Goal: Task Accomplishment & Management: Manage account settings

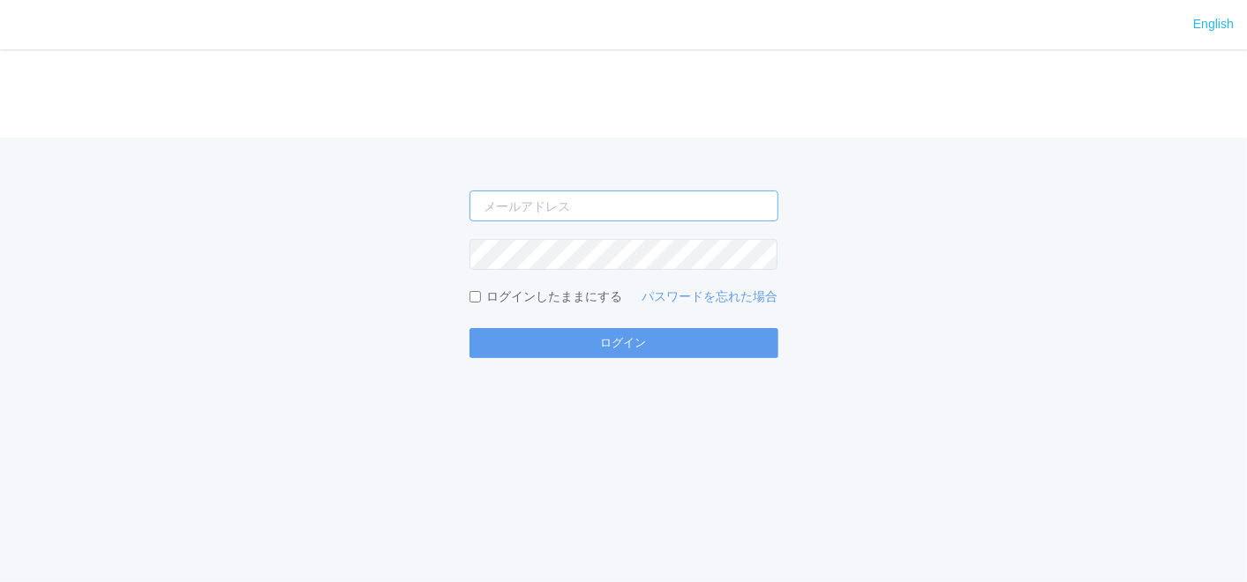
click at [516, 204] on input "email" at bounding box center [623, 206] width 309 height 31
type input "[EMAIL_ADDRESS][DOMAIN_NAME]"
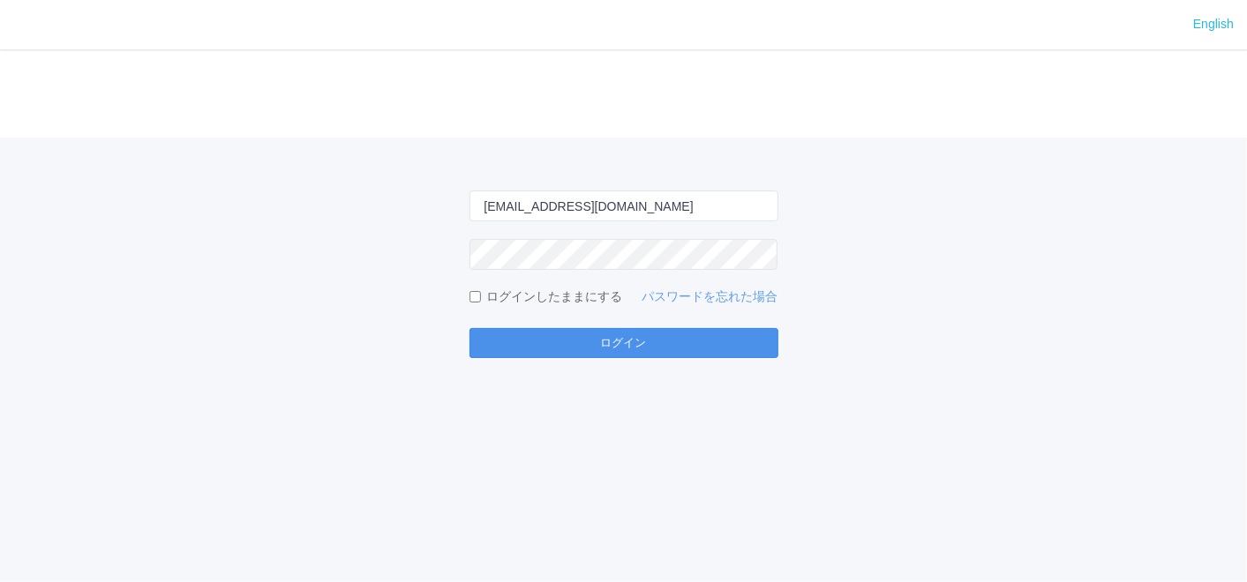
click at [631, 345] on button "ログイン" at bounding box center [623, 343] width 309 height 30
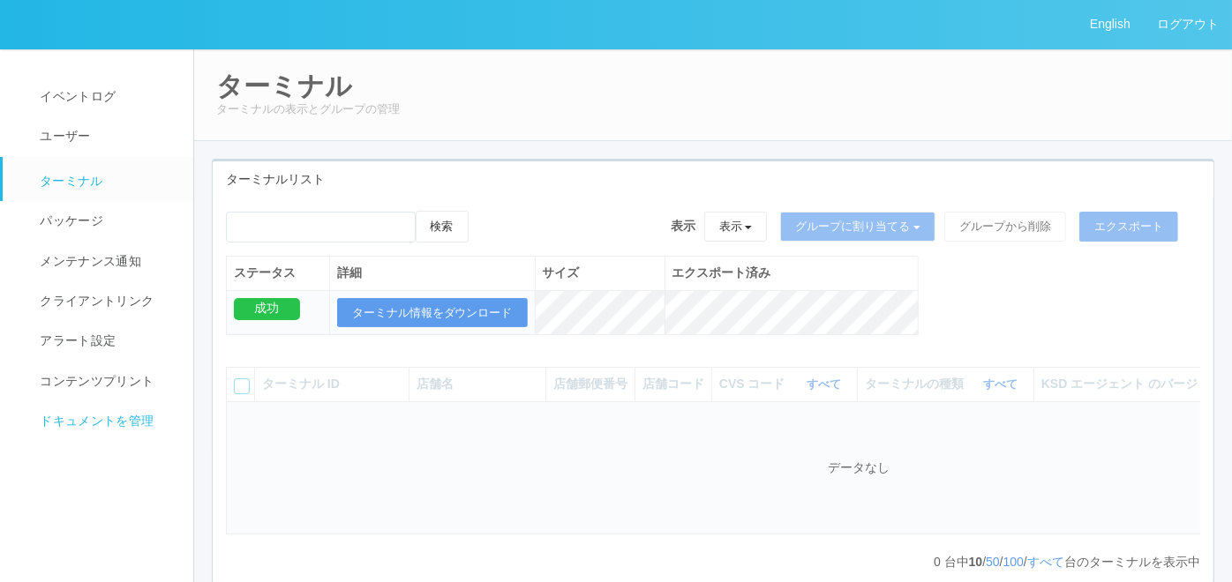
click at [90, 415] on span "ドキュメントを管理" at bounding box center [94, 421] width 118 height 14
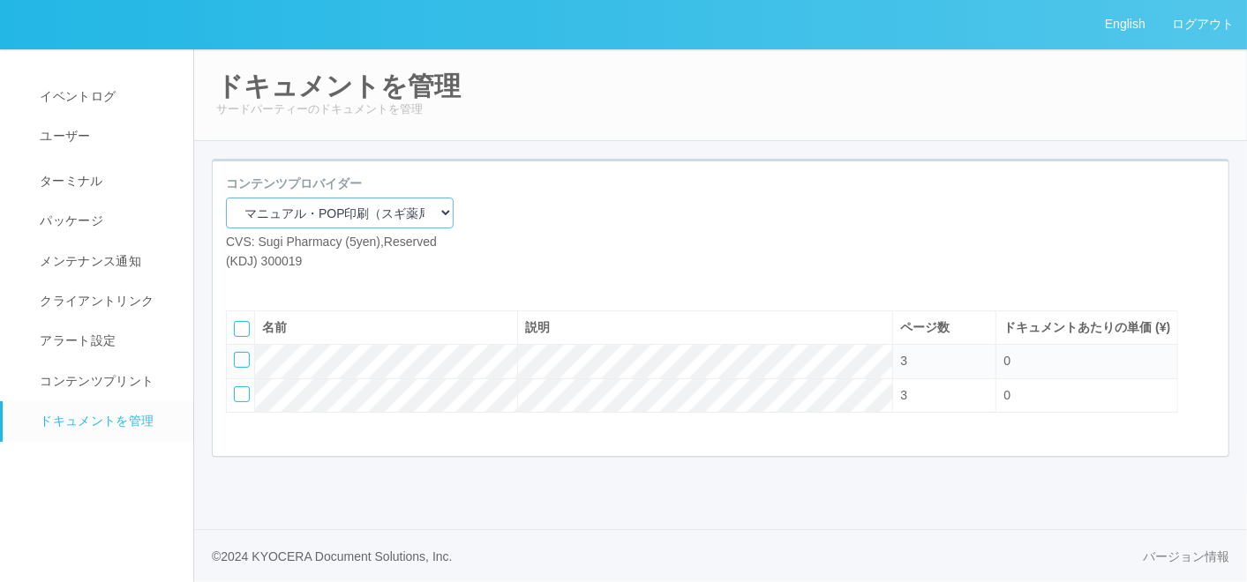
click at [336, 214] on select "マニュアル・POP印刷（スギ薬局） マニュアル・POP印刷（DY） マニュアル・POP印刷（共通） マニュアル・POP印刷（セコマ） マニュアル・POP印刷（…" at bounding box center [340, 213] width 228 height 31
select select "92e33cfa-a397-43d0-aeaa-8a96cbdf4d79"
click at [226, 198] on select "マニュアル・POP印刷（スギ薬局） マニュアル・POP印刷（DY） マニュアル・POP印刷（共通） マニュアル・POP印刷（セコマ） マニュアル・POP印刷（…" at bounding box center [340, 213] width 228 height 31
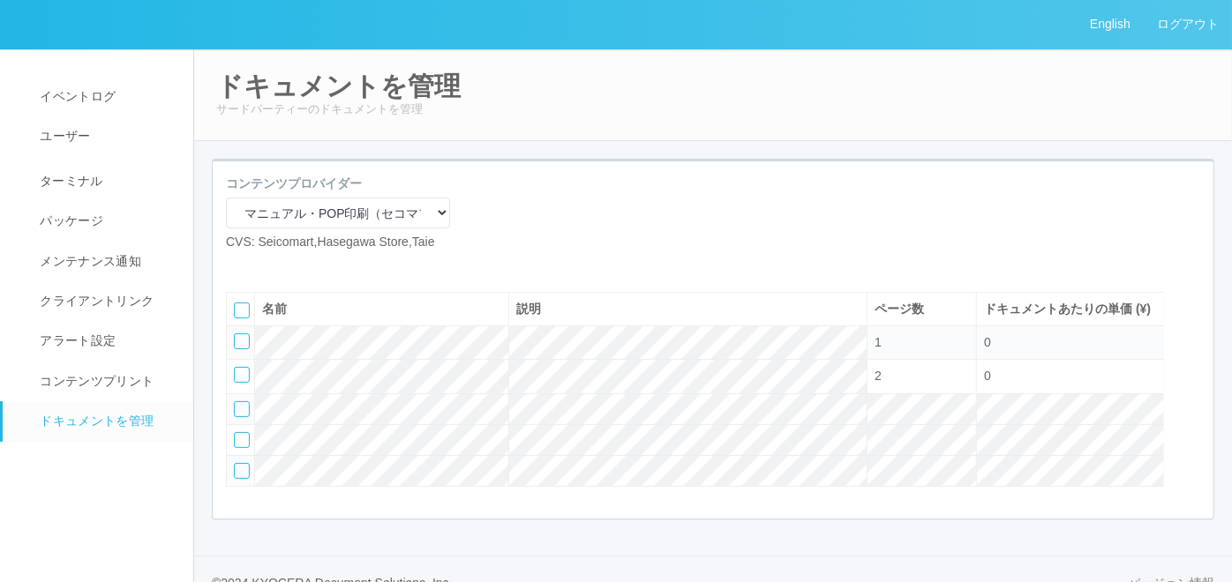
scroll to position [82, 0]
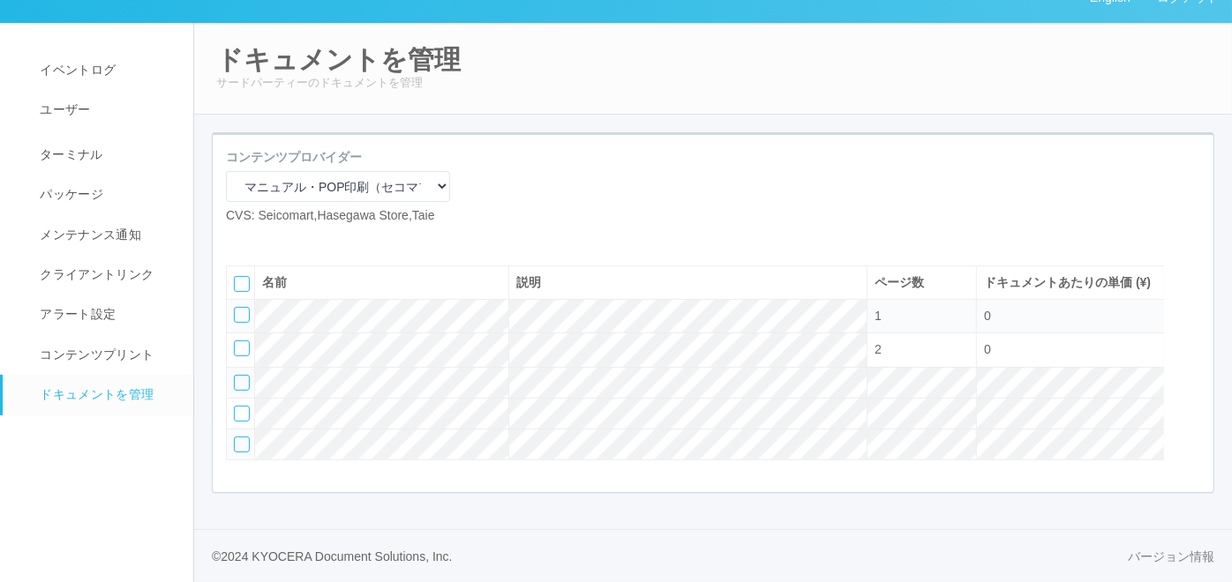
click at [239, 239] on icon at bounding box center [239, 239] width 0 height 0
select select "A4"
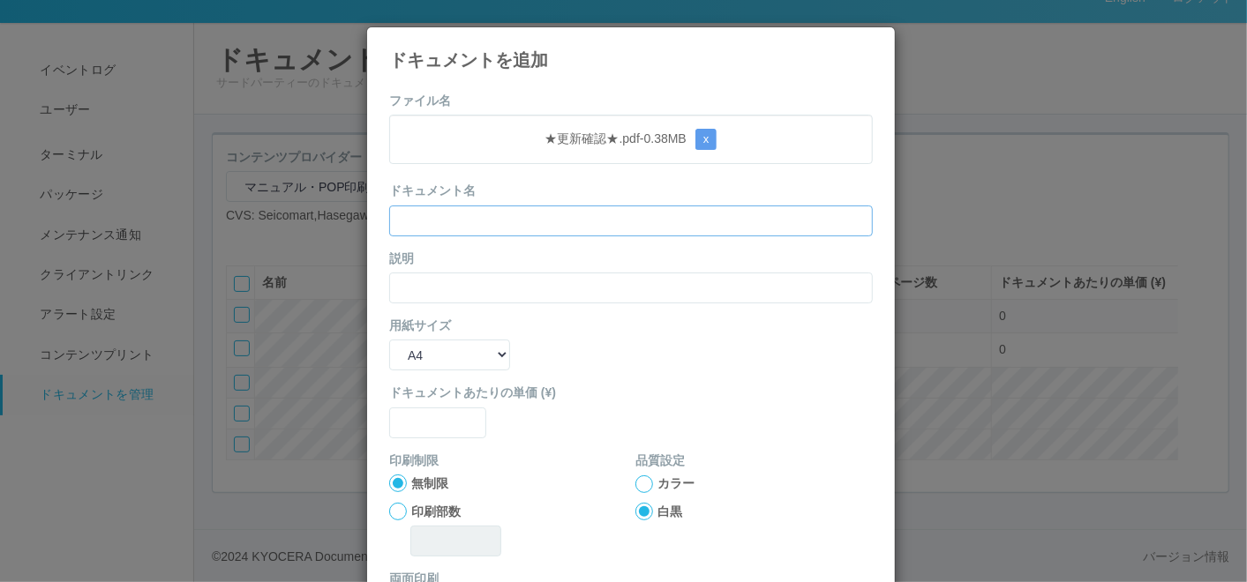
click at [498, 219] on input "text" at bounding box center [630, 221] width 483 height 31
paste input "★更新確認★"
type input "★更新確認★"
click at [433, 276] on input "text" at bounding box center [630, 288] width 483 height 31
paste input "★更新確認★"
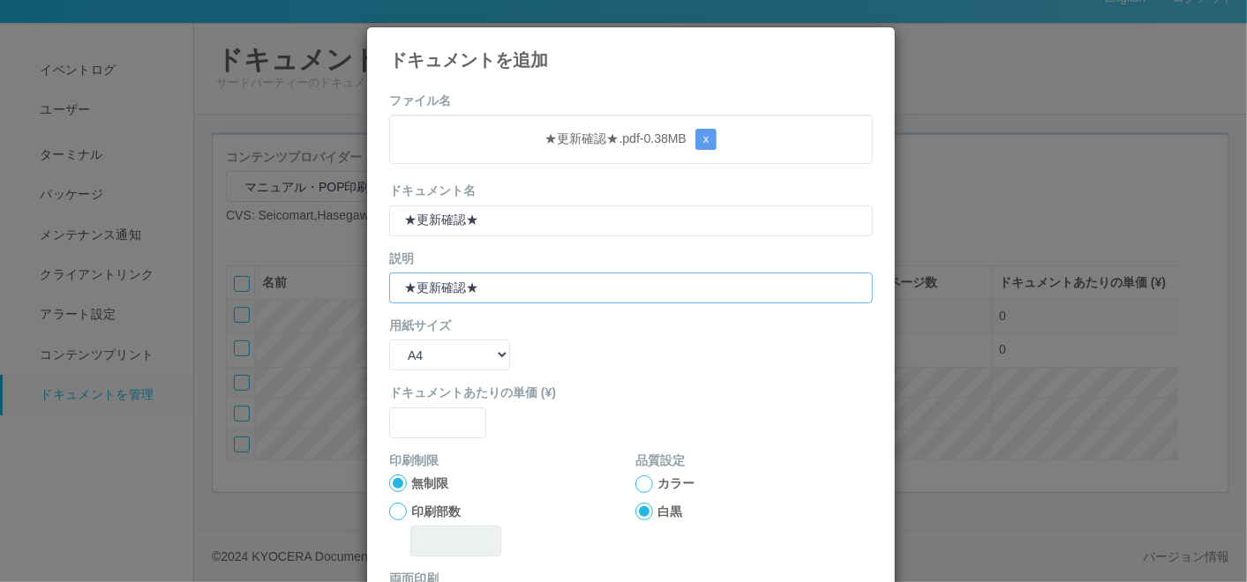
type input "★更新確認★"
click at [439, 362] on select "B5 A4 B4 A3" at bounding box center [449, 355] width 121 height 31
select select "A3"
click at [389, 340] on select "B5 A4 B4 A3" at bounding box center [449, 355] width 121 height 31
click at [438, 422] on input "text" at bounding box center [437, 423] width 97 height 31
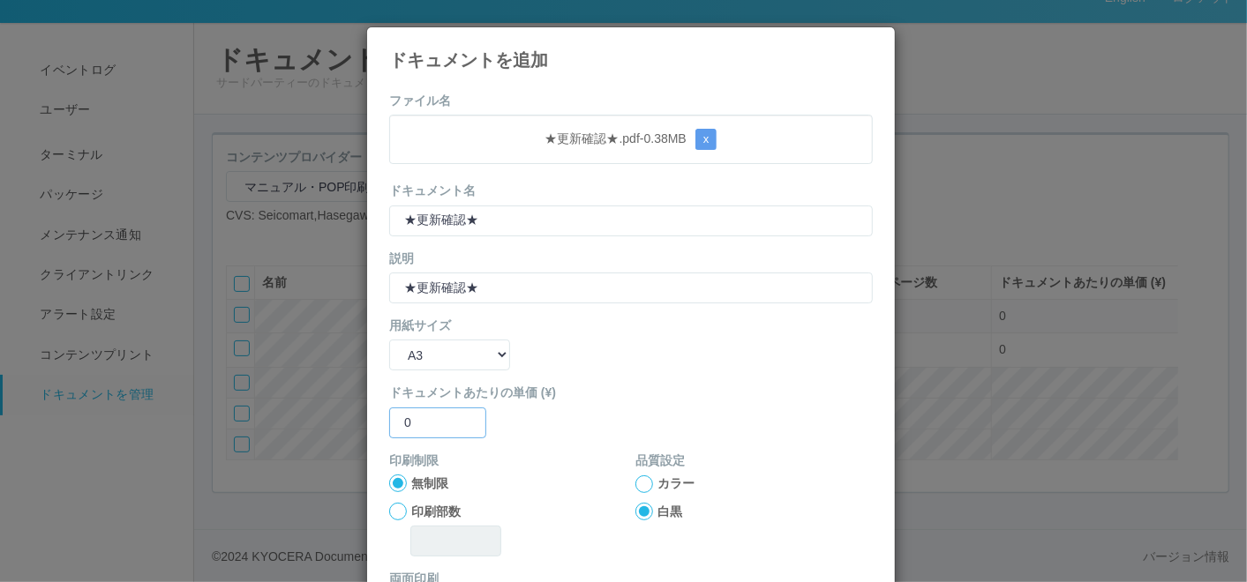
type input "0"
click at [639, 481] on div at bounding box center [644, 485] width 18 height 18
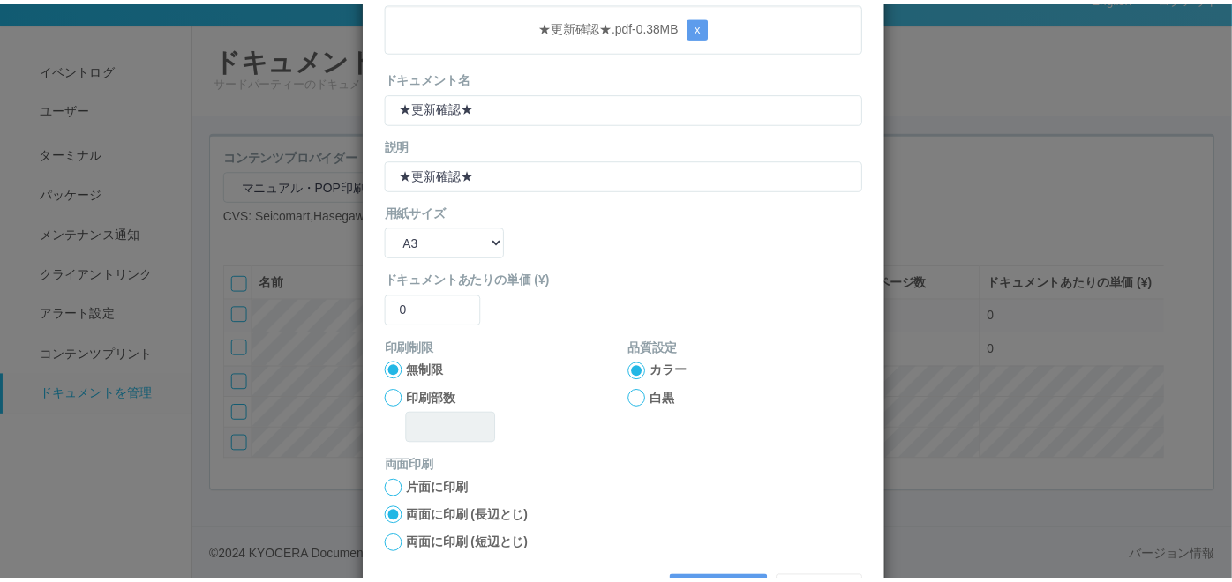
scroll to position [176, 0]
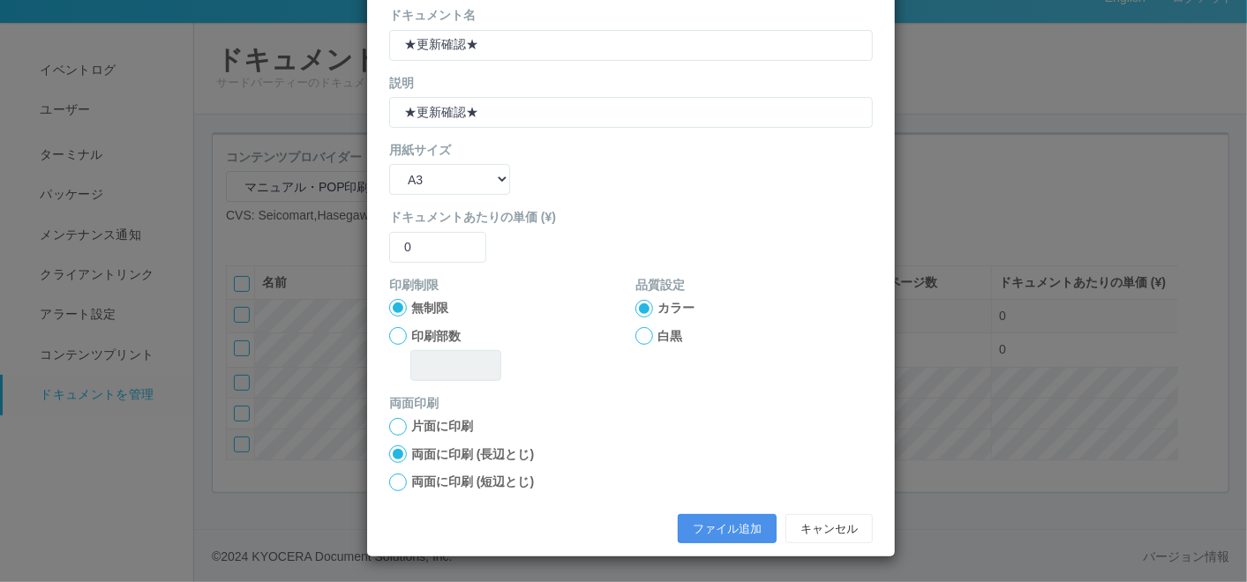
click at [730, 520] on button "ファイル追加" at bounding box center [727, 529] width 99 height 30
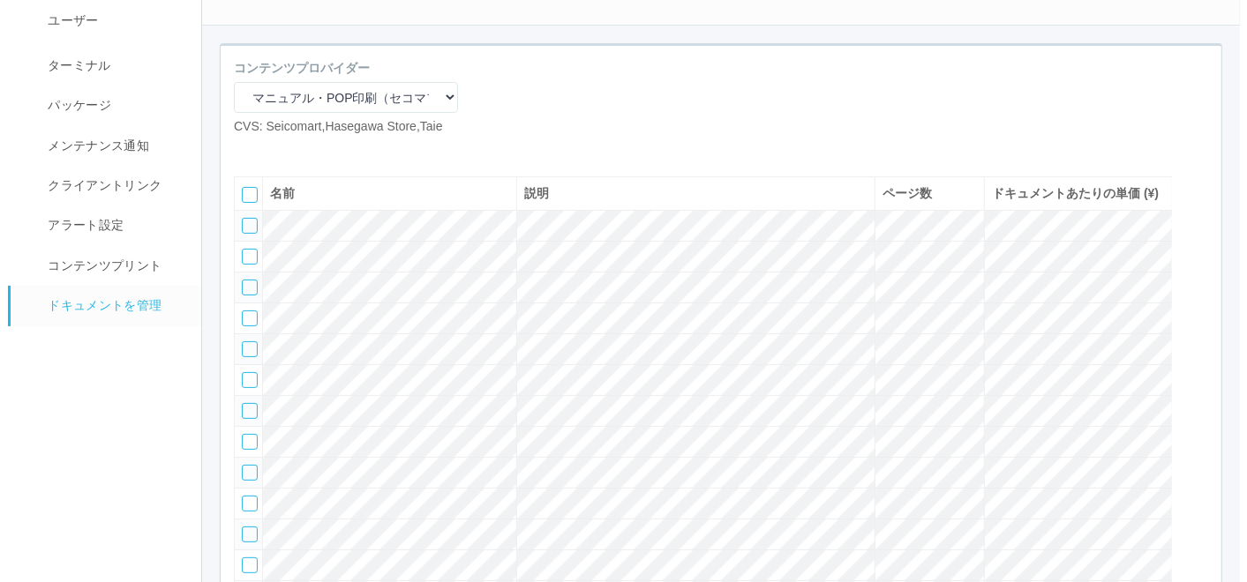
scroll to position [214, 0]
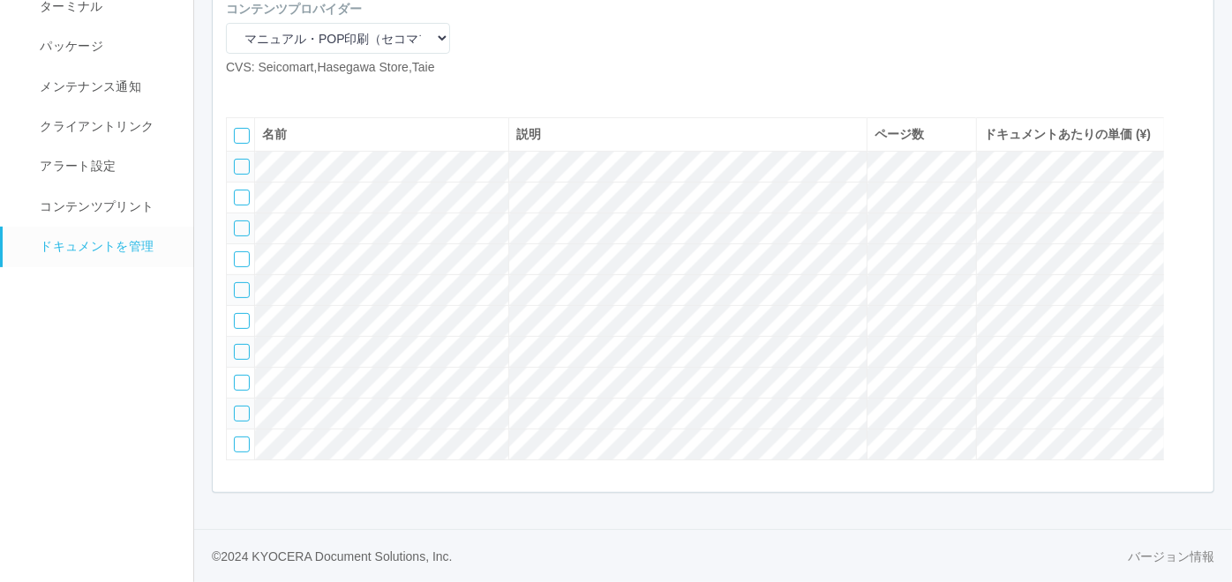
click at [239, 91] on icon at bounding box center [239, 91] width 0 height 0
select select "A4"
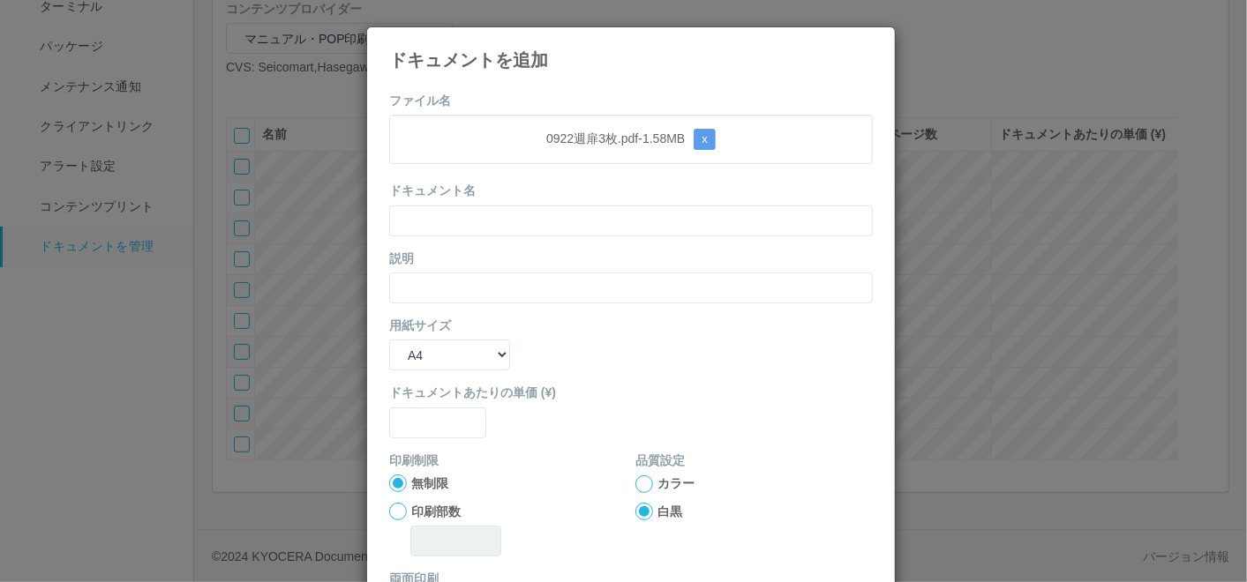
click at [488, 170] on form "ファイル名 0922週扉3枚.pdf - 1.58 MB x ドキュメント名 説明 用紙サイズ B5 A4 B4 A3 ドキュメントあたりの単価 (¥) 印刷…" at bounding box center [630, 410] width 483 height 636
click at [488, 212] on input "text" at bounding box center [630, 221] width 483 height 31
paste input "0922週扉3枚"
type input "0922週扉3枚"
click at [405, 282] on input "text" at bounding box center [630, 288] width 483 height 31
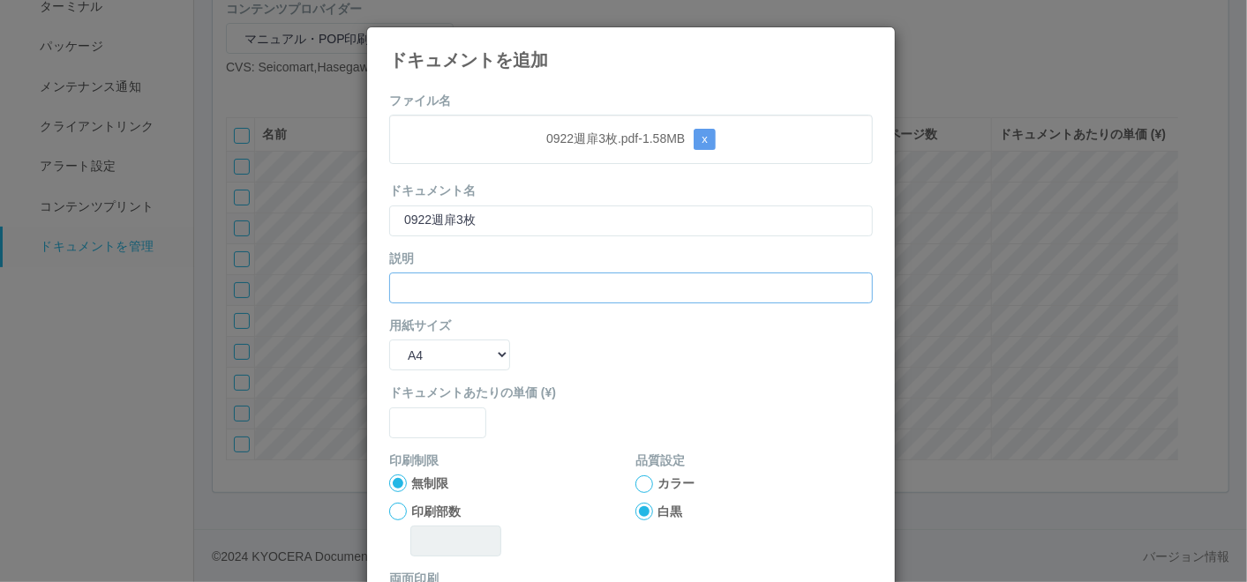
paste input "0922週扉3枚"
type input "0922週扉3枚"
click at [418, 357] on select "B5 A4 B4 A3" at bounding box center [449, 355] width 121 height 31
select select "A3"
click at [389, 340] on select "B5 A4 B4 A3" at bounding box center [449, 355] width 121 height 31
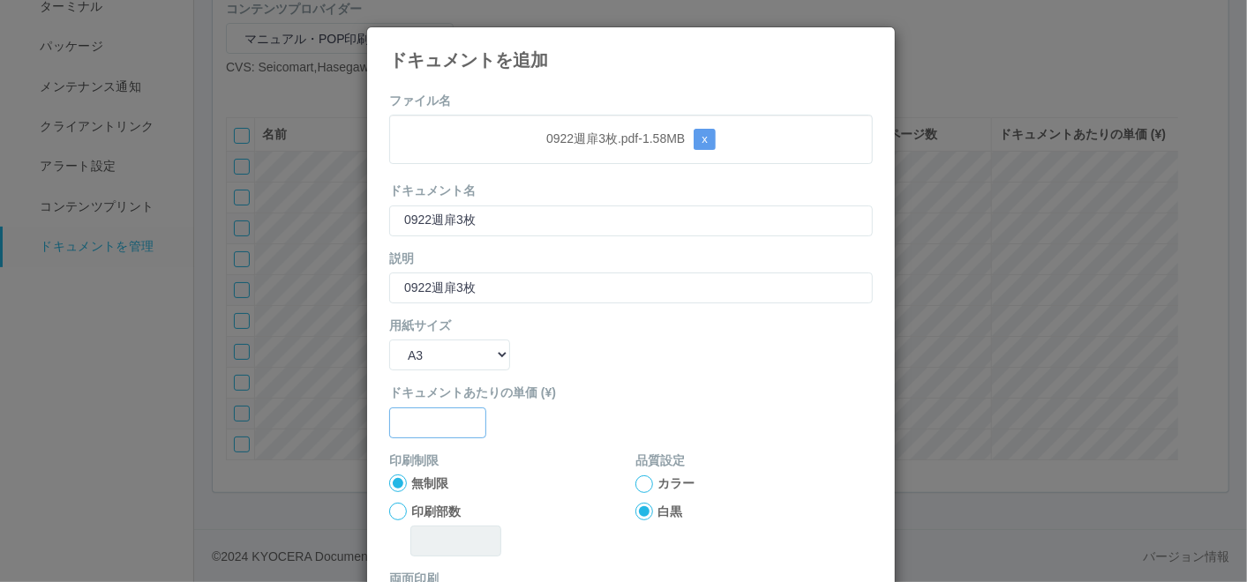
click at [423, 420] on input "text" at bounding box center [437, 423] width 97 height 31
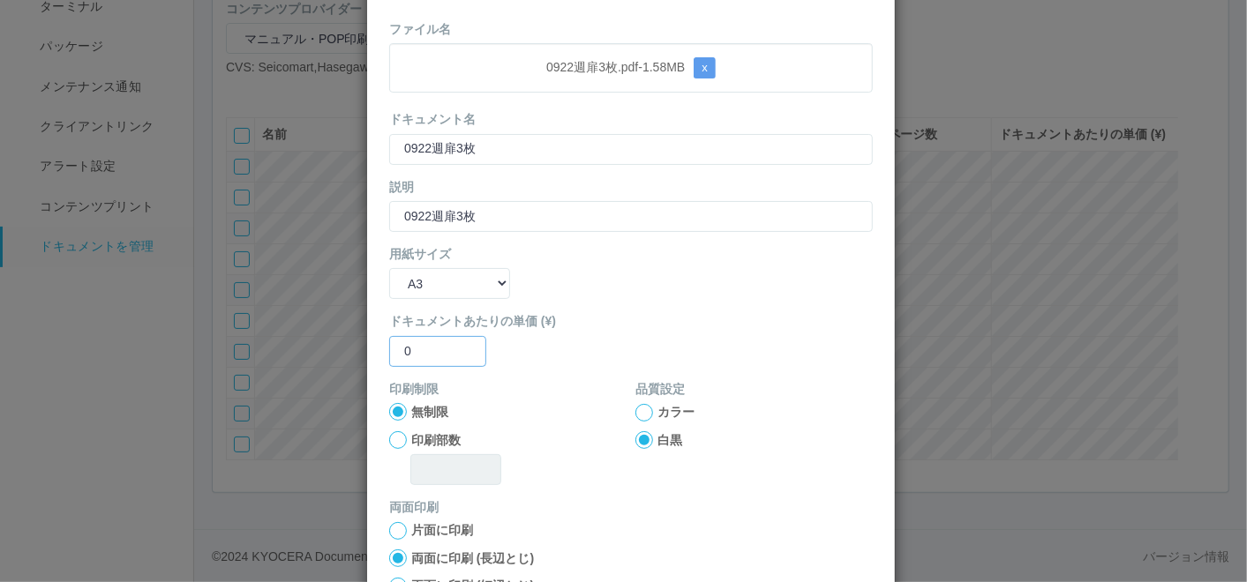
scroll to position [98, 0]
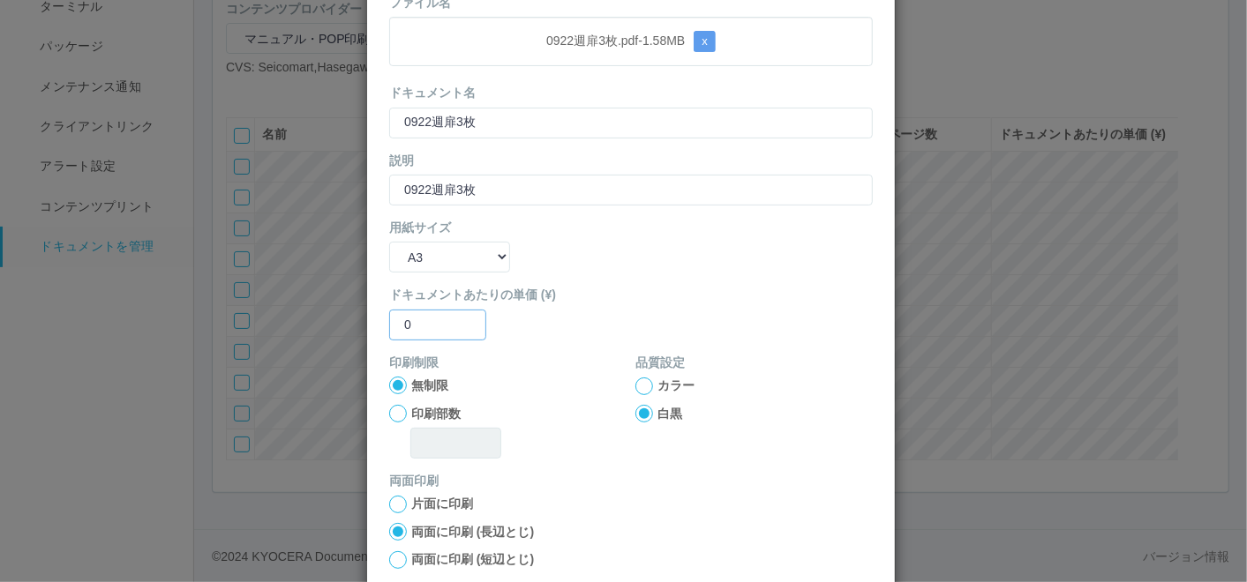
type input "0"
click at [635, 383] on div at bounding box center [644, 387] width 18 height 18
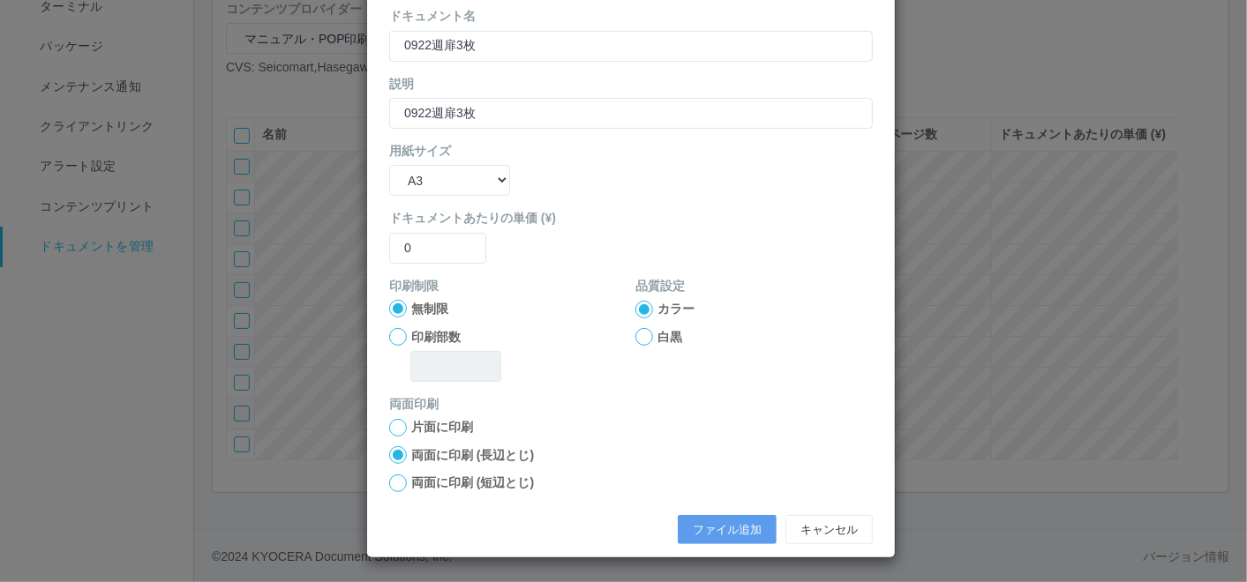
scroll to position [176, 0]
click at [713, 523] on button "ファイル追加" at bounding box center [727, 529] width 99 height 30
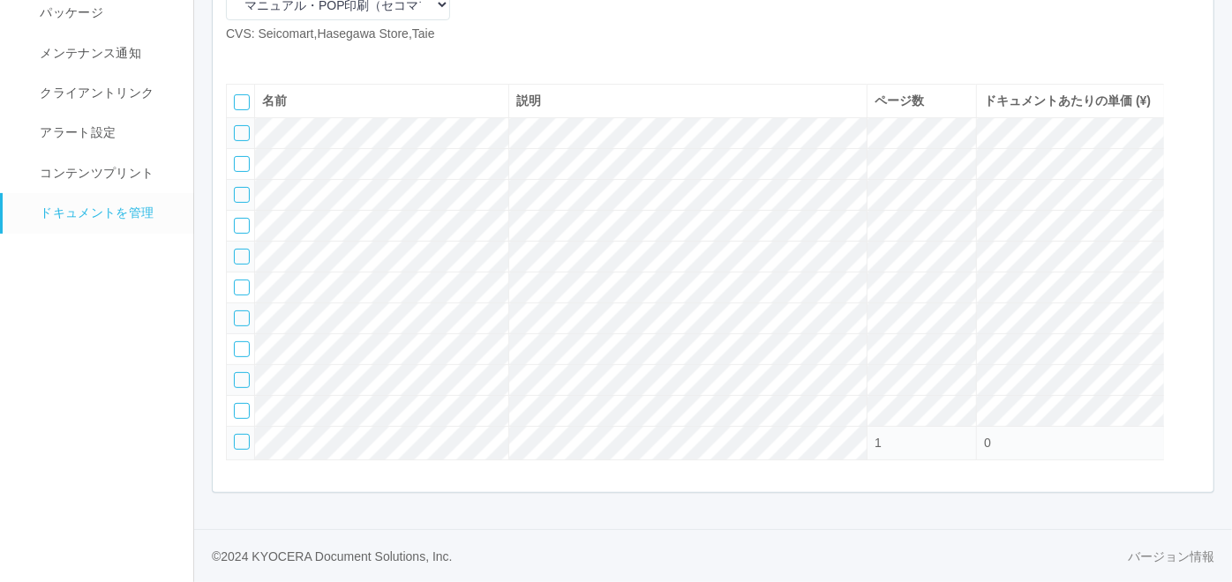
click at [239, 57] on icon at bounding box center [239, 57] width 0 height 0
select select "A4"
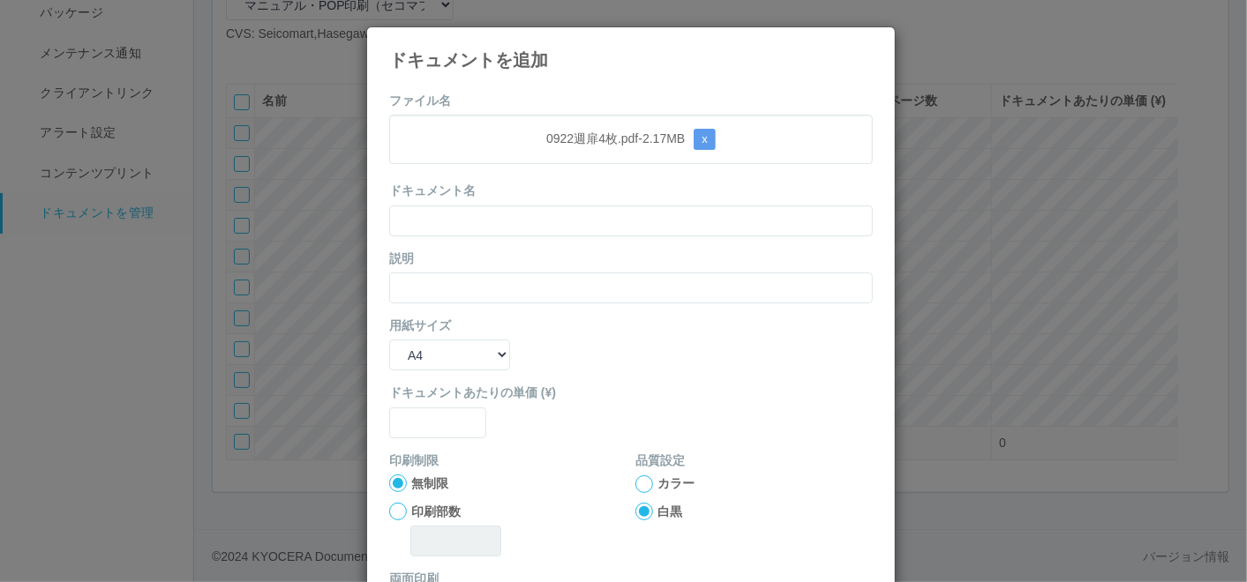
click at [481, 163] on form "ファイル名 0922週扉4枚.pdf - 2.17 MB x ドキュメント名 説明 用紙サイズ B5 A4 B4 A3 ドキュメントあたりの単価 (¥) 印刷…" at bounding box center [630, 410] width 483 height 636
click at [482, 214] on input "text" at bounding box center [630, 221] width 483 height 31
paste input "0922週扉4枚"
type input "0922週扉4枚"
click at [416, 284] on input "text" at bounding box center [630, 288] width 483 height 31
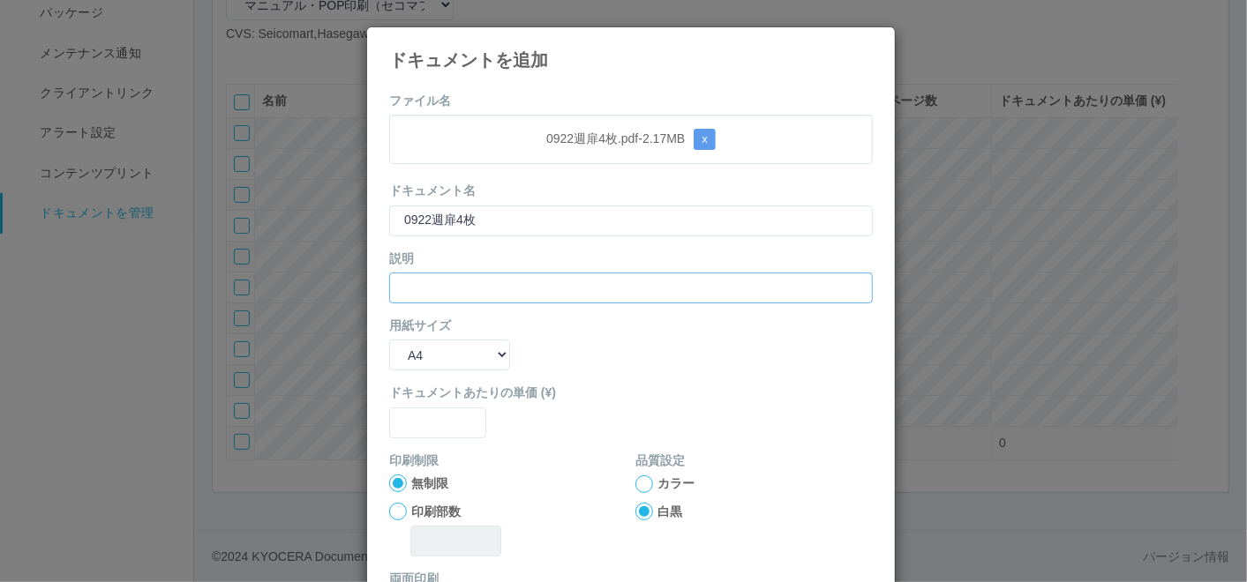
paste input "0922週扉4枚"
type input "0922週扉4枚"
drag, startPoint x: 414, startPoint y: 348, endPoint x: 416, endPoint y: 371, distance: 23.0
click at [414, 349] on select "B5 A4 B4 A3" at bounding box center [449, 355] width 121 height 31
select select "A3"
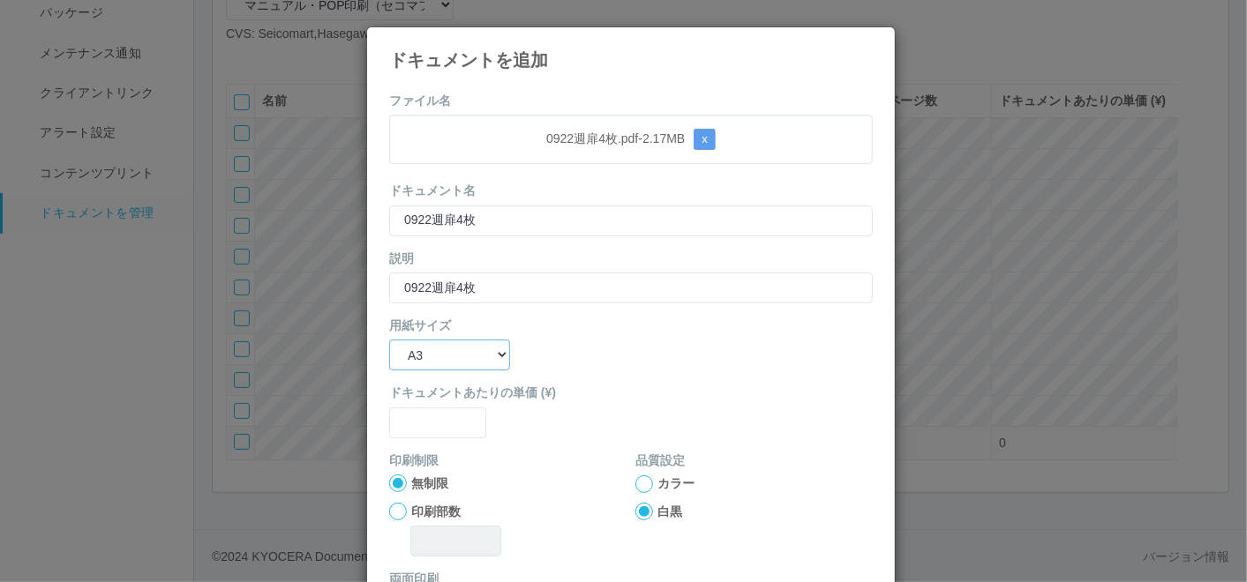
click at [389, 340] on select "B5 A4 B4 A3" at bounding box center [449, 355] width 121 height 31
click at [423, 425] on input "text" at bounding box center [437, 423] width 97 height 31
type input "0"
click at [641, 486] on div at bounding box center [644, 485] width 18 height 18
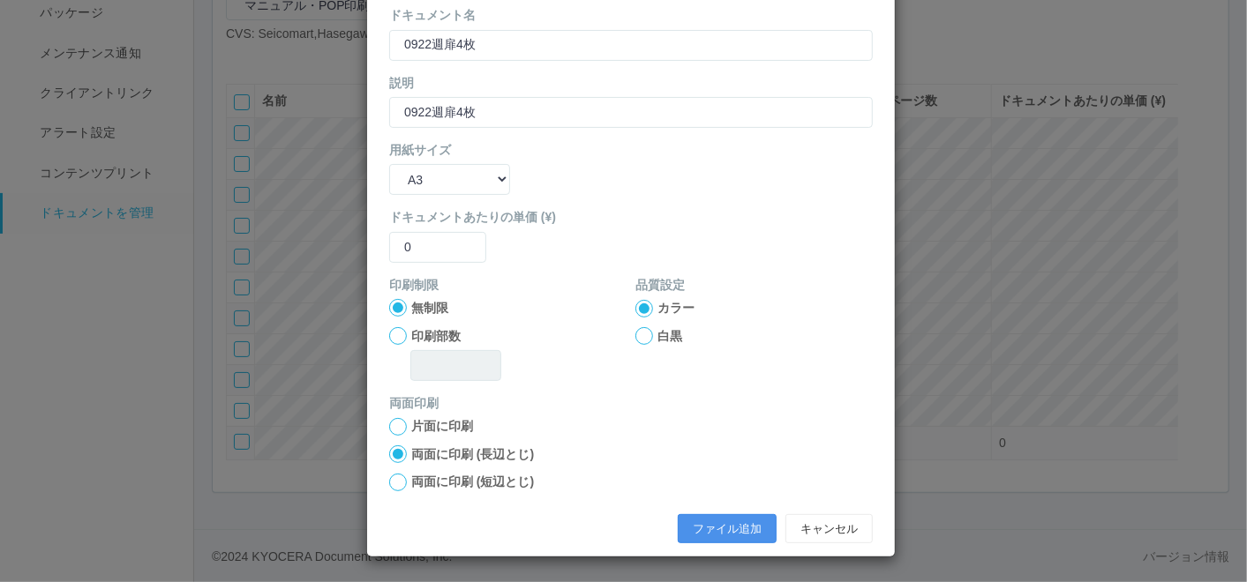
click at [719, 527] on button "ファイル追加" at bounding box center [727, 529] width 99 height 30
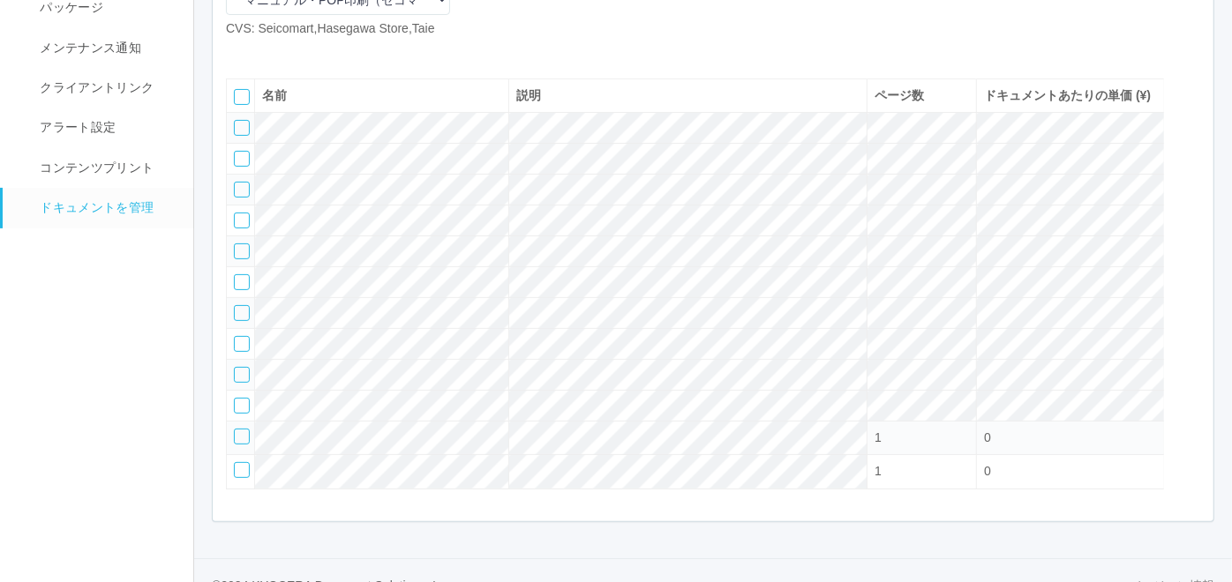
click at [239, 52] on icon at bounding box center [239, 52] width 0 height 0
select select "A4"
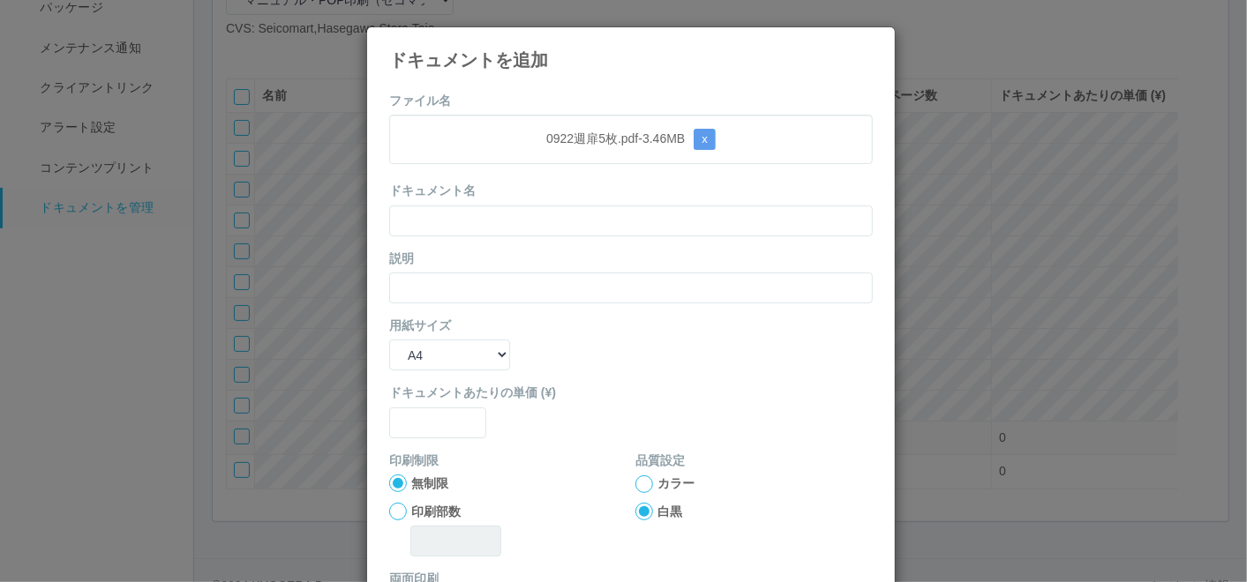
click at [470, 164] on form "ファイル名 0922週扉5枚.pdf - 3.46 MB x ドキュメント名 説明 用紙サイズ B5 A4 B4 A3 ドキュメントあたりの単価 (¥) 印刷…" at bounding box center [630, 410] width 483 height 636
click at [474, 230] on input "text" at bounding box center [630, 221] width 483 height 31
paste input "0922週扉5枚"
type input "0922週扉5枚"
click at [442, 291] on input "text" at bounding box center [630, 288] width 483 height 31
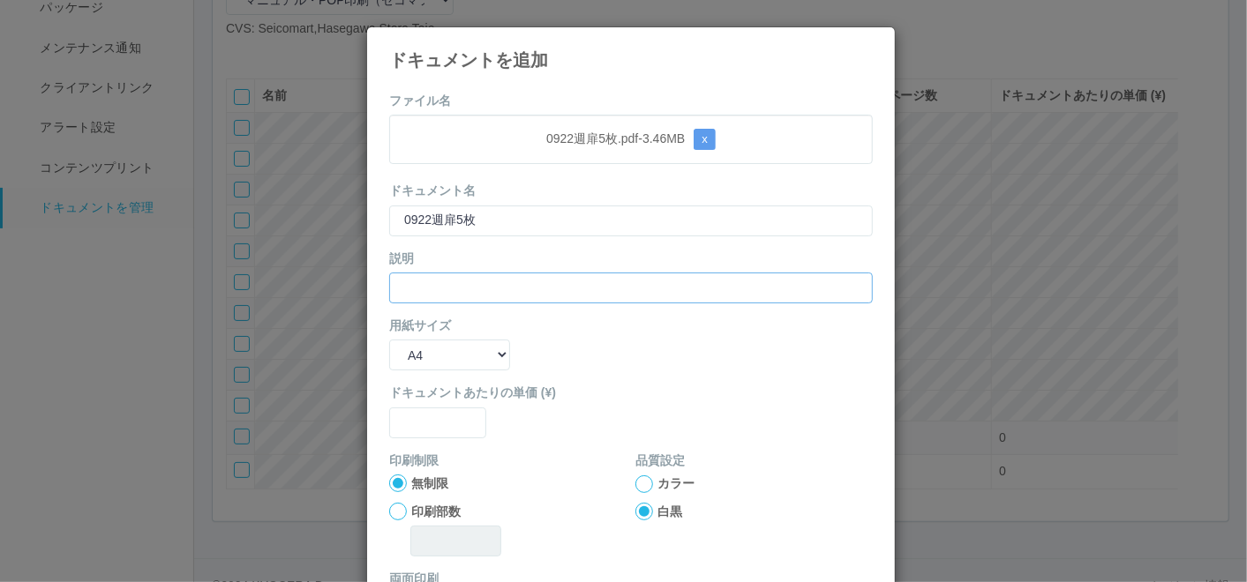
paste input "0922週扉5枚"
type input "0922週扉5枚"
click at [428, 356] on select "B5 A4 B4 A3" at bounding box center [449, 355] width 121 height 31
select select "A3"
click at [389, 340] on select "B5 A4 B4 A3" at bounding box center [449, 355] width 121 height 31
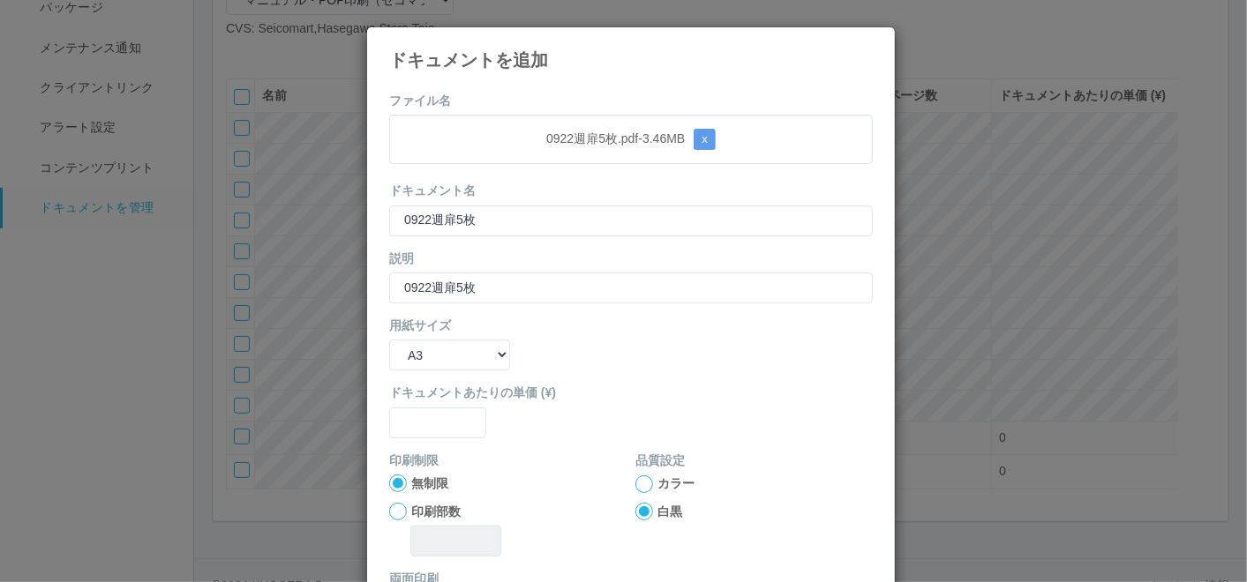
drag, startPoint x: 418, startPoint y: 441, endPoint x: 419, endPoint y: 425, distance: 15.9
click at [418, 438] on form "ファイル名 0922週扉5枚.pdf - 3.46 MB x ドキュメント名 0922週扉5枚 説明 0922週扉5枚 用紙サイズ B5 A4 B4 A3 ド…" at bounding box center [630, 410] width 483 height 636
click at [418, 414] on input "text" at bounding box center [437, 423] width 97 height 31
type input "0"
click at [635, 478] on div at bounding box center [644, 485] width 18 height 18
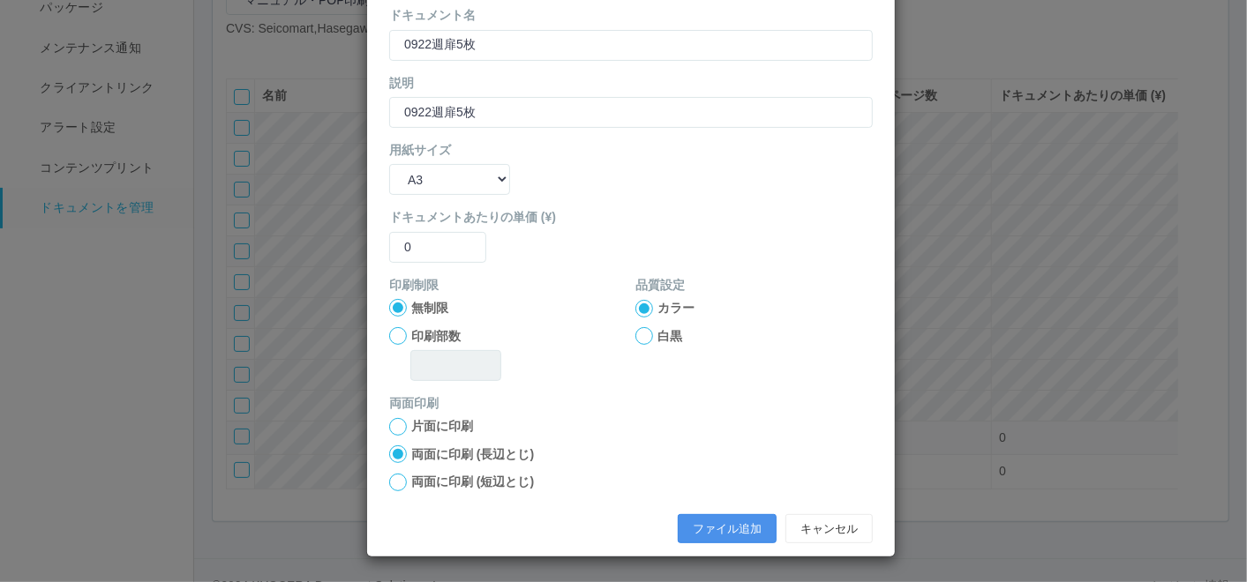
click at [704, 530] on button "ファイル追加" at bounding box center [727, 529] width 99 height 30
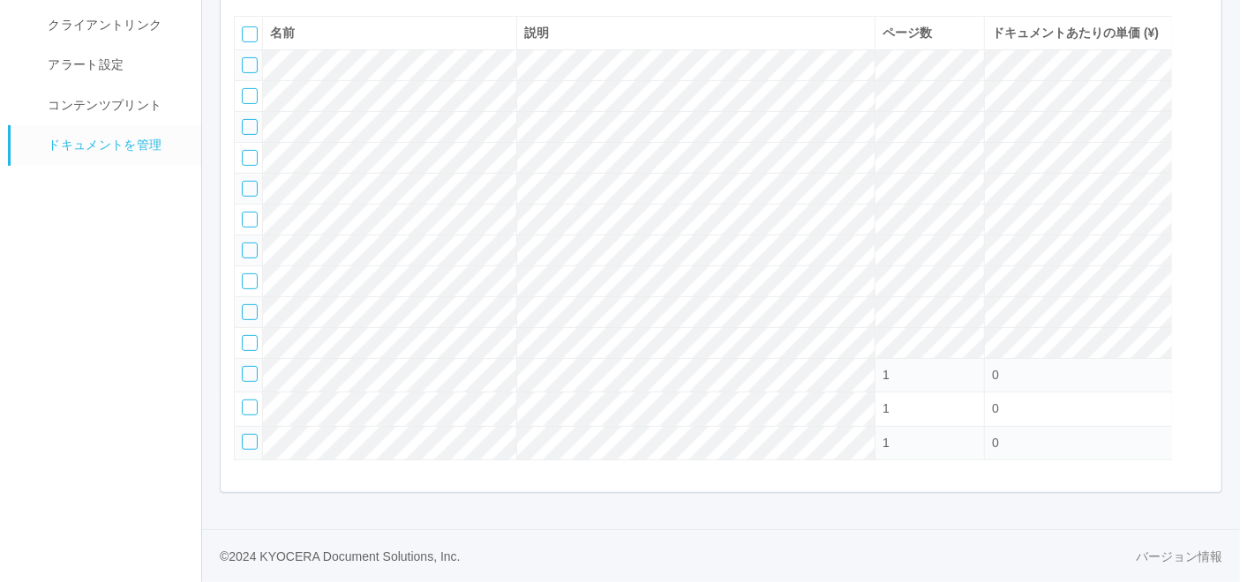
scroll to position [253, 0]
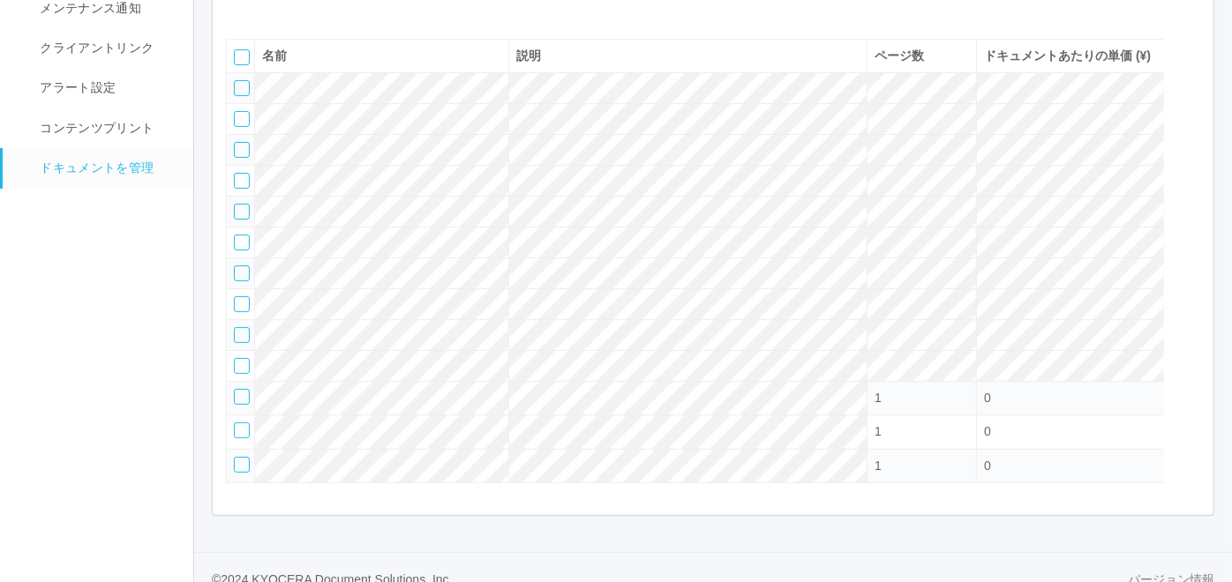
click at [239, 12] on icon at bounding box center [239, 12] width 0 height 0
select select "A4"
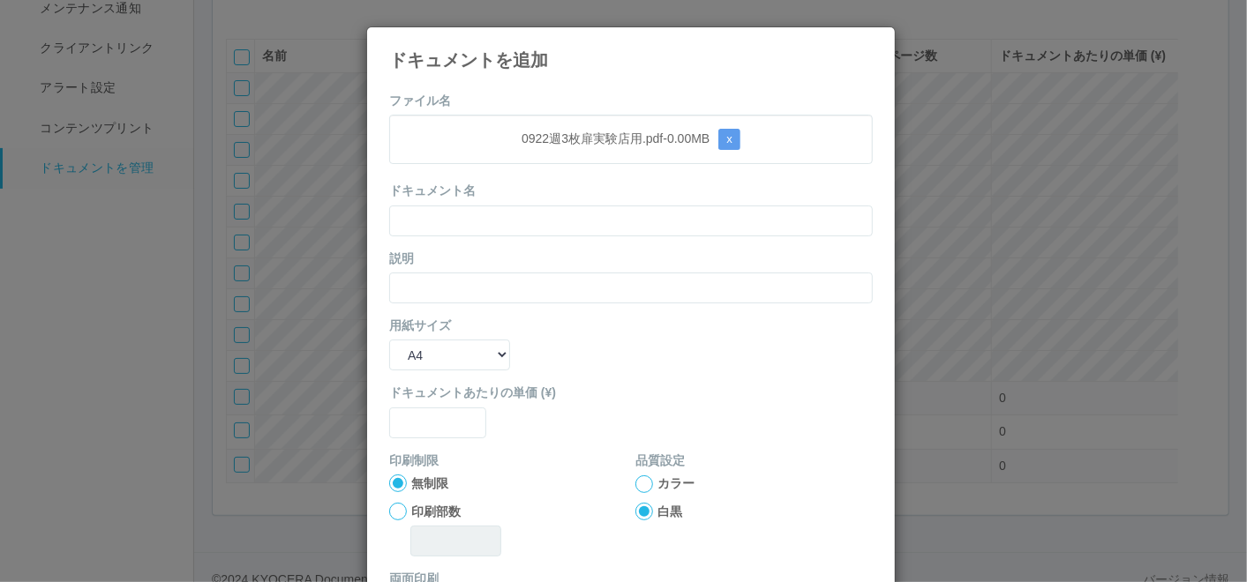
click at [538, 170] on form "ファイル名 0922週3枚扉実験店用.pdf - 0.00 MB x ドキュメント名 説明 用紙サイズ B5 A4 B4 A3 ドキュメントあたりの単価 (¥…" at bounding box center [630, 410] width 483 height 636
click at [525, 209] on input "text" at bounding box center [630, 221] width 483 height 31
paste input "0922週3枚扉実験店用"
type input "0922週3枚扉実験店用"
click at [456, 278] on input "text" at bounding box center [630, 288] width 483 height 31
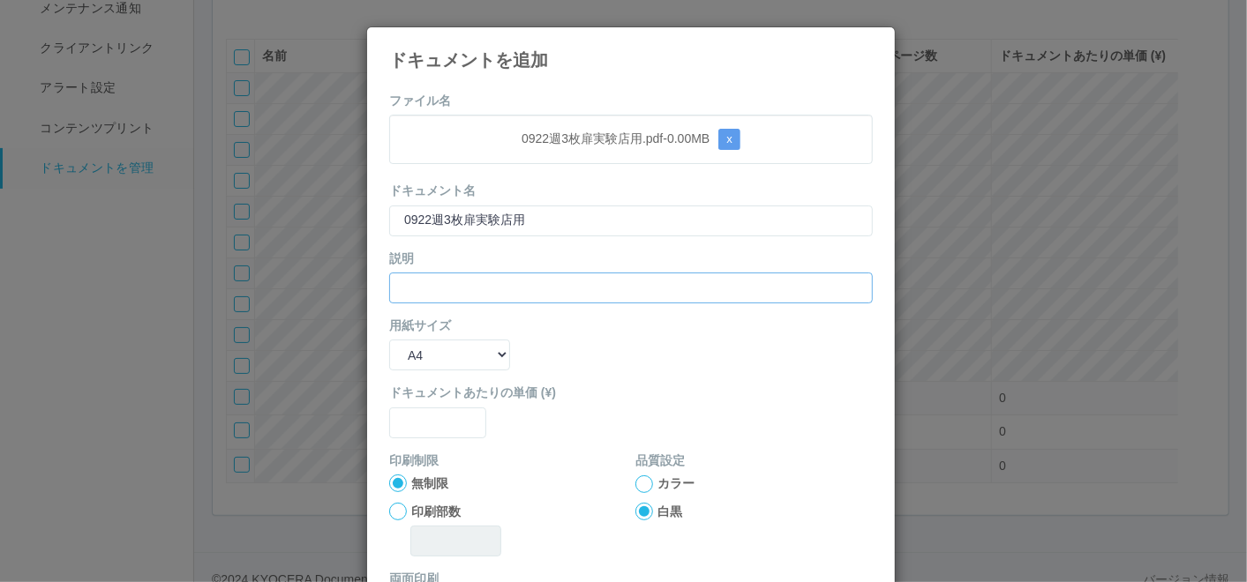
paste input "0922週3枚扉実験店用"
type input "0922週3枚扉実験店用"
click at [435, 333] on label "用紙サイズ" at bounding box center [420, 326] width 62 height 19
drag, startPoint x: 435, startPoint y: 354, endPoint x: 436, endPoint y: 371, distance: 17.7
click at [435, 354] on select "B5 A4 B4 A3" at bounding box center [449, 355] width 121 height 31
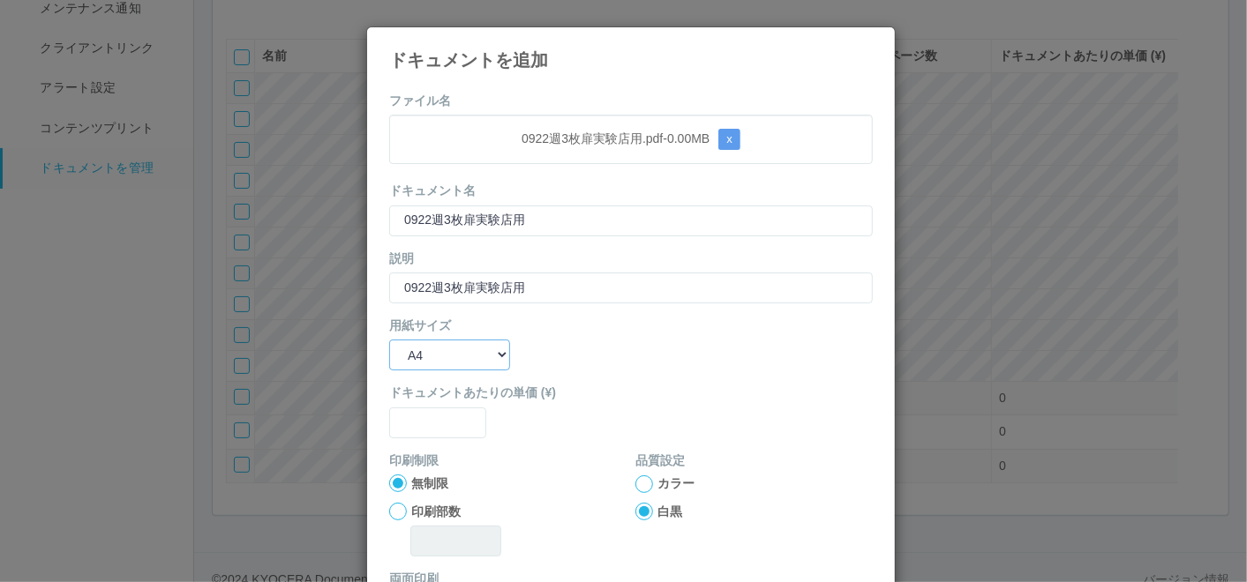
select select "A3"
click at [389, 340] on select "B5 A4 B4 A3" at bounding box center [449, 355] width 121 height 31
click at [437, 429] on input "text" at bounding box center [437, 423] width 97 height 31
type input "0"
click at [636, 483] on div at bounding box center [644, 485] width 18 height 18
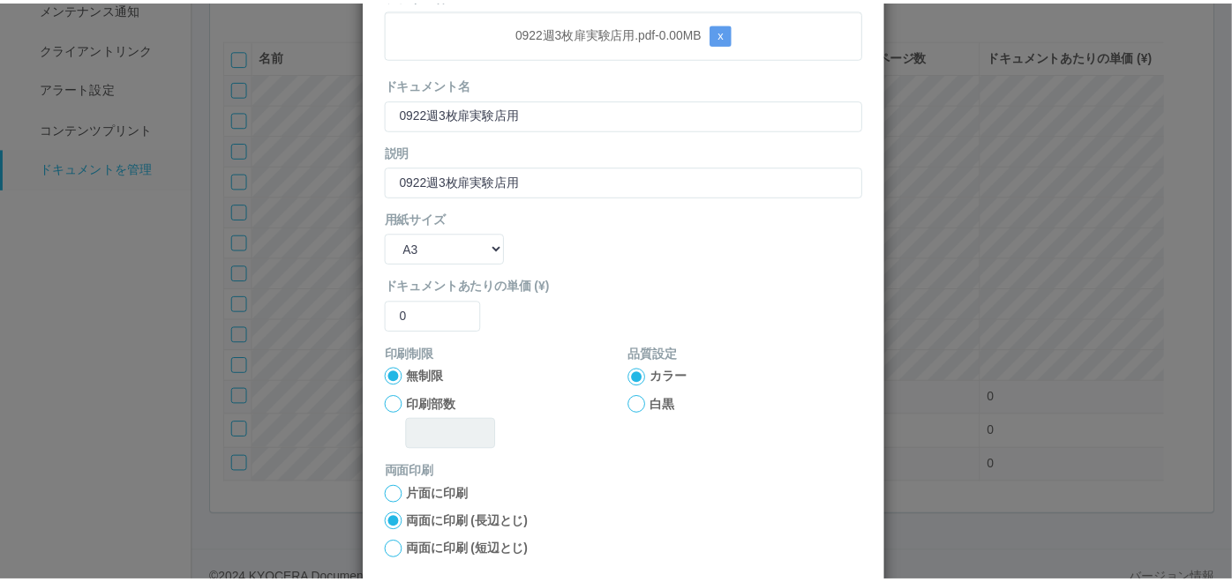
scroll to position [176, 0]
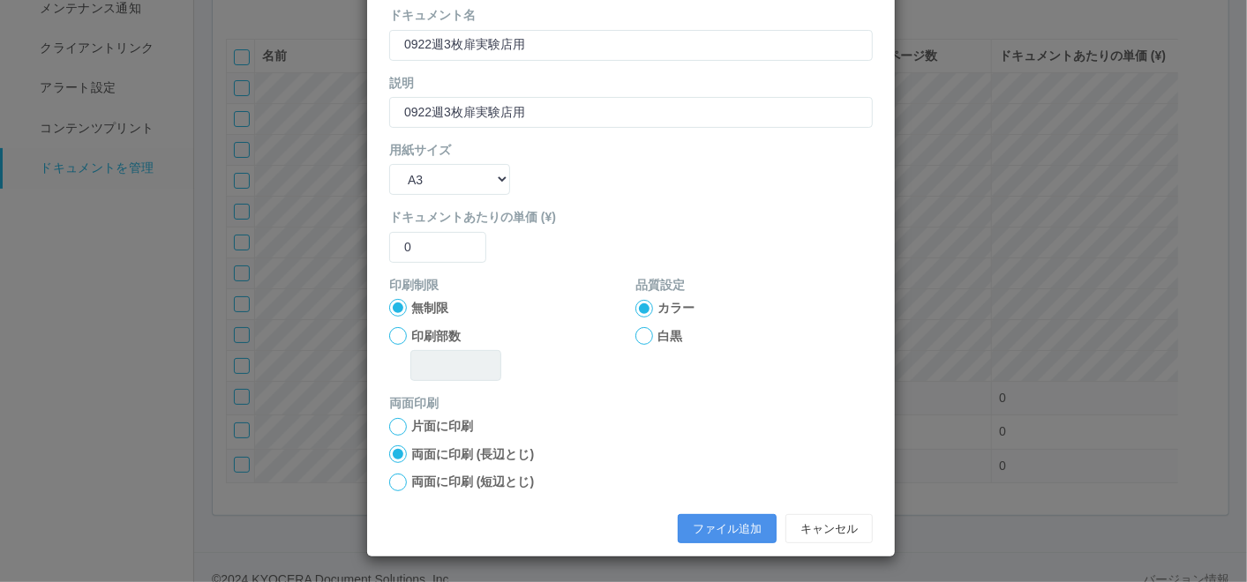
click at [708, 521] on button "ファイル追加" at bounding box center [727, 529] width 99 height 30
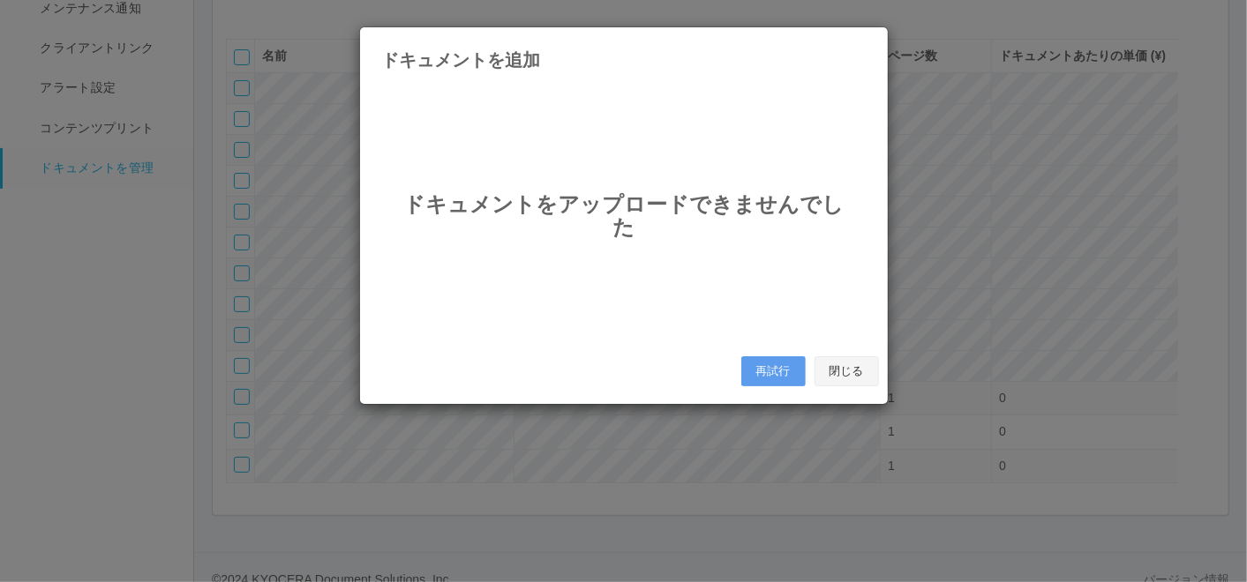
click at [834, 369] on button "閉じる" at bounding box center [846, 371] width 64 height 30
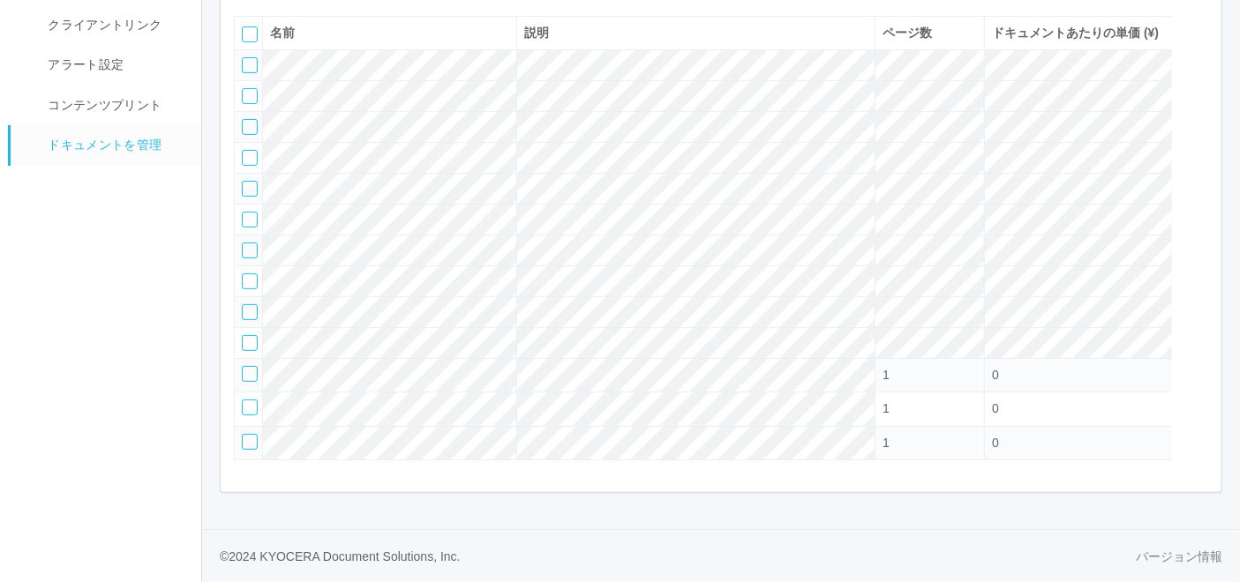
scroll to position [253, 0]
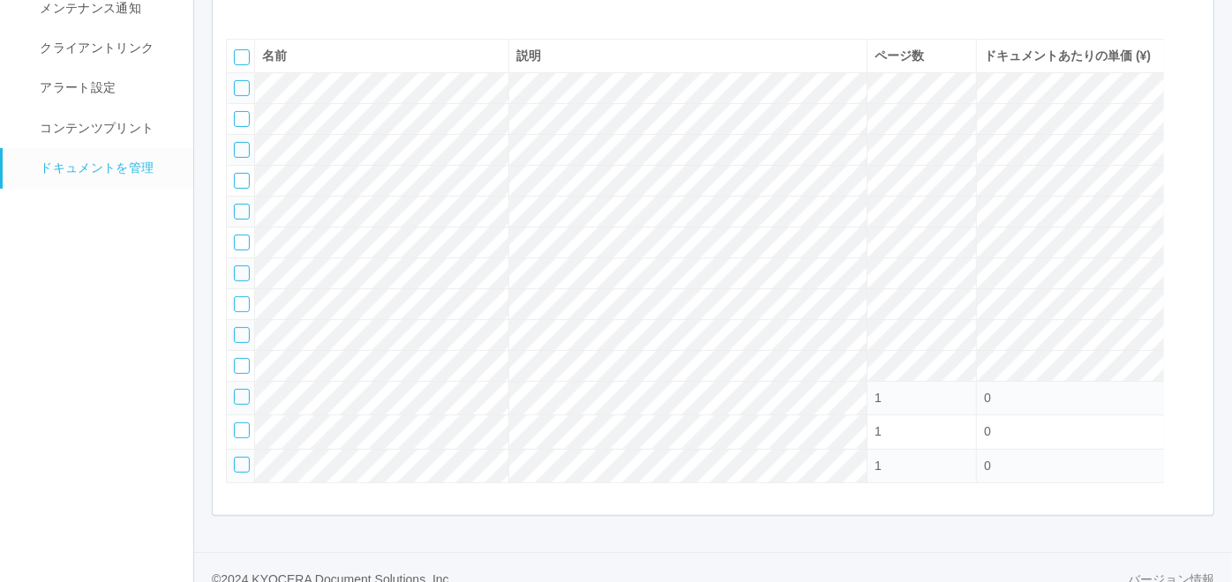
click at [239, 12] on icon at bounding box center [239, 12] width 0 height 0
select select "A4"
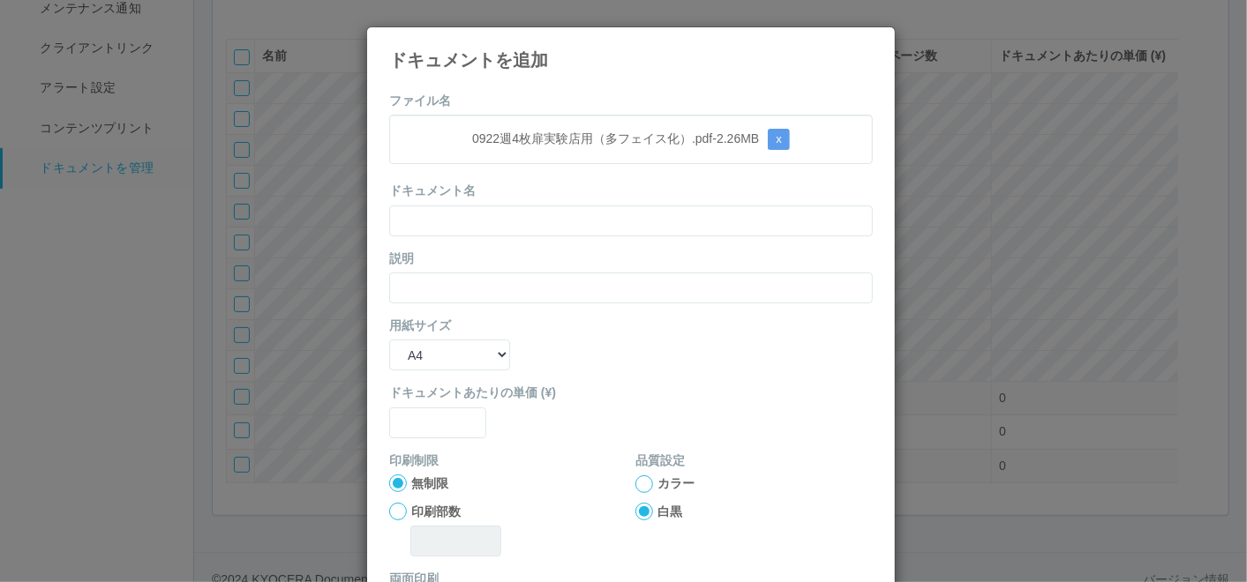
click at [501, 188] on div "ドキュメント名" at bounding box center [630, 209] width 483 height 54
click at [499, 219] on input "text" at bounding box center [630, 221] width 483 height 31
paste input "0922週4枚扉実験店用（多フェイス化）"
type input "0922週4枚扉実験店用（多フェイス化）"
click at [458, 274] on input "text" at bounding box center [630, 288] width 483 height 31
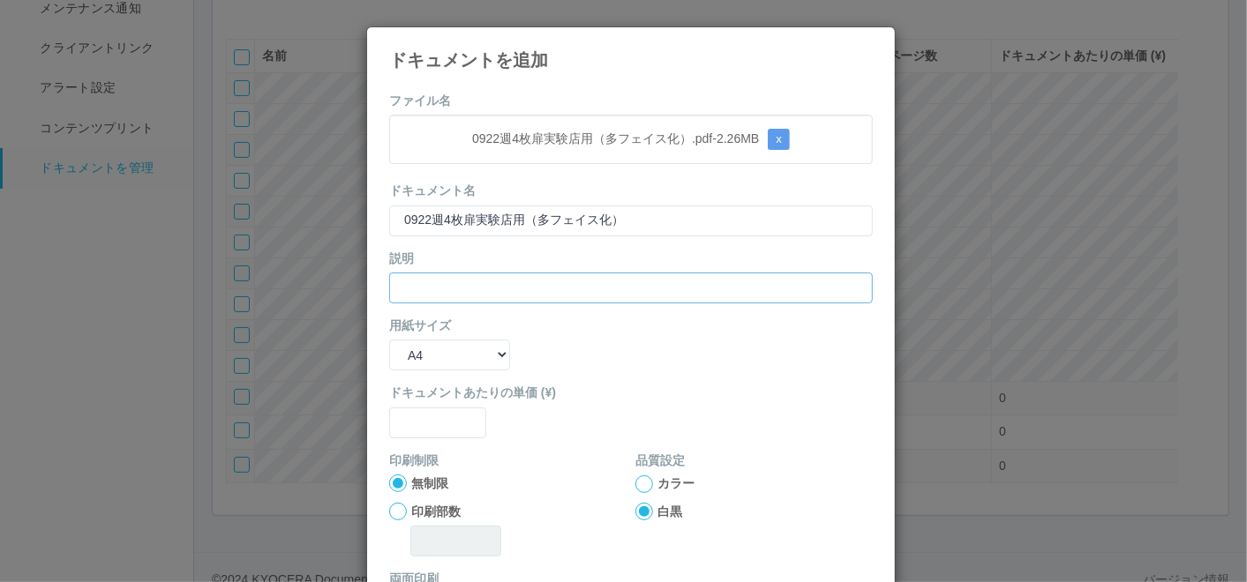
paste input "0922週4枚扉実験店用（多フェイス化）"
type input "0922週4枚扉実験店用（多フェイス化）"
drag, startPoint x: 439, startPoint y: 350, endPoint x: 444, endPoint y: 369, distance: 19.0
click at [439, 350] on select "B5 A4 B4 A3" at bounding box center [449, 355] width 121 height 31
select select "A3"
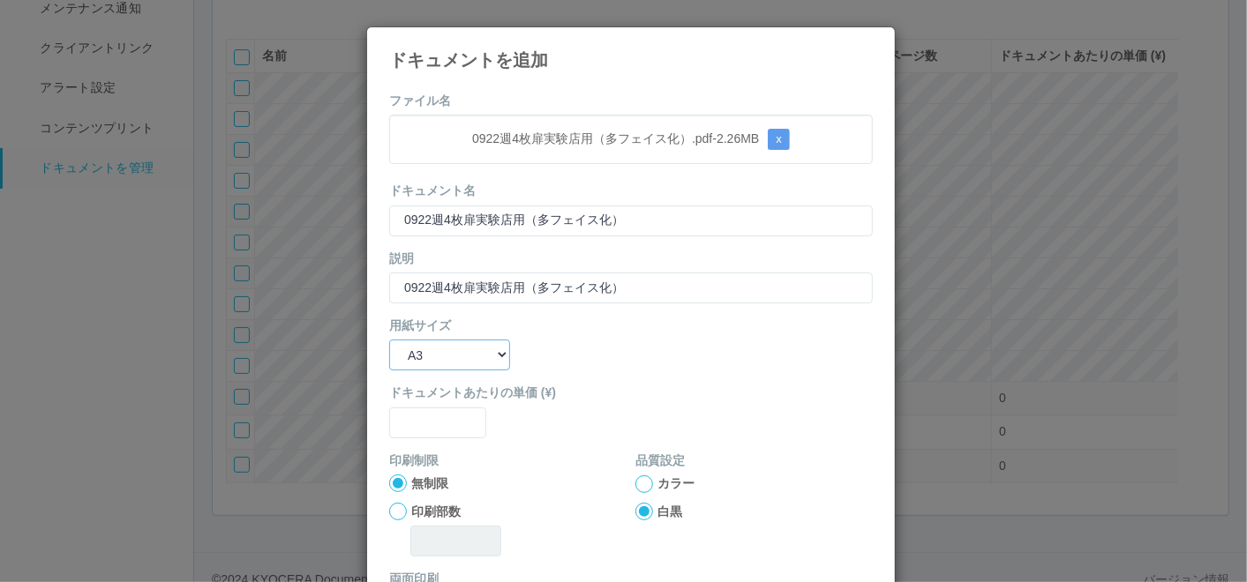
click at [389, 340] on select "B5 A4 B4 A3" at bounding box center [449, 355] width 121 height 31
click at [437, 435] on input "text" at bounding box center [437, 423] width 97 height 31
type input "0"
click at [635, 486] on div at bounding box center [644, 485] width 18 height 18
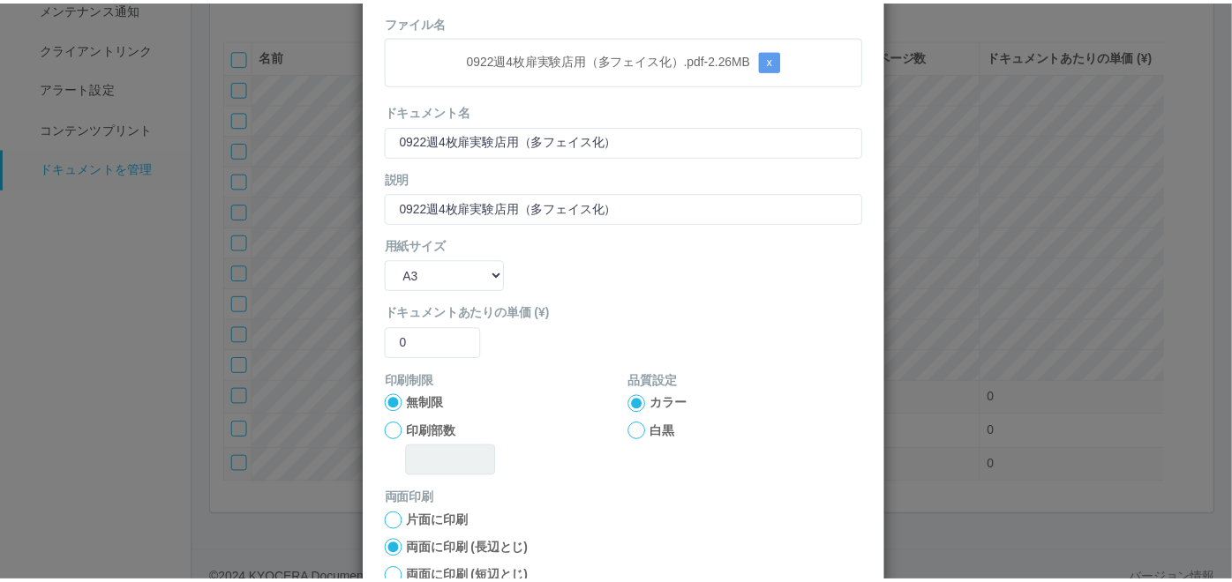
scroll to position [176, 0]
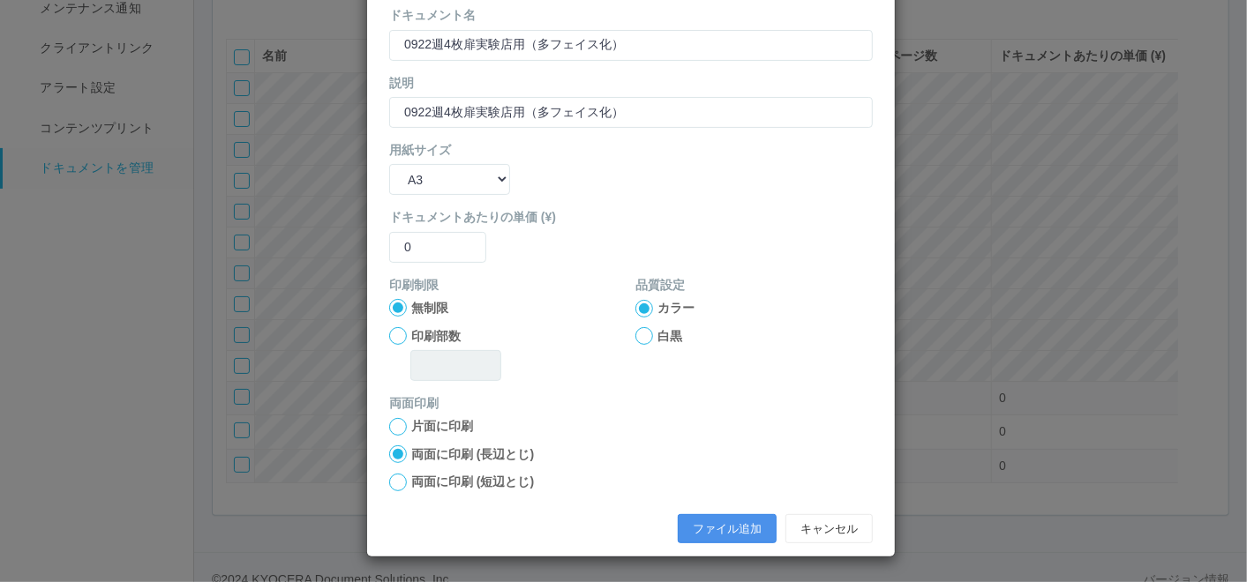
click at [715, 524] on button "ファイル追加" at bounding box center [727, 529] width 99 height 30
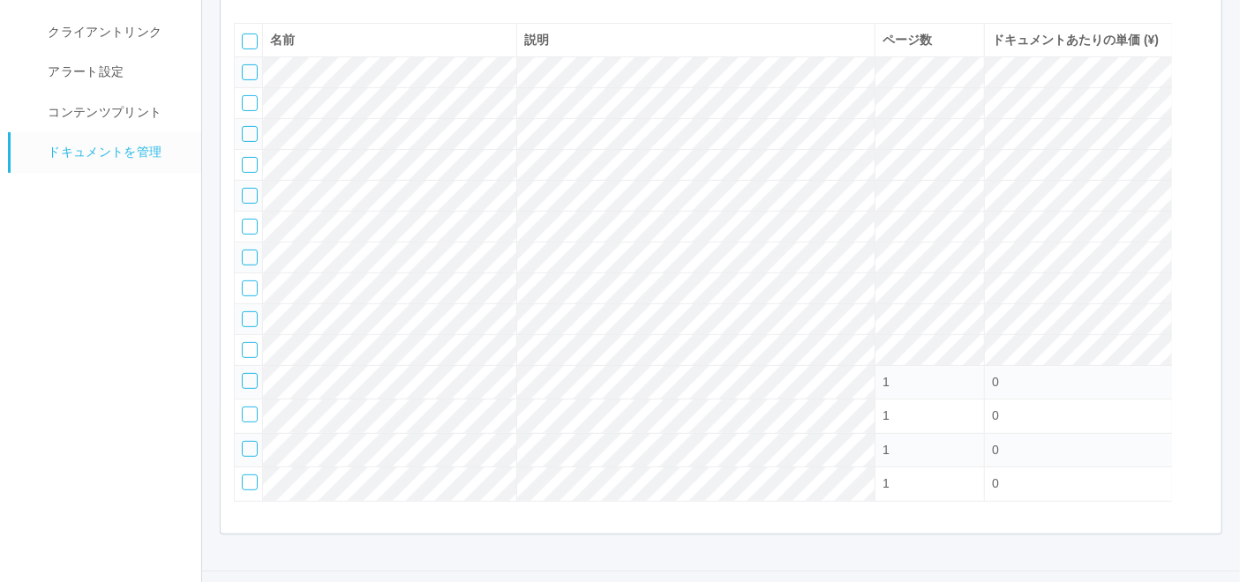
scroll to position [155, 0]
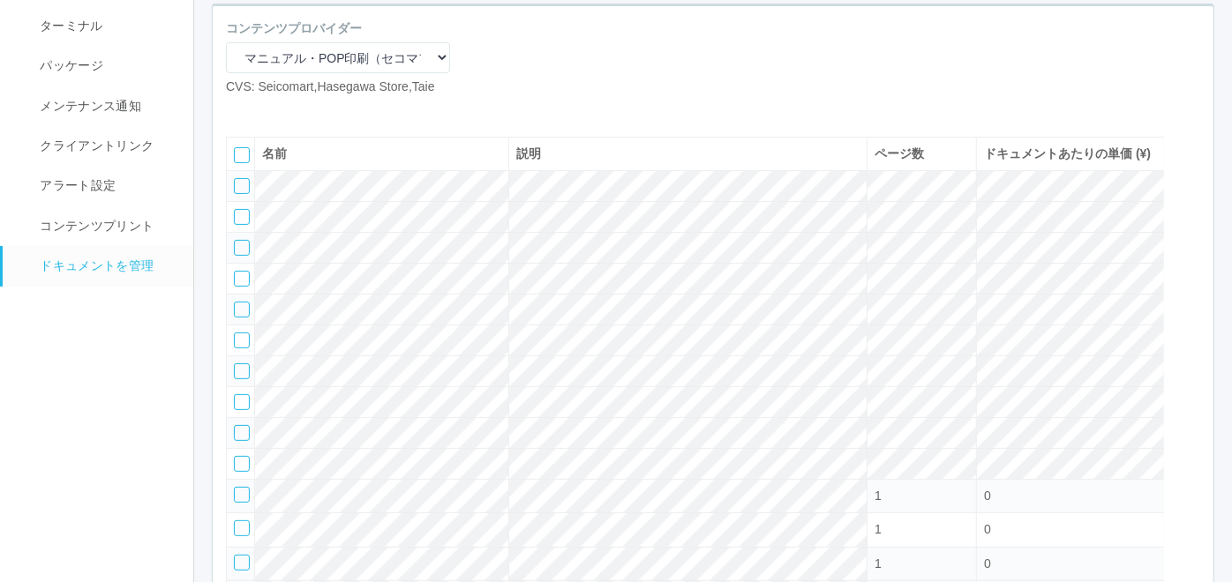
click at [239, 110] on icon at bounding box center [239, 110] width 0 height 0
select select "A4"
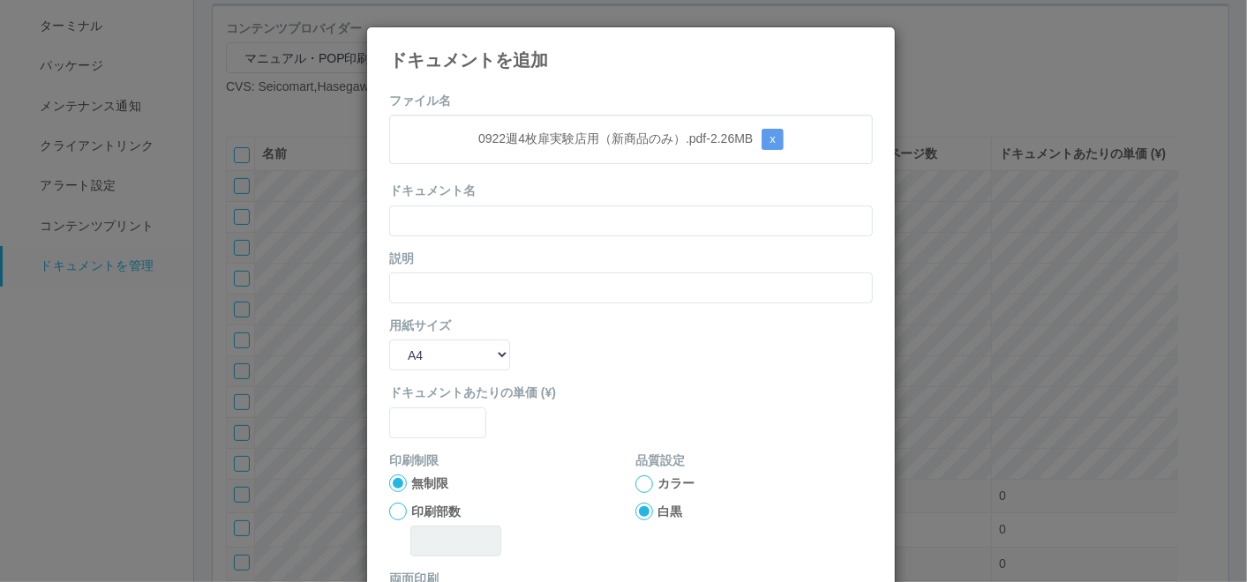
click at [478, 134] on p "0922週4枚扉実験店用（新商品のみ）.pdf - 2.26 MB x" at bounding box center [630, 139] width 455 height 21
click at [476, 220] on input "text" at bounding box center [630, 221] width 483 height 31
paste input "0922週4枚扉実験店用（新商品のみ）"
type input "0922週4枚扉実験店用（新商品のみ）"
click at [447, 287] on input "text" at bounding box center [630, 288] width 483 height 31
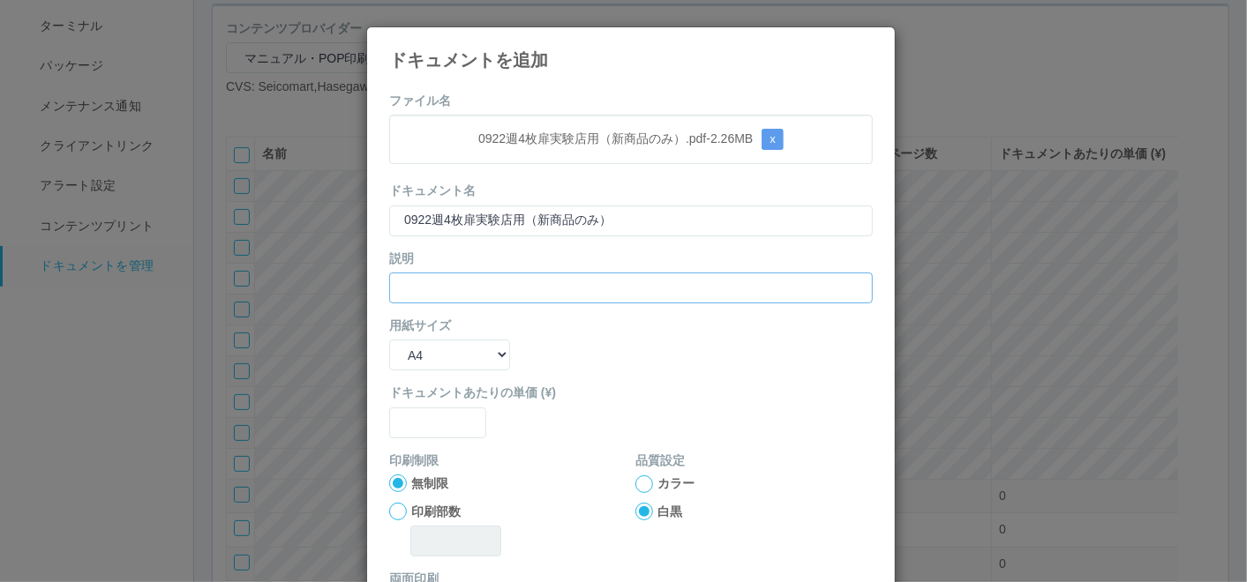
paste input "0922週4枚扉実験店用（新商品のみ）"
type input "0922週4枚扉実験店用（新商品のみ）"
drag, startPoint x: 440, startPoint y: 356, endPoint x: 443, endPoint y: 369, distance: 13.5
click at [440, 356] on select "B5 A4 B4 A3" at bounding box center [449, 355] width 121 height 31
select select "A3"
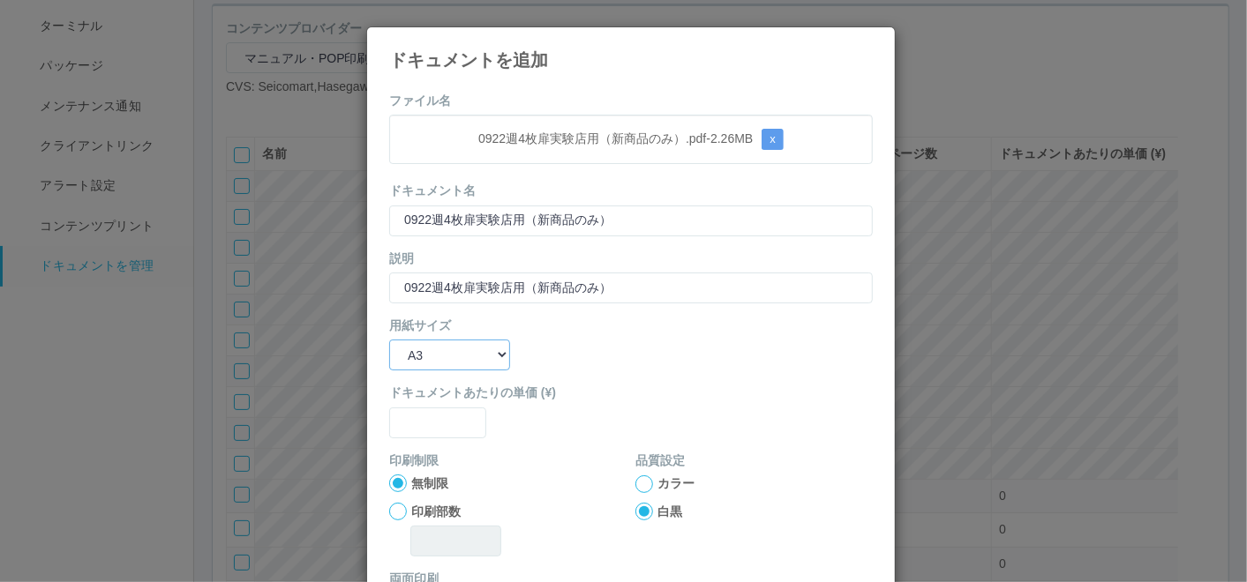
click at [389, 340] on select "B5 A4 B4 A3" at bounding box center [449, 355] width 121 height 31
click at [438, 424] on input "text" at bounding box center [437, 423] width 97 height 31
type input "0"
click at [641, 482] on div at bounding box center [644, 485] width 18 height 18
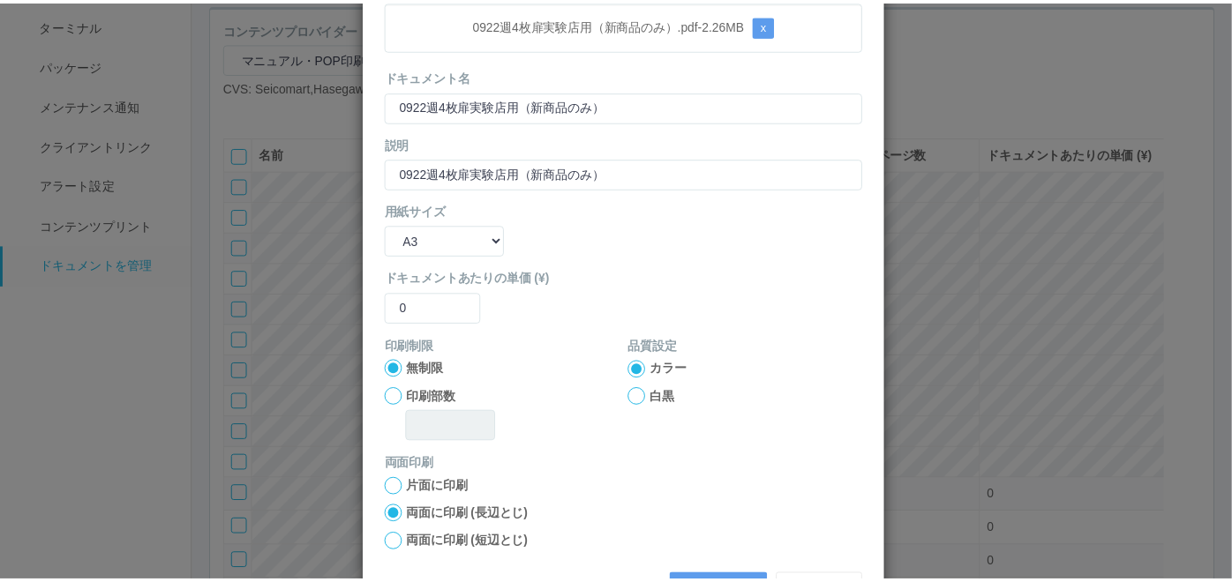
scroll to position [176, 0]
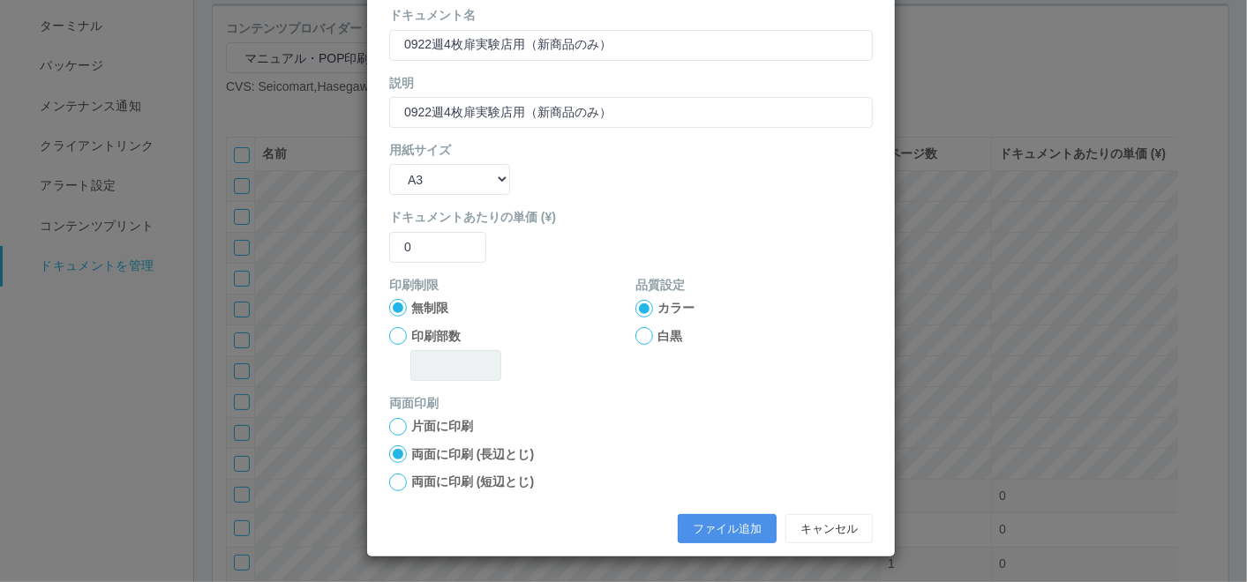
click at [697, 529] on button "ファイル追加" at bounding box center [727, 529] width 99 height 30
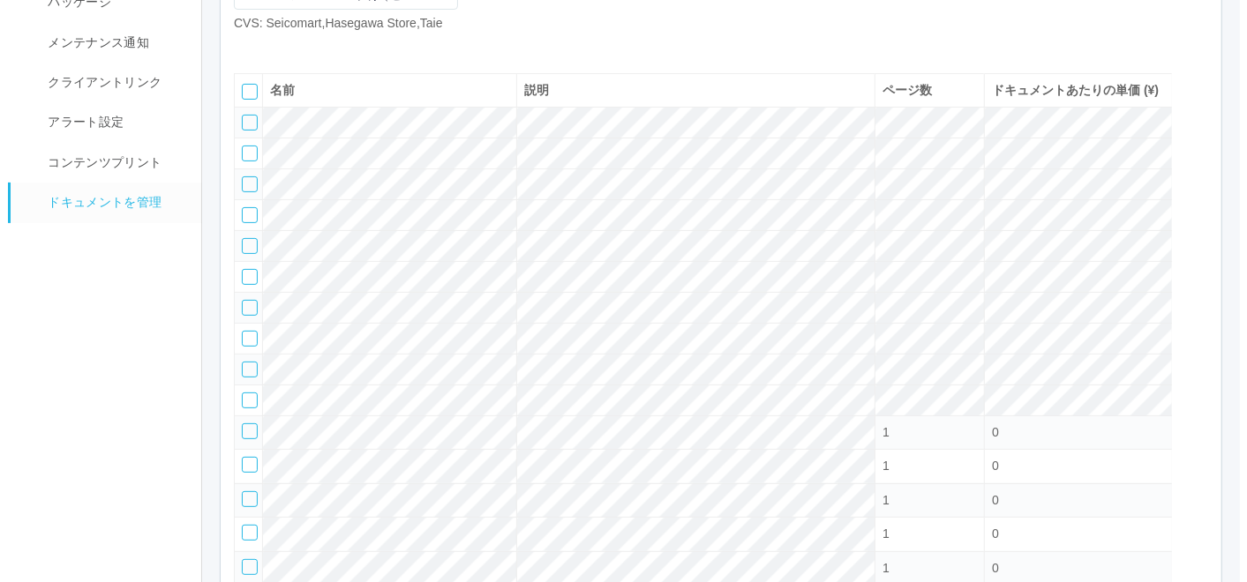
scroll to position [189, 0]
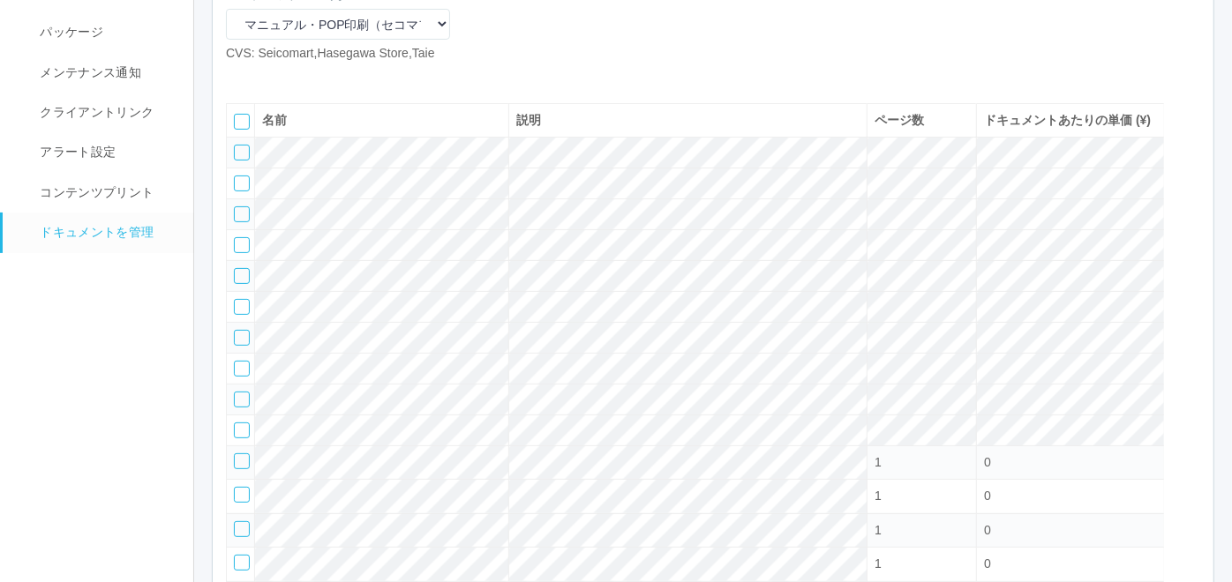
click at [239, 77] on icon at bounding box center [239, 77] width 0 height 0
select select "A4"
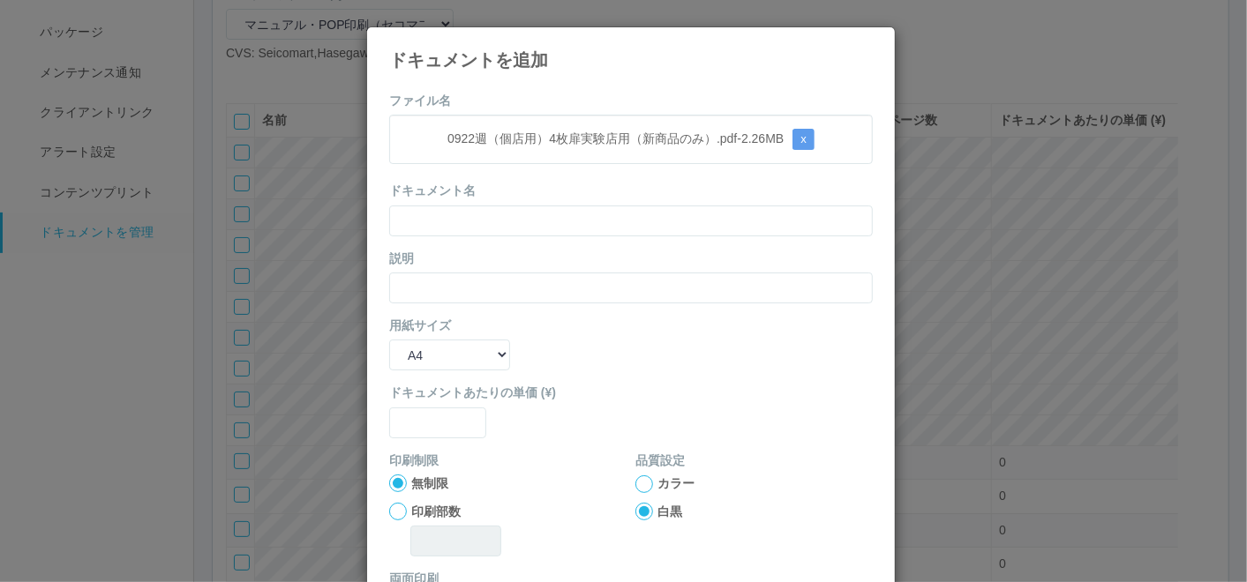
click at [513, 163] on form "ファイル名 0922週（個店用）4枚扉実験店用（新商品のみ）.pdf - 2.26 MB x ドキュメント名 説明 用紙サイズ B5 A4 B4 A3 ドキュ…" at bounding box center [630, 410] width 483 height 636
click at [498, 212] on input "text" at bounding box center [630, 221] width 483 height 31
paste input "0922週（個店用）4枚扉実験店用（新商品のみ）"
type input "0922週（個店用）4枚扉実験店用（新商品のみ）"
click at [424, 287] on input "text" at bounding box center [630, 288] width 483 height 31
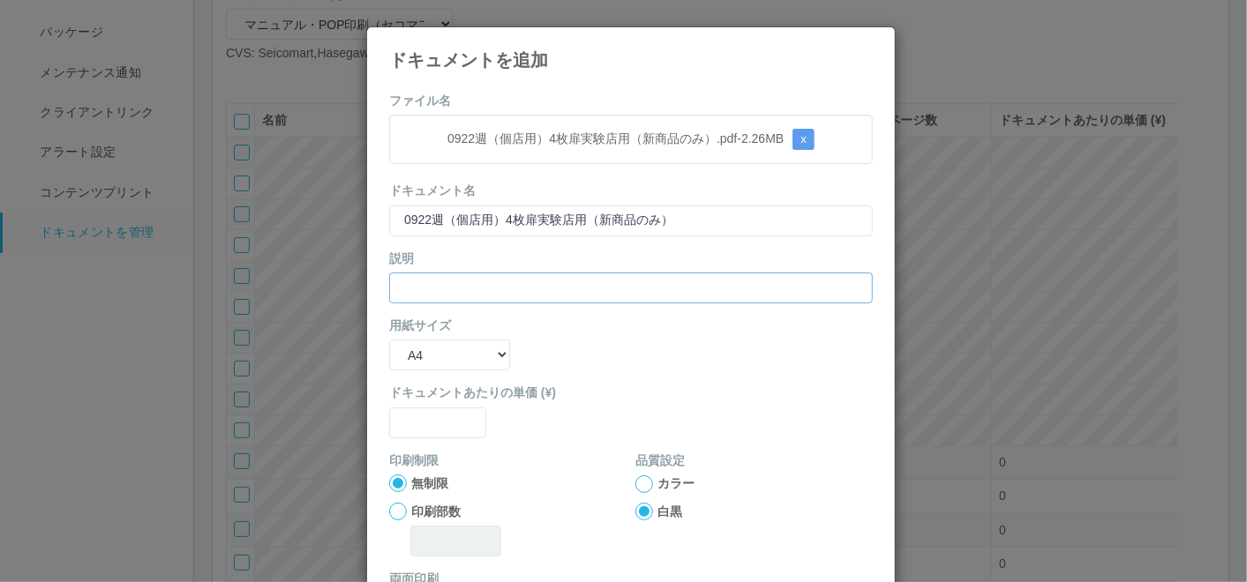
paste input "0922週（個店用）4枚扉実験店用（新商品のみ）"
type input "0922週（個店用）4枚扉実験店用（新商品のみ）"
click at [408, 361] on select "B5 A4 B4 A3" at bounding box center [449, 355] width 121 height 31
select select "A3"
click at [389, 340] on select "B5 A4 B4 A3" at bounding box center [449, 355] width 121 height 31
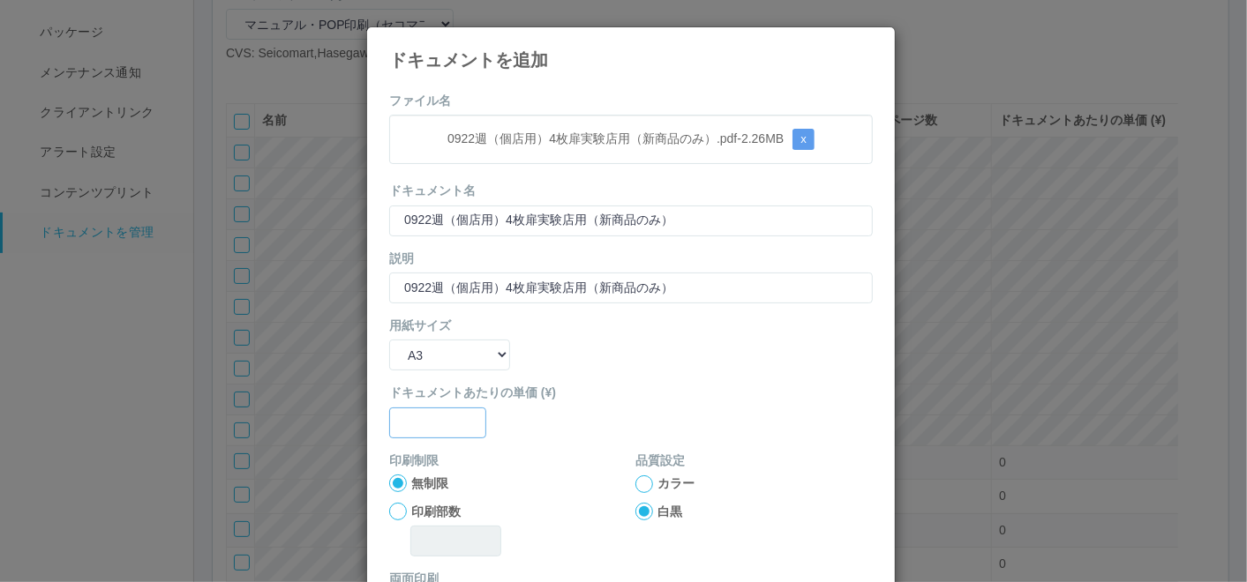
click at [412, 408] on input "text" at bounding box center [437, 423] width 97 height 31
type input "0"
click at [635, 479] on div at bounding box center [644, 485] width 18 height 18
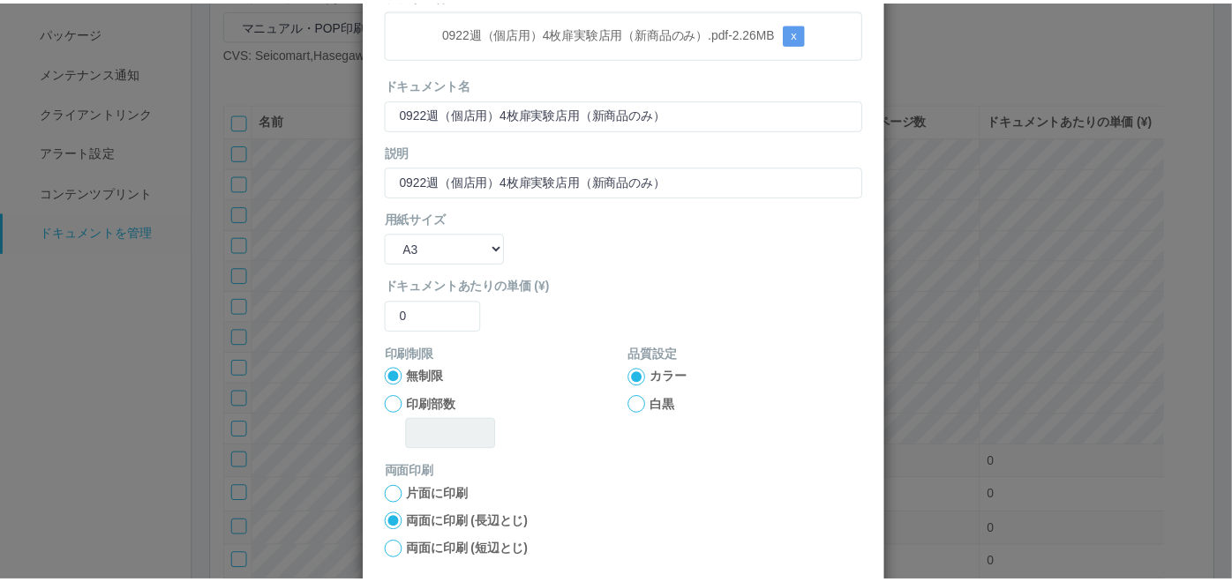
scroll to position [176, 0]
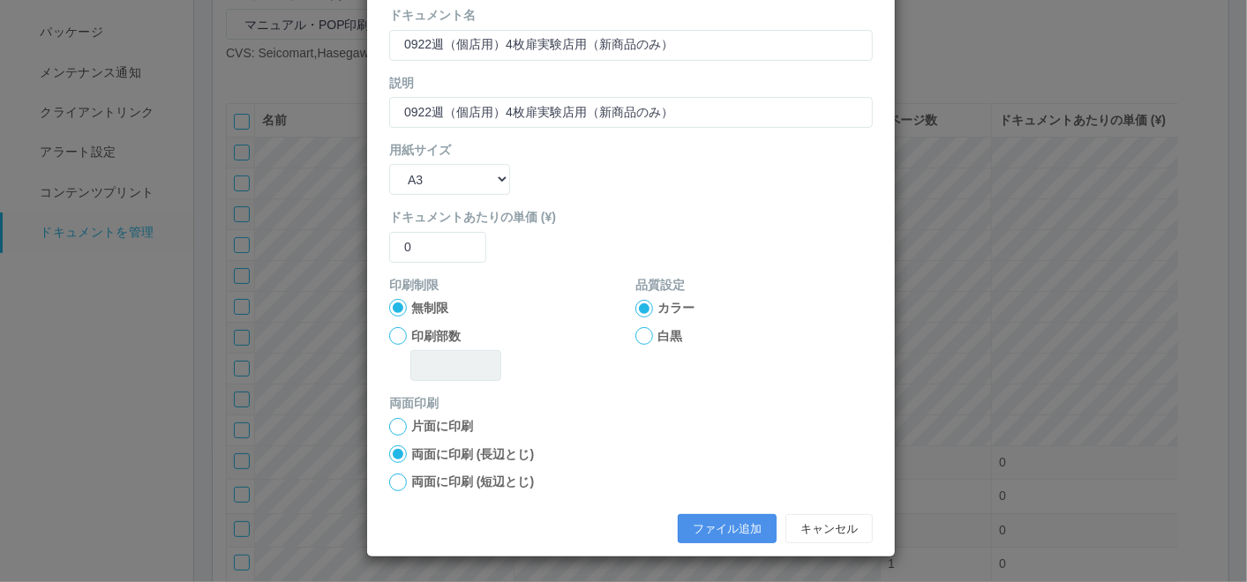
click at [701, 534] on button "ファイル追加" at bounding box center [727, 529] width 99 height 30
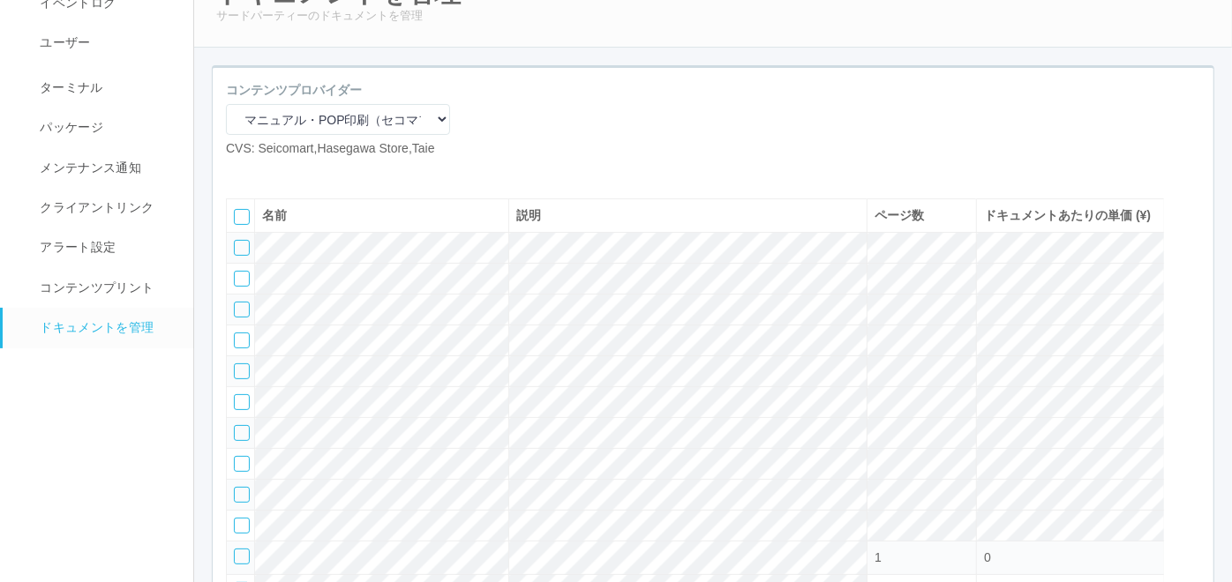
scroll to position [90, 0]
click at [266, 176] on icon at bounding box center [266, 176] width 0 height 0
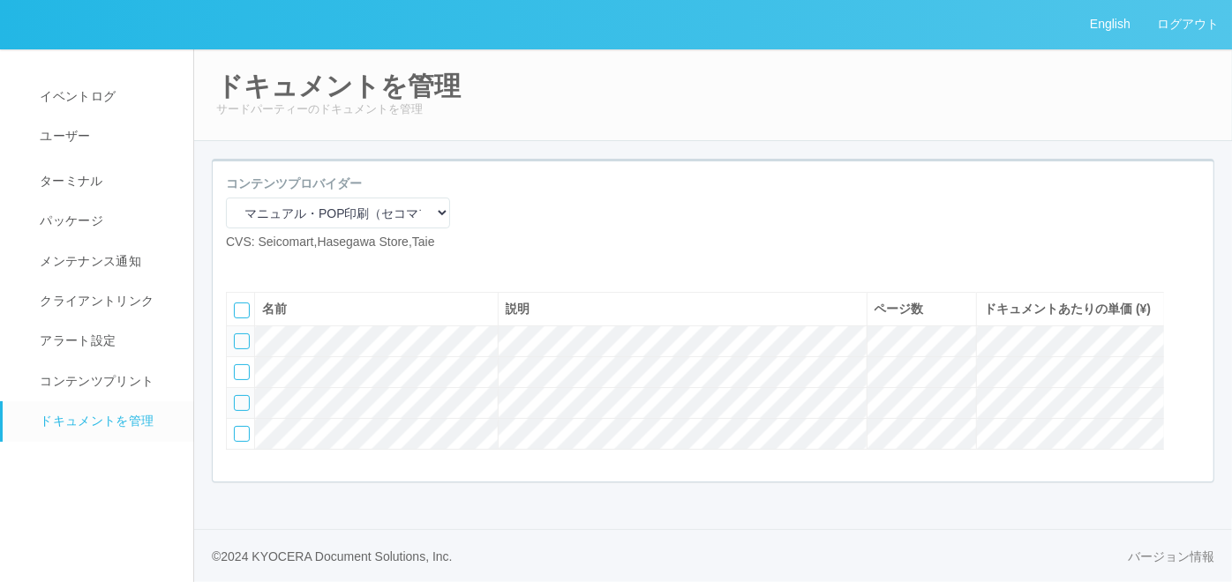
scroll to position [48, 0]
click at [239, 266] on icon at bounding box center [239, 266] width 0 height 0
select select "A4"
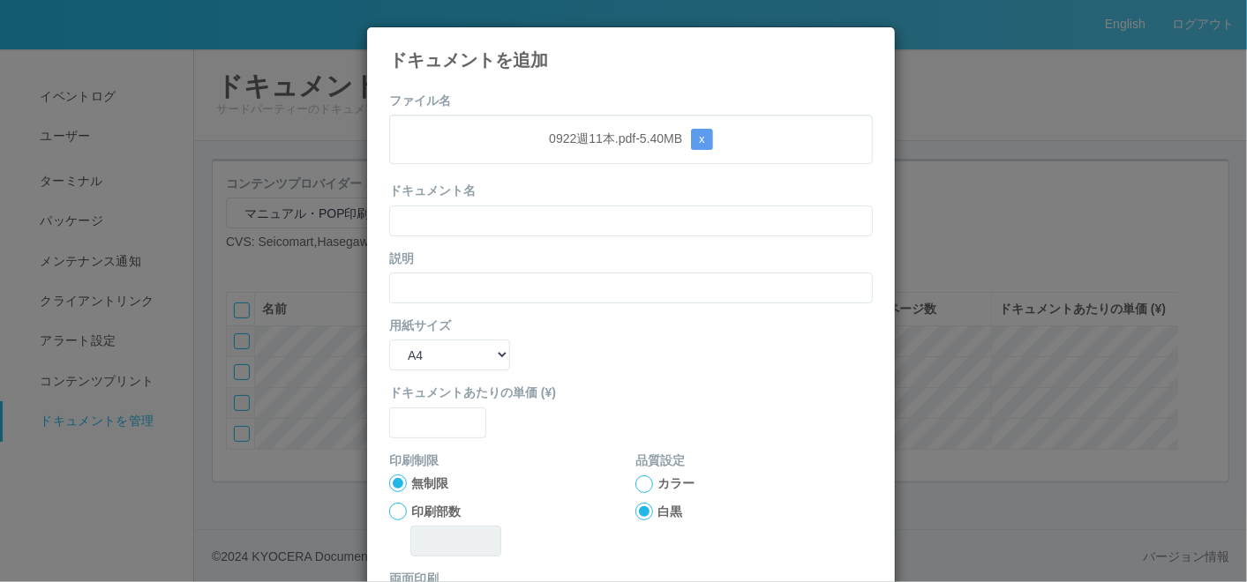
click at [558, 170] on form "ファイル名 0922週11本.pdf - 5.40 MB x ドキュメント名 説明 用紙サイズ B5 A4 B4 A3 ドキュメントあたりの単価 (¥) 印刷…" at bounding box center [630, 410] width 483 height 636
click at [536, 229] on input "text" at bounding box center [630, 221] width 483 height 31
paste input "0922週11本"
type input "0922週11本"
click at [441, 282] on input "text" at bounding box center [630, 288] width 483 height 31
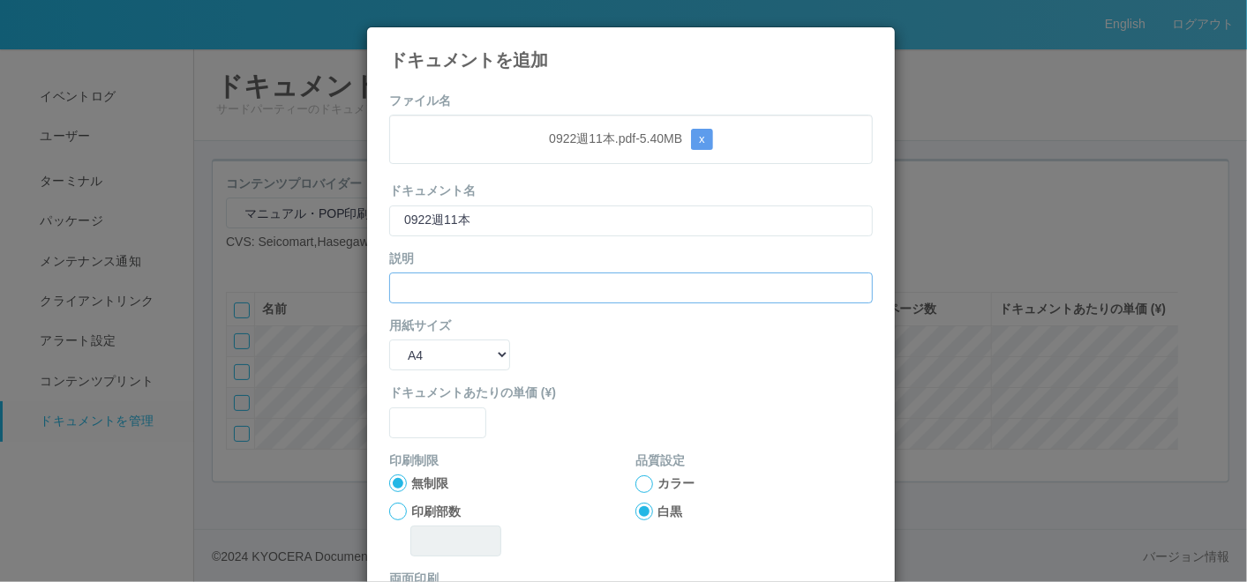
paste input "0922週11本"
type input "0922週11本"
drag, startPoint x: 416, startPoint y: 350, endPoint x: 417, endPoint y: 365, distance: 15.1
click at [416, 351] on select "B5 A4 B4 A3" at bounding box center [449, 355] width 121 height 31
select select "A3"
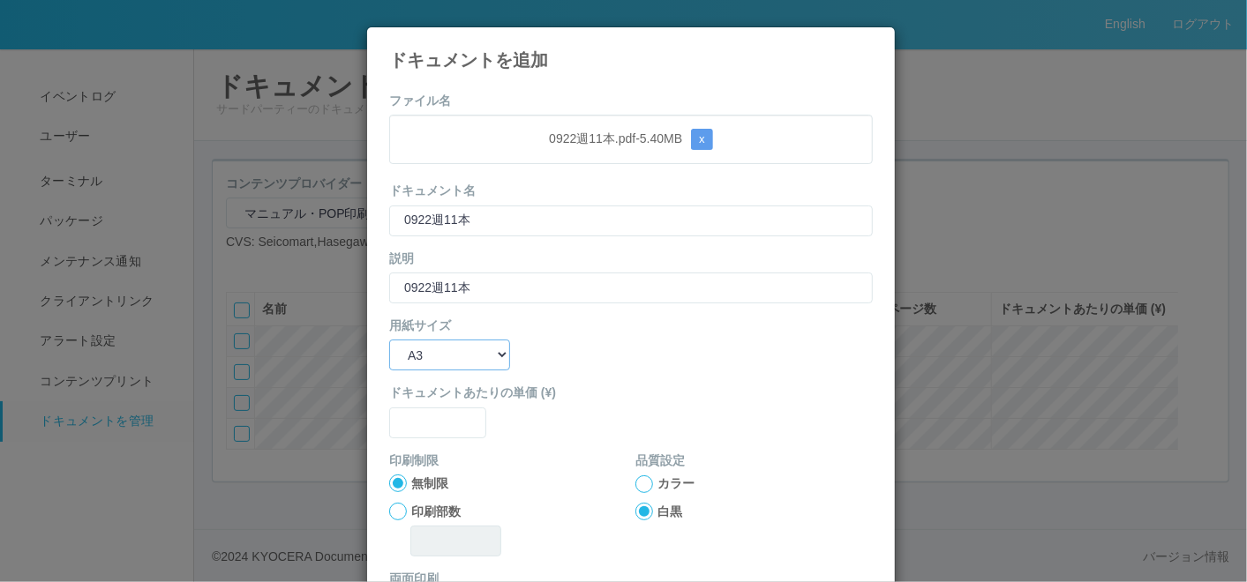
click at [389, 340] on select "B5 A4 B4 A3" at bounding box center [449, 355] width 121 height 31
click at [421, 428] on input "text" at bounding box center [437, 423] width 97 height 31
type input "0"
click at [641, 486] on div at bounding box center [644, 485] width 18 height 18
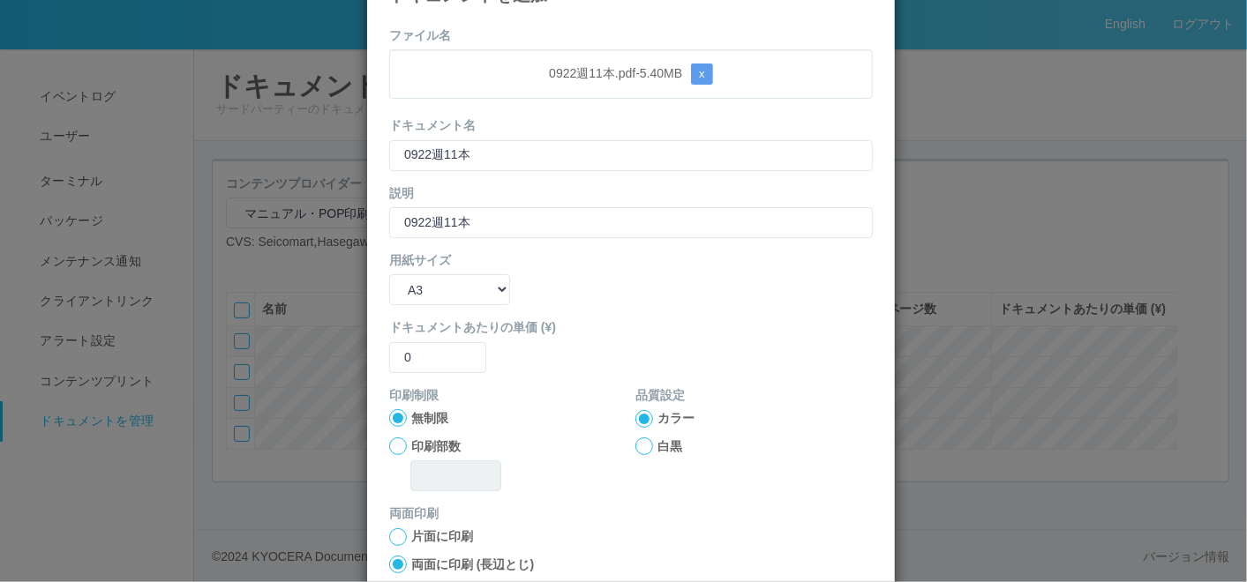
scroll to position [176, 0]
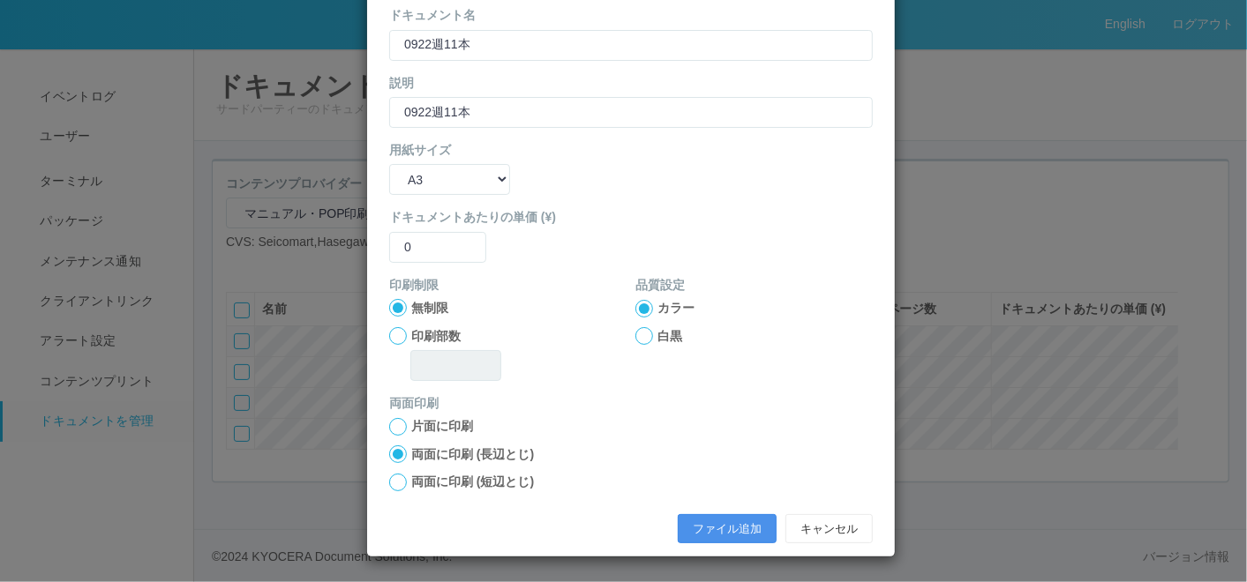
click at [683, 524] on button "ファイル追加" at bounding box center [727, 529] width 99 height 30
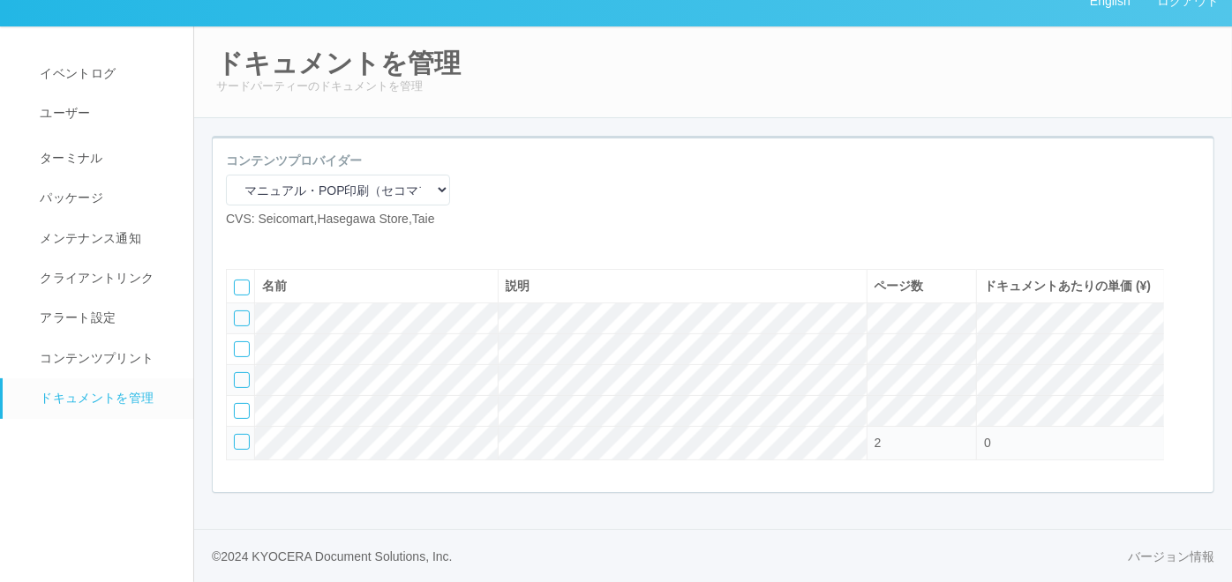
click at [239, 243] on icon at bounding box center [239, 243] width 0 height 0
select select "A4"
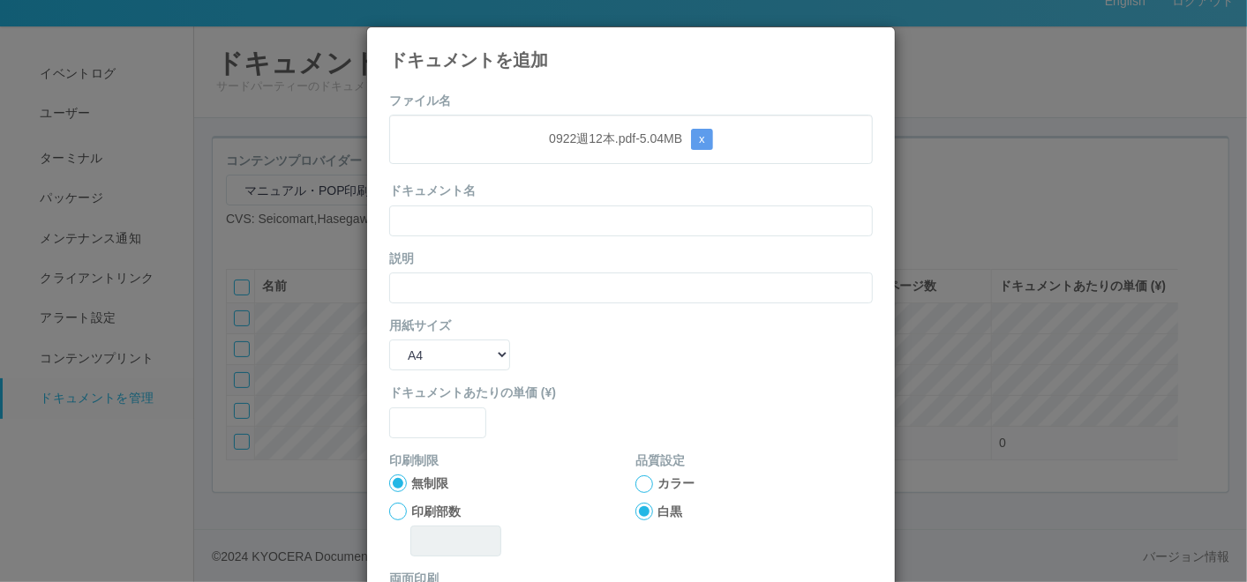
click at [553, 152] on div "0922週12本.pdf - 5.04 MB x" at bounding box center [630, 139] width 483 height 49
click at [507, 231] on input "text" at bounding box center [630, 221] width 483 height 31
paste input "0922週12本"
type input "0922週12本"
click at [418, 312] on form "ファイル名 0922週12本.pdf - 5.04 MB x ドキュメント名 0922週12本 説明 用紙サイズ B5 A4 B4 A3 ドキュメントあたりの…" at bounding box center [630, 410] width 483 height 636
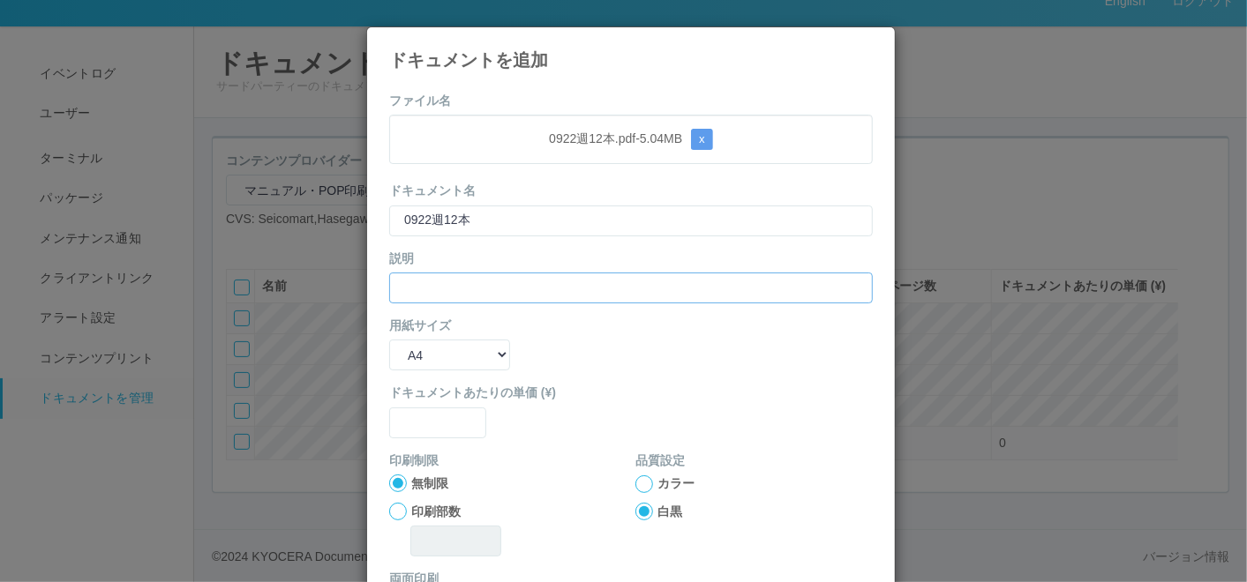
click at [422, 293] on input "text" at bounding box center [630, 288] width 483 height 31
paste input "0922週12本"
type input "0922週12本"
click at [423, 355] on select "B5 A4 B4 A3" at bounding box center [449, 355] width 121 height 31
select select "A3"
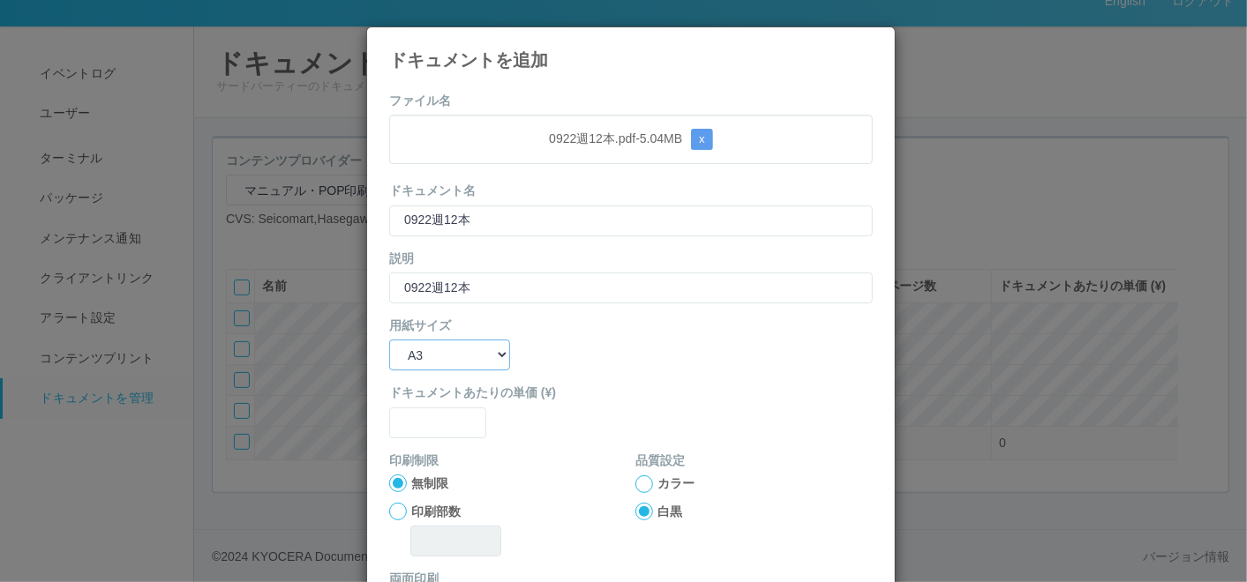
click at [389, 340] on select "B5 A4 B4 A3" at bounding box center [449, 355] width 121 height 31
click at [423, 419] on input "text" at bounding box center [437, 423] width 97 height 31
type input "0"
click at [635, 481] on div at bounding box center [644, 485] width 18 height 18
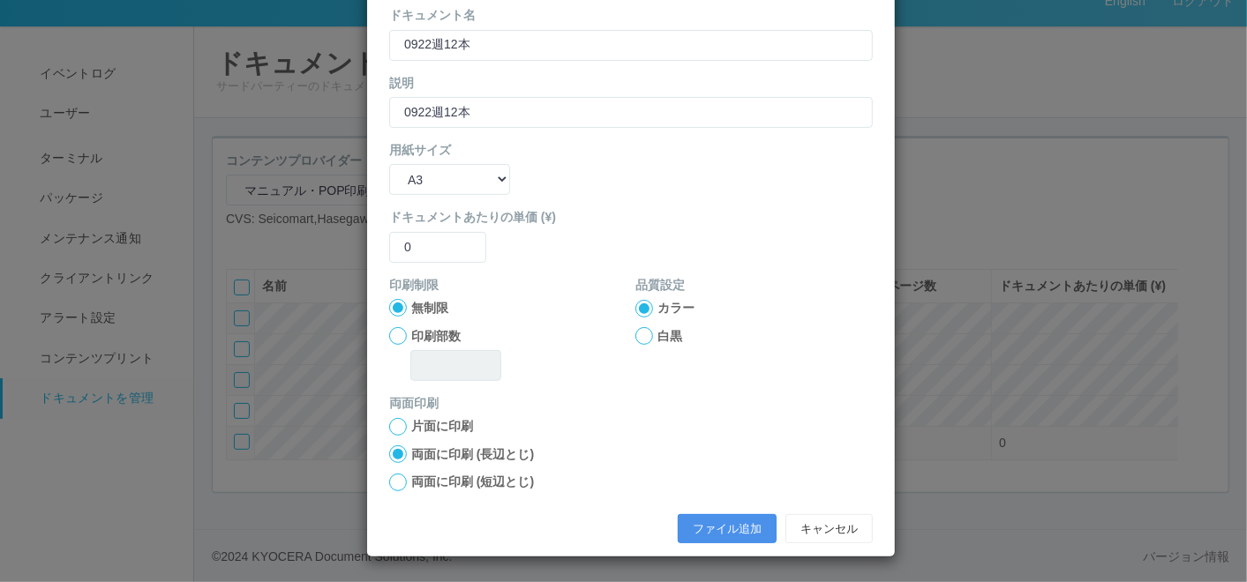
click at [695, 530] on button "ファイル追加" at bounding box center [727, 529] width 99 height 30
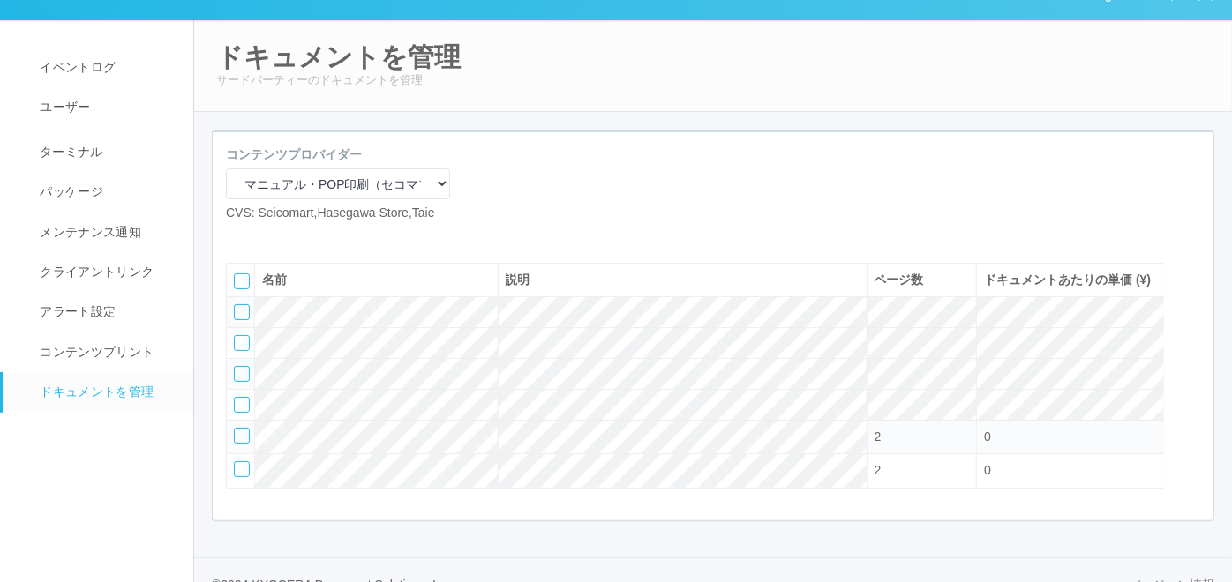
click at [239, 236] on icon at bounding box center [239, 236] width 0 height 0
select select "A4"
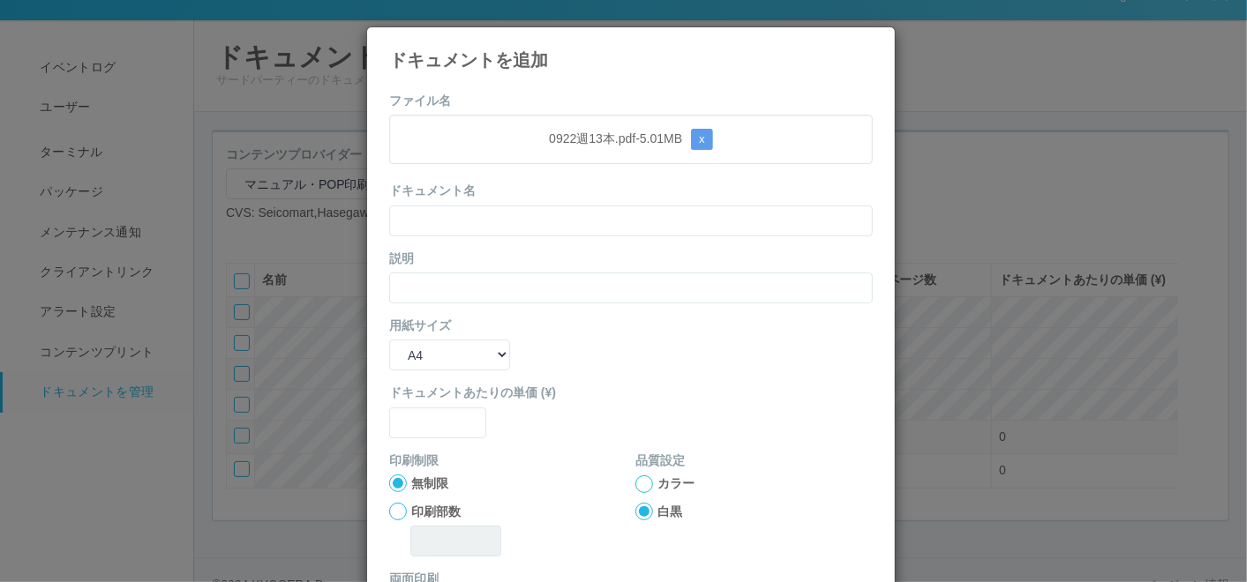
click at [513, 174] on form "ファイル名 0922週13本.pdf - 5.01 MB x ドキュメント名 説明 用紙サイズ B5 A4 B4 A3 ドキュメントあたりの単価 (¥) 印刷…" at bounding box center [630, 410] width 483 height 636
click at [483, 236] on form "ファイル名 0922週13本.pdf - 5.01 MB x ドキュメント名 説明 用紙サイズ B5 A4 B4 A3 ドキュメントあたりの単価 (¥) 印刷…" at bounding box center [630, 410] width 483 height 636
click at [483, 220] on input "text" at bounding box center [630, 221] width 483 height 31
paste input "0922週13本"
type input "0922週13本"
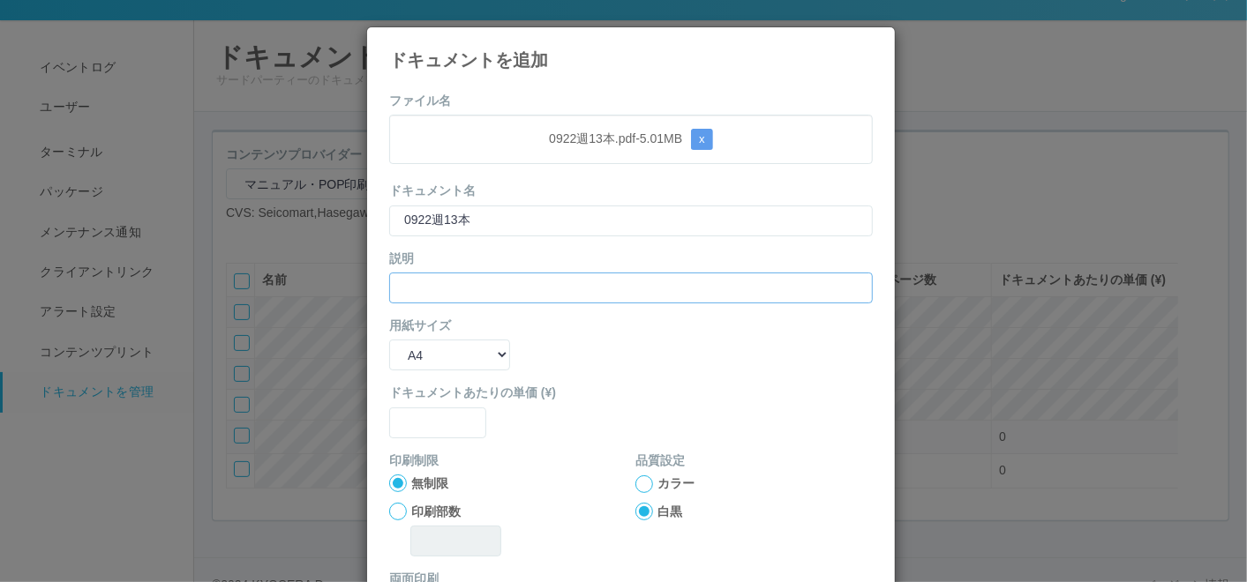
click at [436, 289] on input "text" at bounding box center [630, 288] width 483 height 31
paste input "0922週13本"
type input "0922週13本"
click at [418, 355] on select "B5 A4 B4 A3" at bounding box center [449, 355] width 121 height 31
select select "A3"
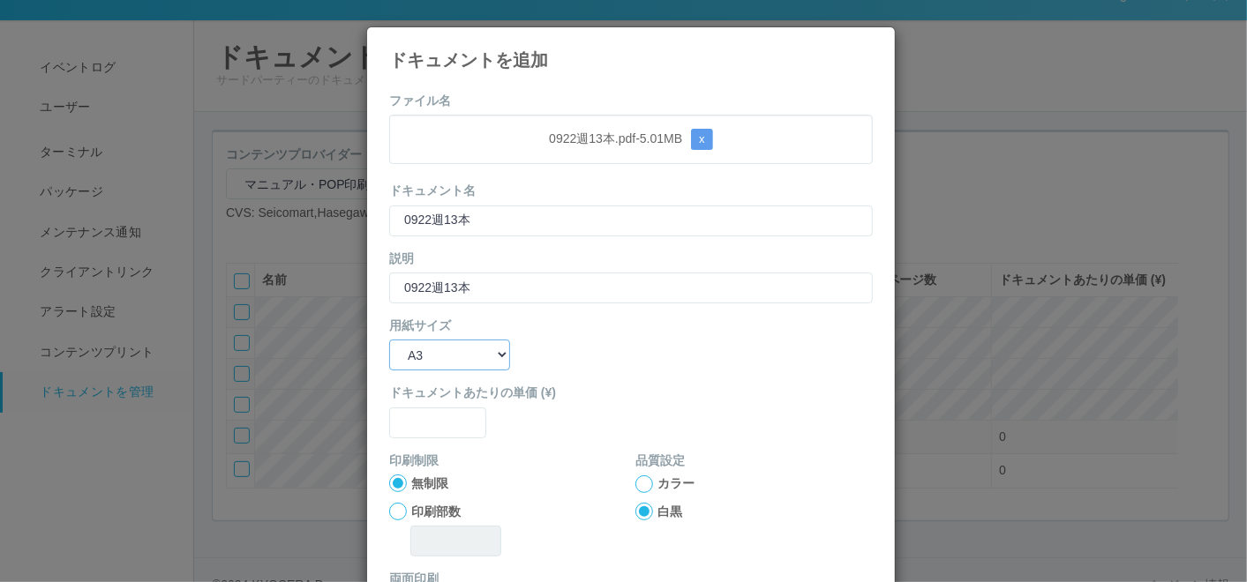
click at [389, 340] on select "B5 A4 B4 A3" at bounding box center [449, 355] width 121 height 31
click at [414, 425] on input "text" at bounding box center [437, 423] width 97 height 31
type input "0"
click at [635, 486] on div at bounding box center [644, 485] width 18 height 18
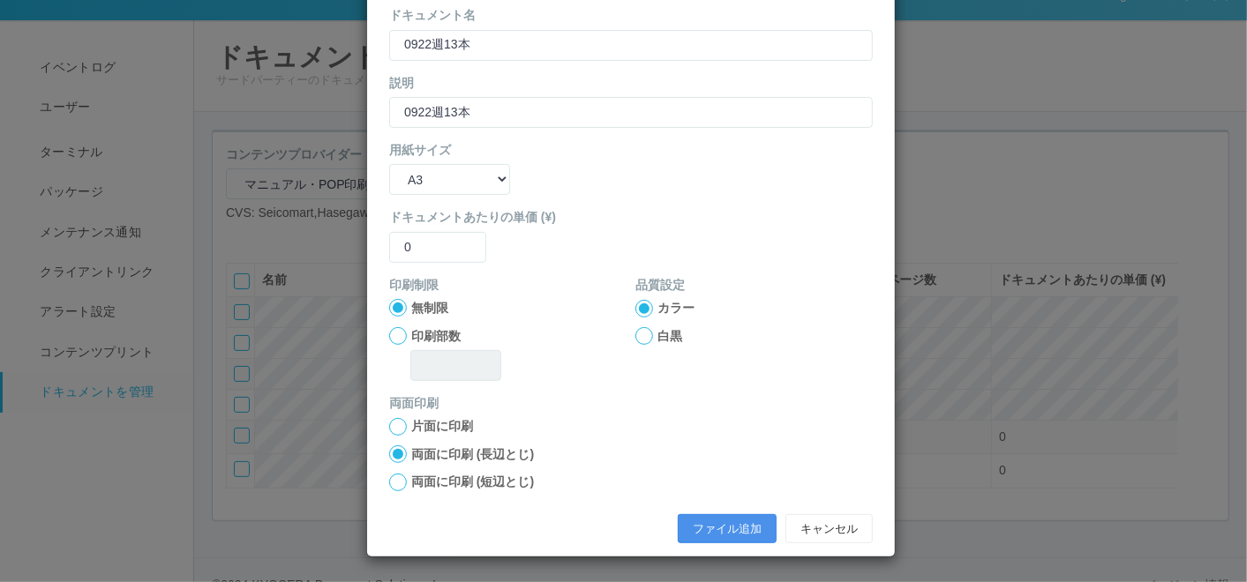
click at [701, 521] on button "ファイル追加" at bounding box center [727, 529] width 99 height 30
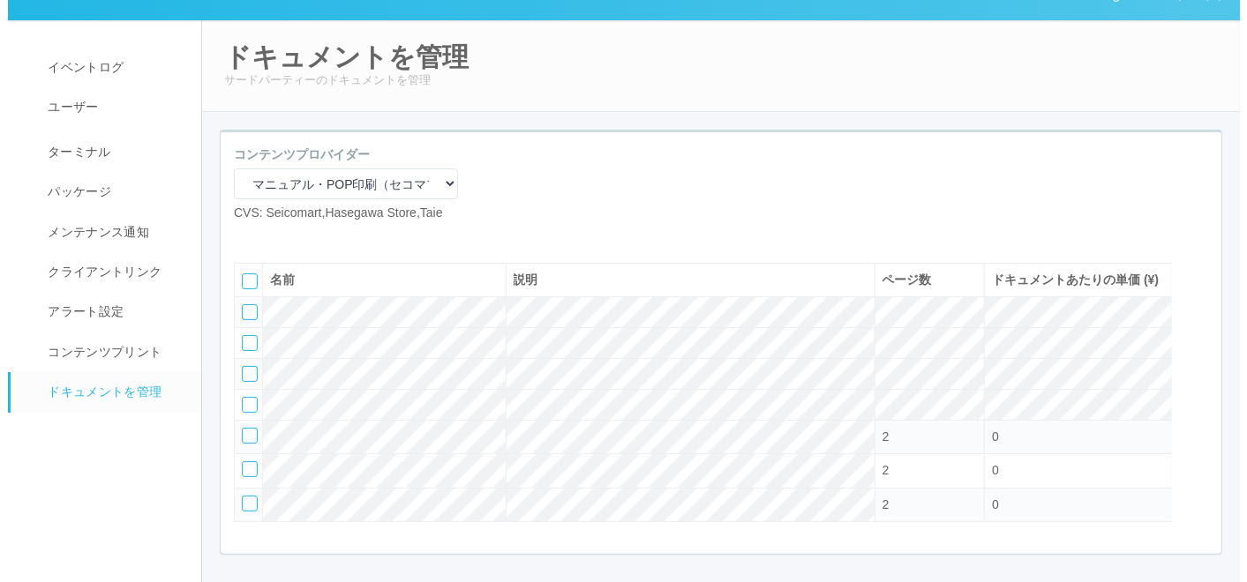
scroll to position [127, 0]
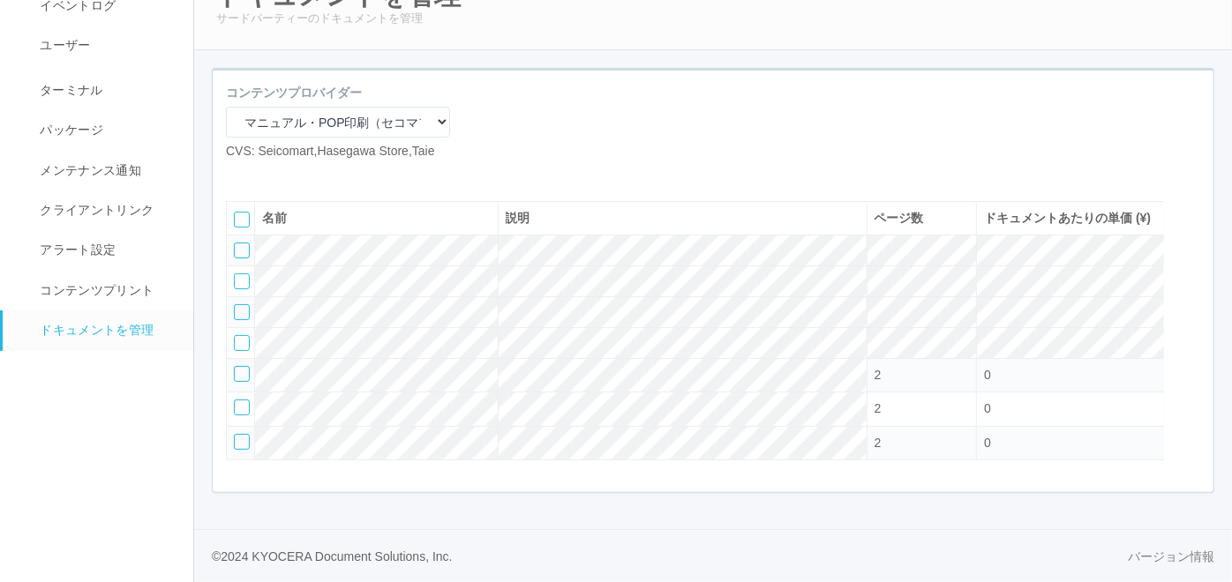
click at [239, 175] on icon at bounding box center [239, 175] width 0 height 0
select select "A4"
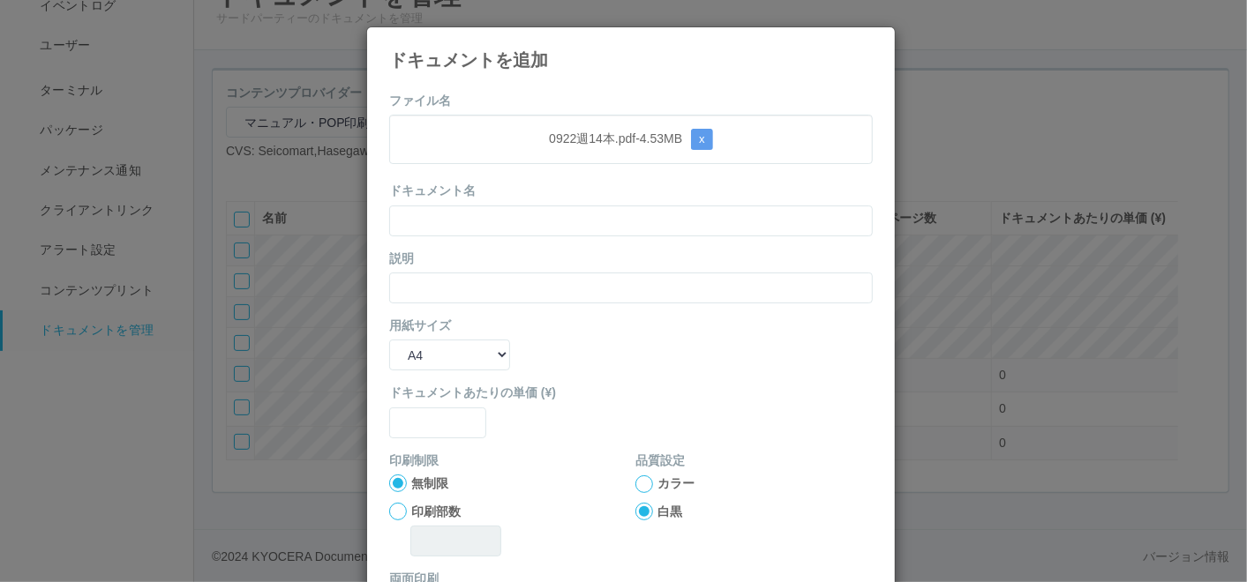
click at [501, 156] on div "0922週14本.pdf - 4.53 MB x" at bounding box center [630, 139] width 483 height 49
click at [493, 214] on input "text" at bounding box center [630, 221] width 483 height 31
paste input "0922週14本"
type input "0922週14本"
click at [448, 277] on input "text" at bounding box center [630, 288] width 483 height 31
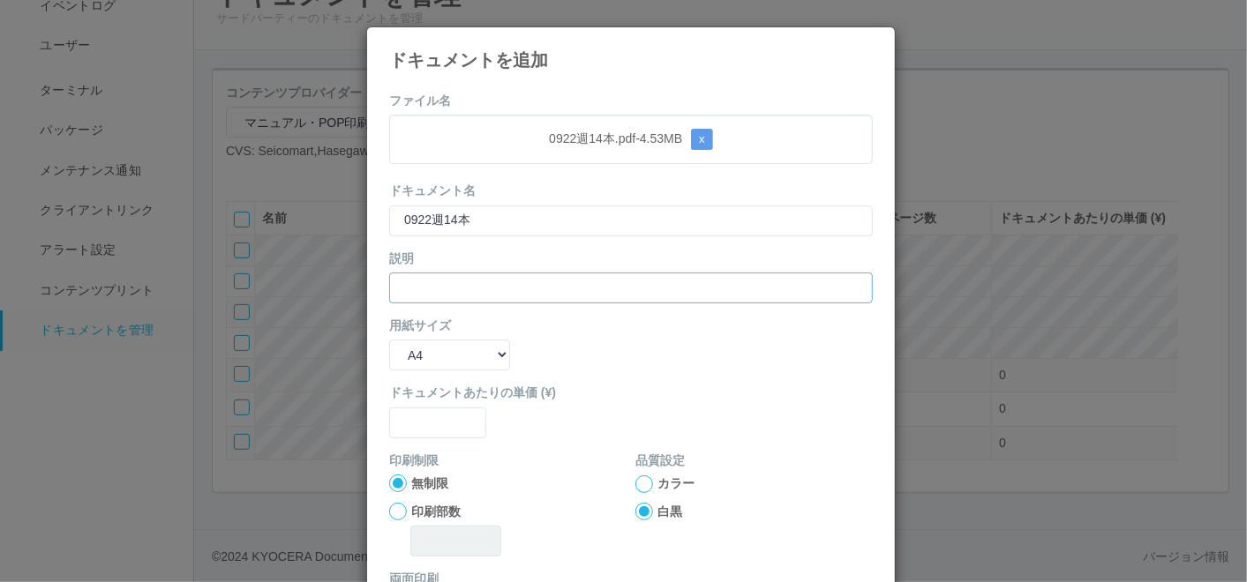
paste input "0922週14本"
type input "0922週14本"
click at [438, 357] on select "B5 A4 B4 A3" at bounding box center [449, 355] width 121 height 31
select select "A3"
click at [389, 340] on select "B5 A4 B4 A3" at bounding box center [449, 355] width 121 height 31
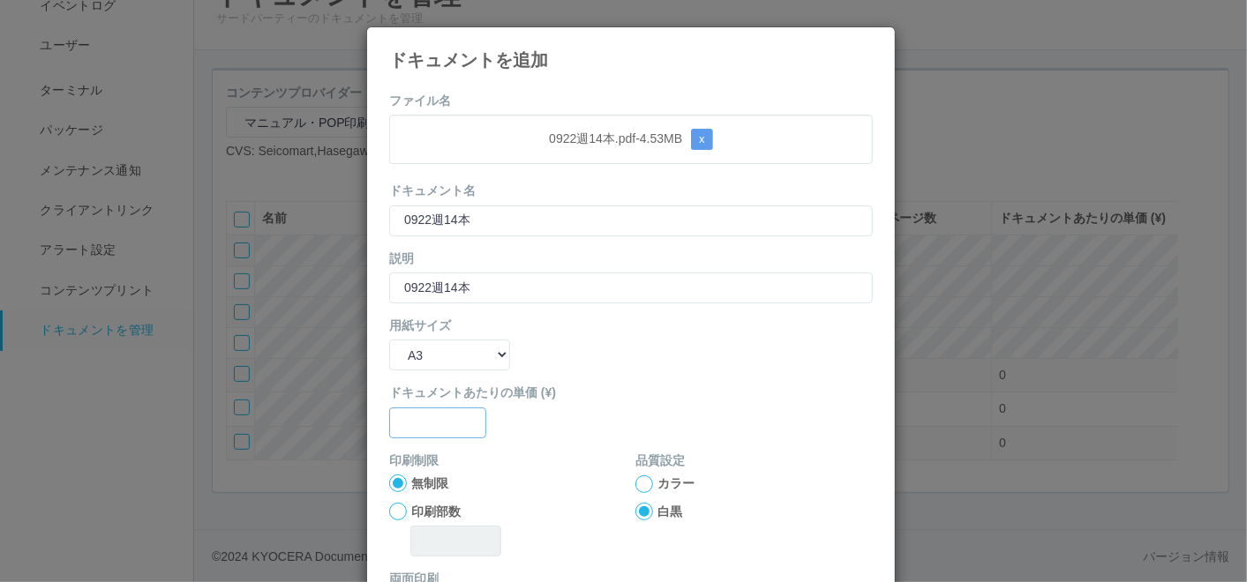
click at [408, 421] on input "text" at bounding box center [437, 423] width 97 height 31
type input "0"
click at [642, 478] on div at bounding box center [644, 485] width 18 height 18
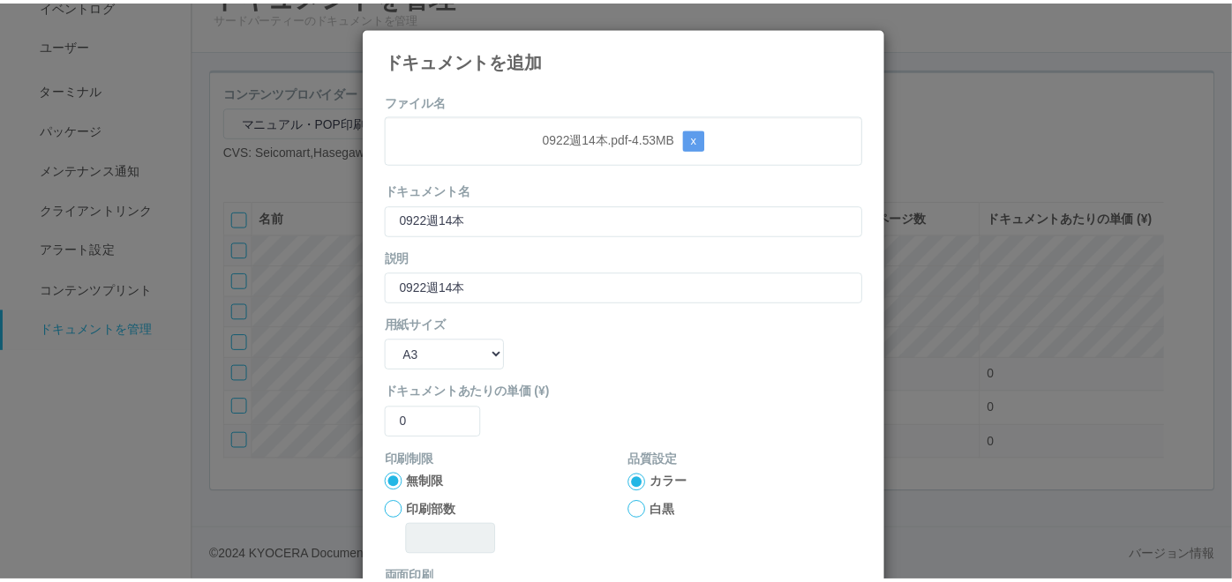
scroll to position [176, 0]
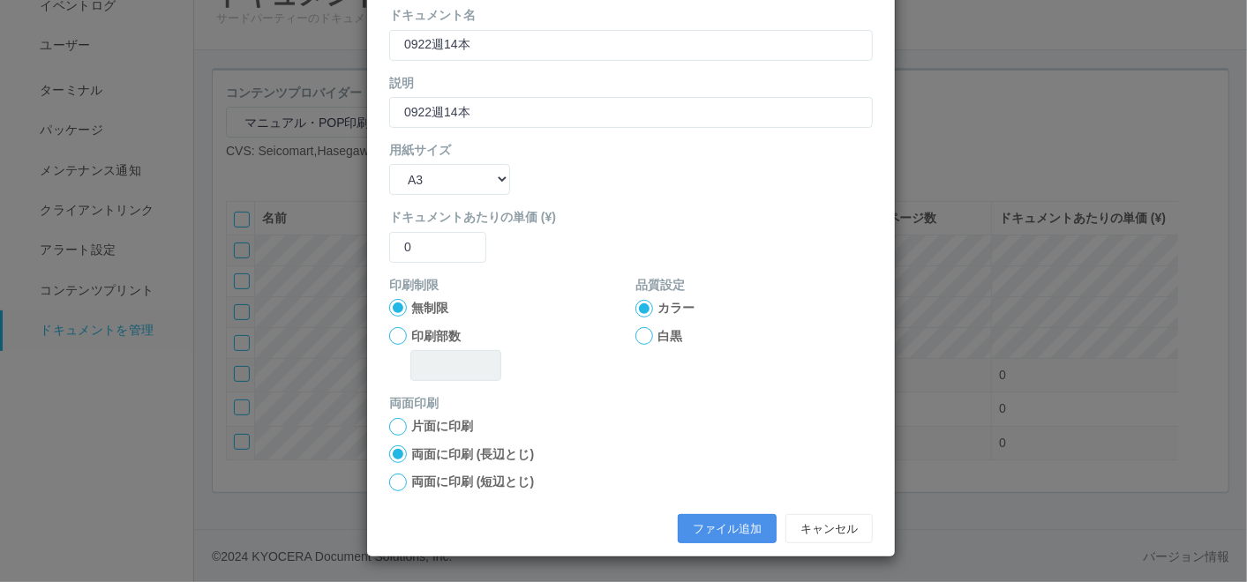
click at [683, 519] on button "ファイル追加" at bounding box center [727, 529] width 99 height 30
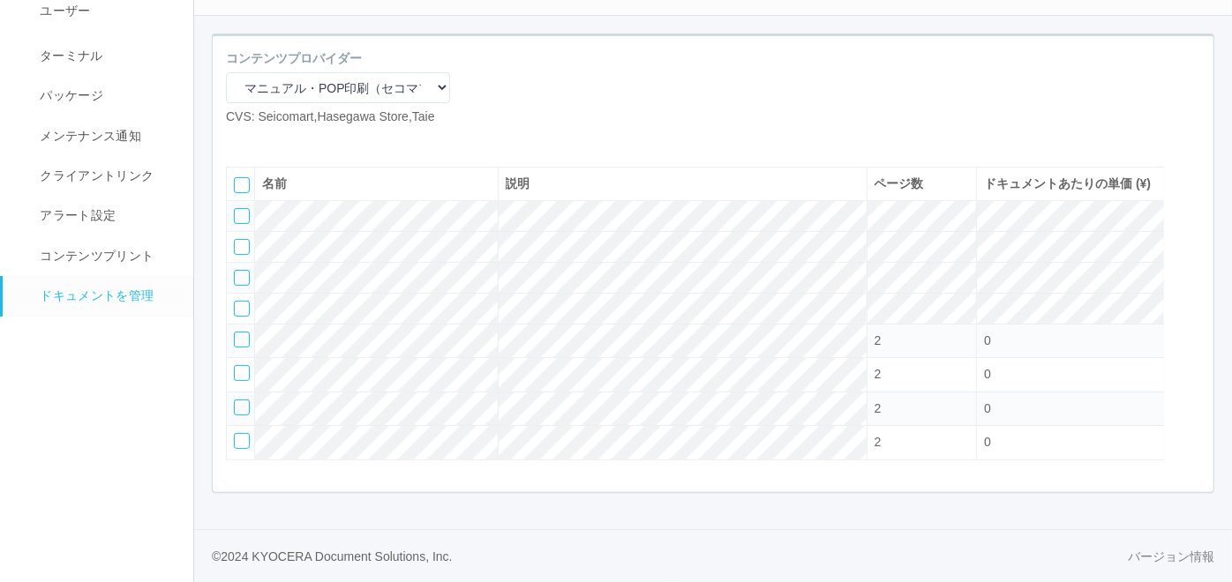
click at [266, 140] on icon at bounding box center [266, 140] width 0 height 0
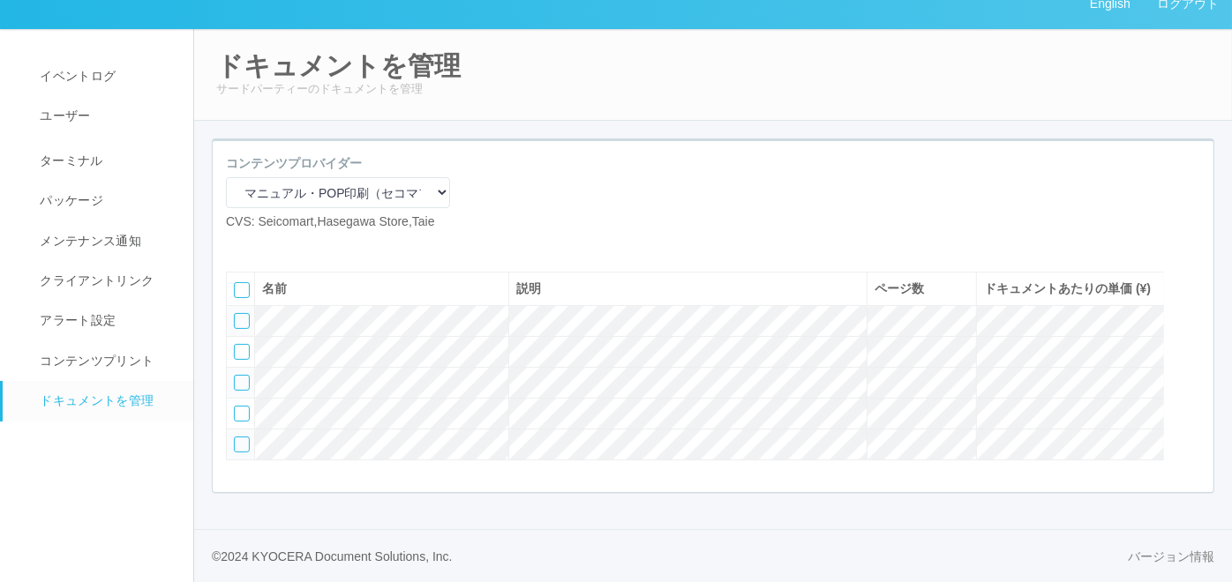
scroll to position [82, 0]
click at [239, 245] on icon at bounding box center [239, 245] width 0 height 0
select select "A4"
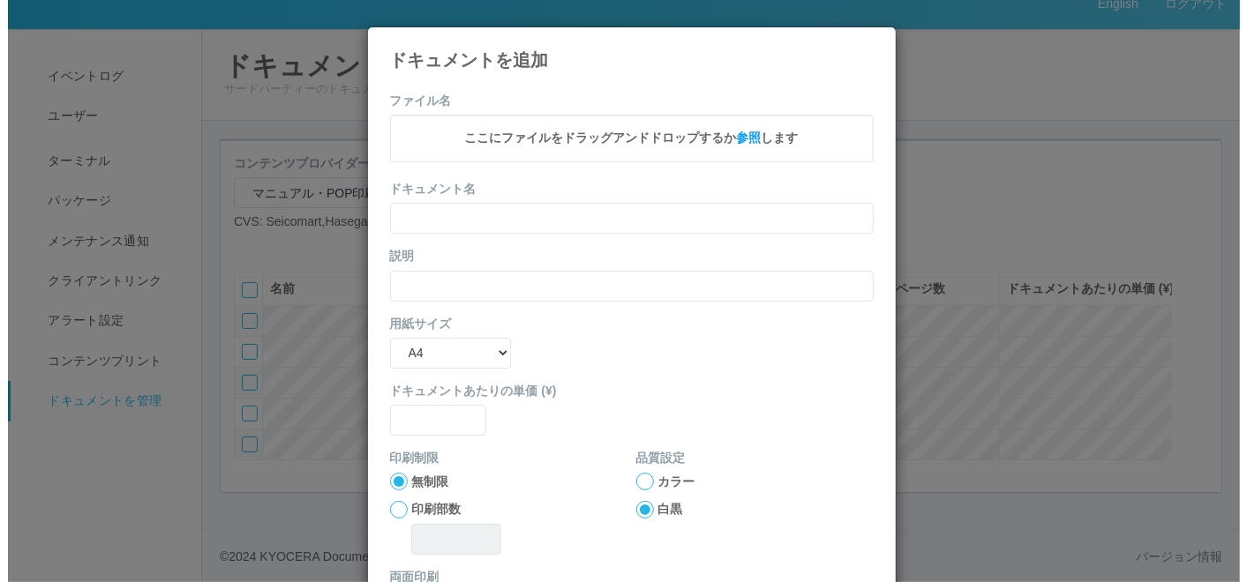
scroll to position [63, 0]
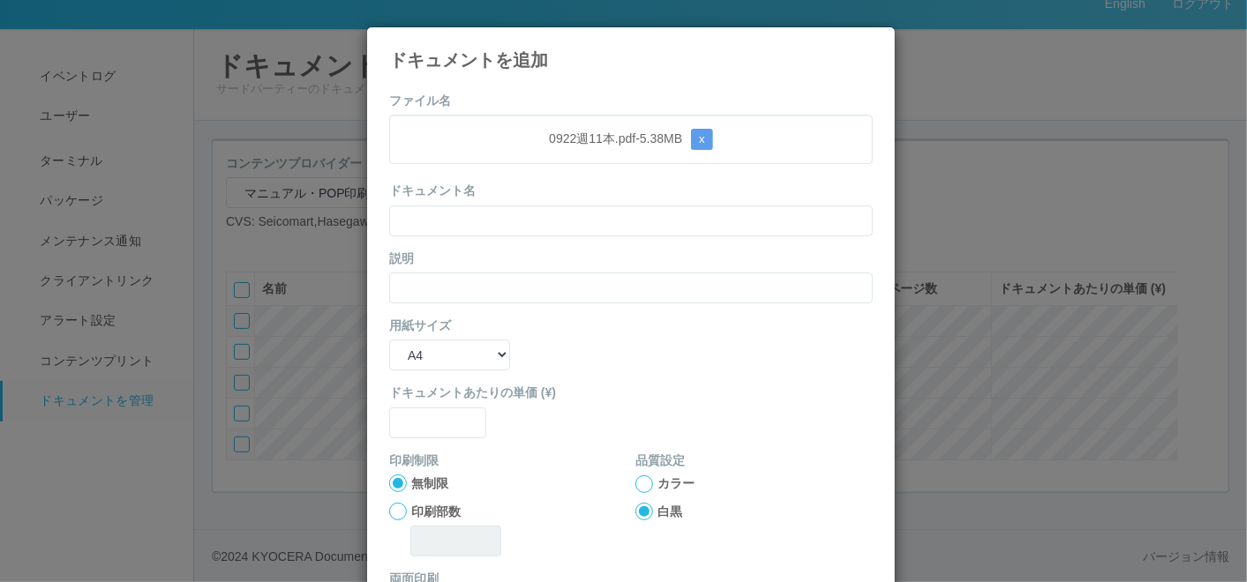
click at [513, 176] on form "ファイル名 0922週11本.pdf - 5.38 MB x ドキュメント名 説明 用紙サイズ B5 A4 B4 A3 ドキュメントあたりの単価 (¥) 印刷…" at bounding box center [630, 410] width 483 height 636
click at [498, 212] on input "text" at bounding box center [630, 221] width 483 height 31
paste input "0922週11本"
type input "0922週11本"
click at [443, 281] on input "text" at bounding box center [630, 288] width 483 height 31
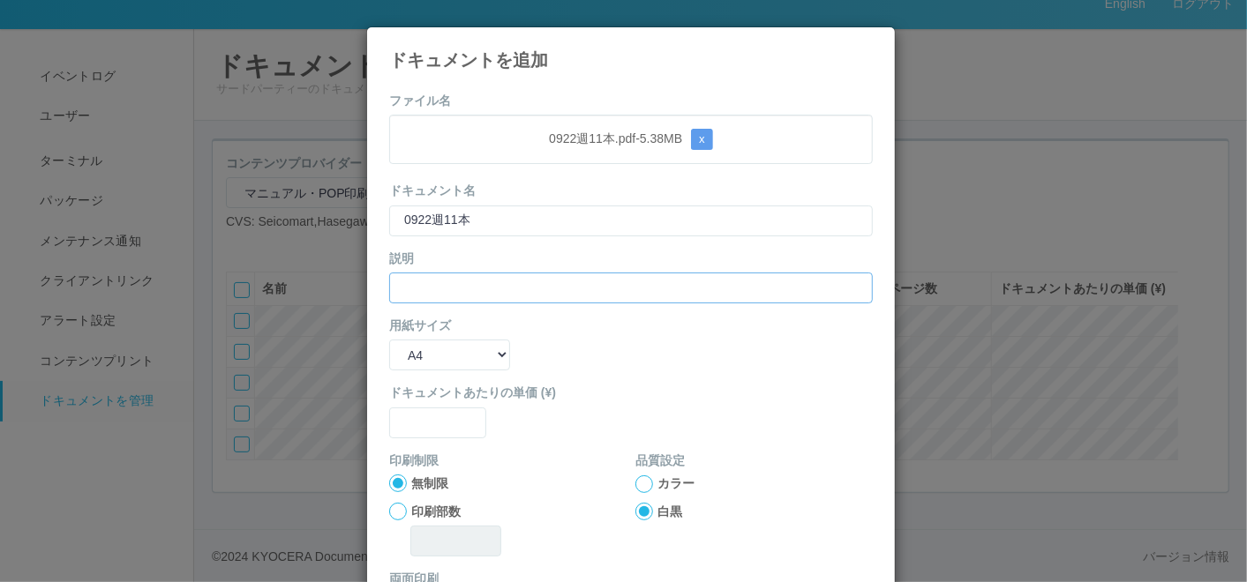
paste input "0922週11本"
type input "0922週11本"
drag, startPoint x: 435, startPoint y: 350, endPoint x: 435, endPoint y: 361, distance: 10.6
click at [435, 350] on select "B5 A4 B4 A3" at bounding box center [449, 355] width 121 height 31
select select "A3"
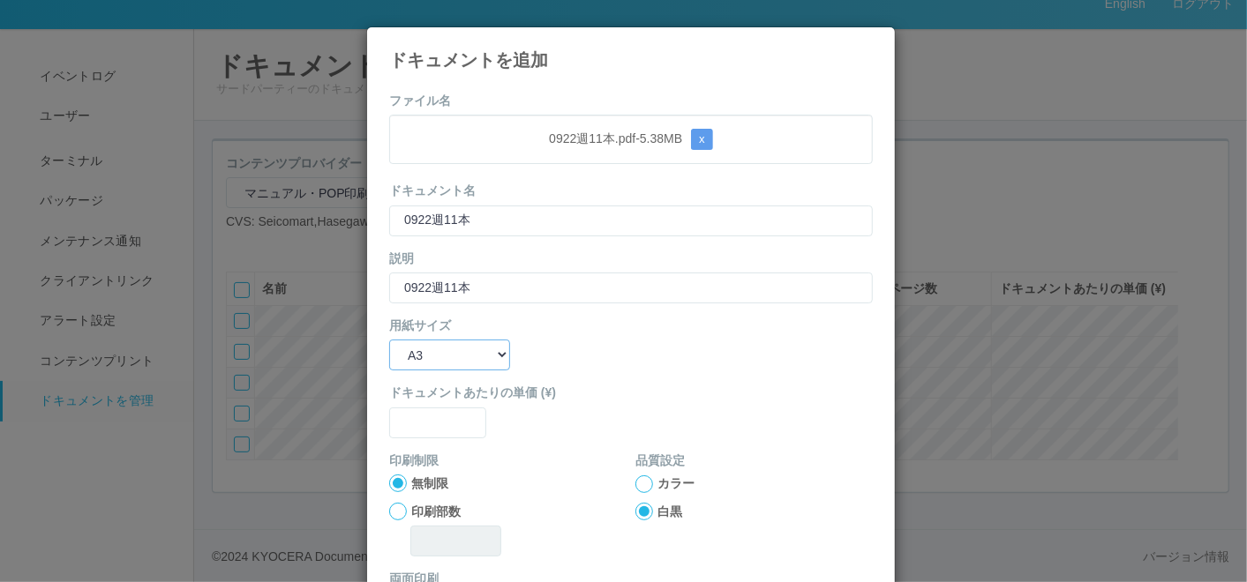
click at [389, 340] on select "B5 A4 B4 A3" at bounding box center [449, 355] width 121 height 31
click at [422, 426] on input "text" at bounding box center [437, 423] width 97 height 31
type input "0"
click at [638, 490] on div at bounding box center [644, 485] width 18 height 18
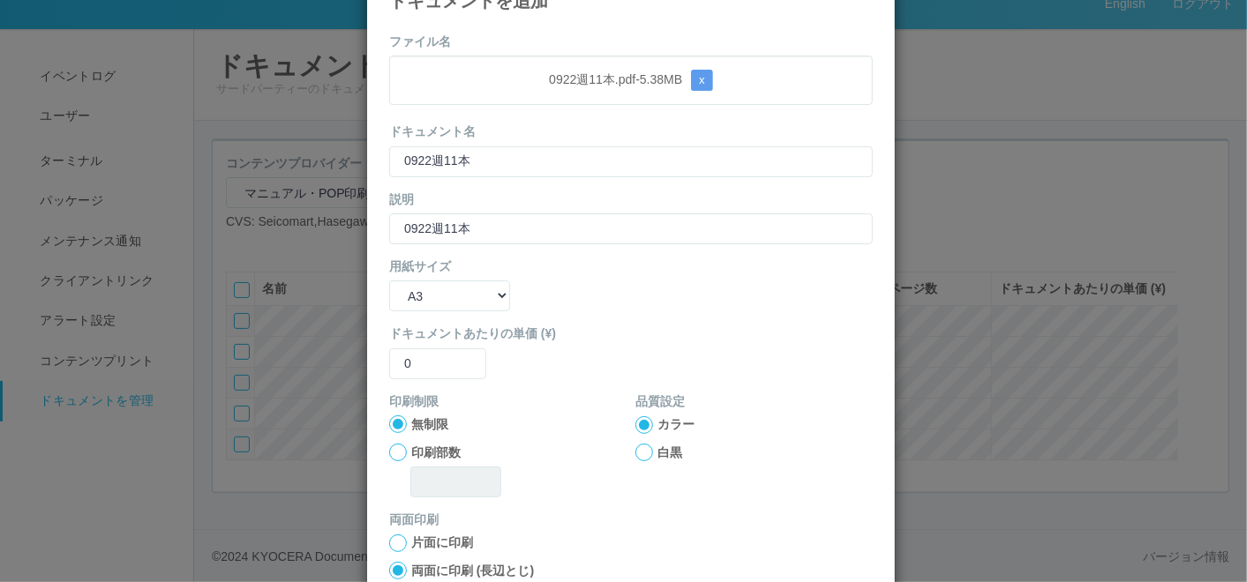
scroll to position [176, 0]
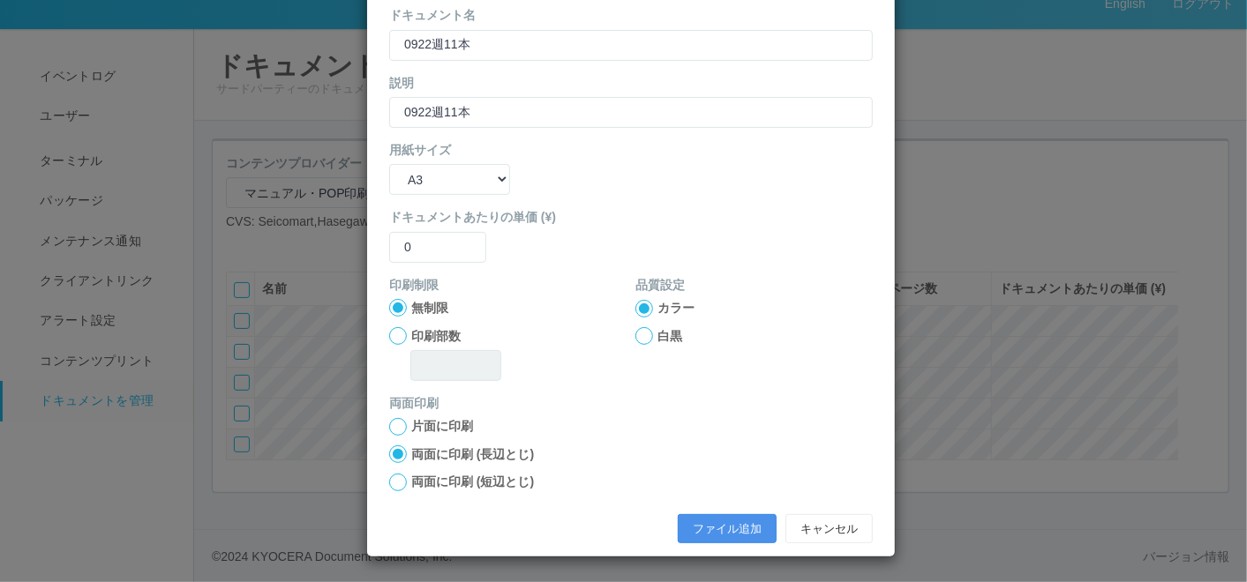
click at [693, 521] on button "ファイル追加" at bounding box center [727, 529] width 99 height 30
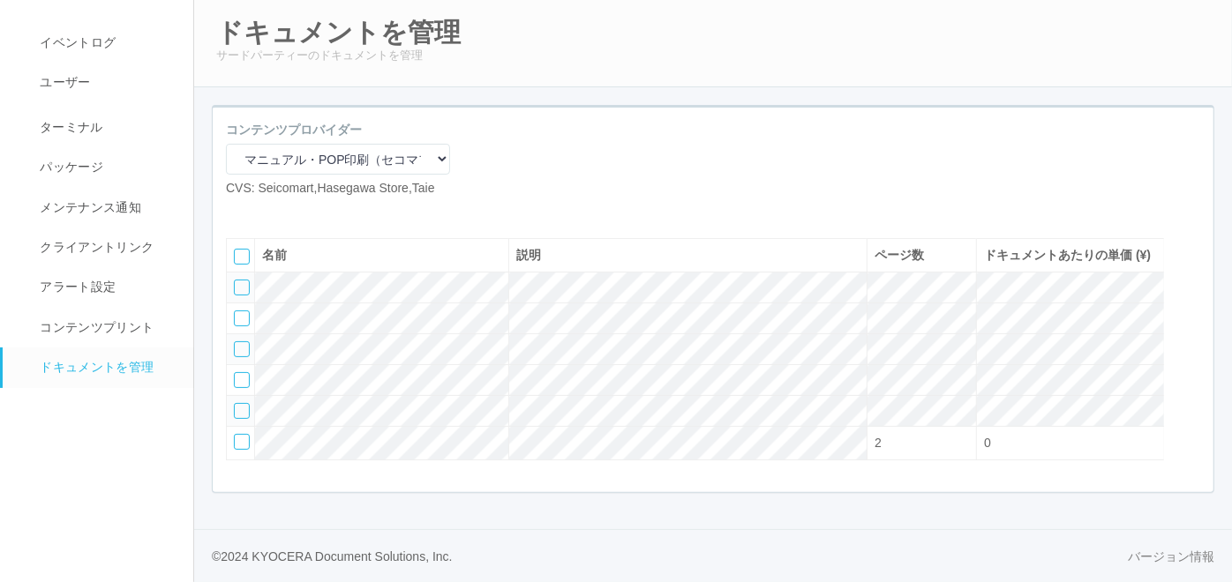
click at [239, 212] on icon at bounding box center [239, 212] width 0 height 0
select select "A4"
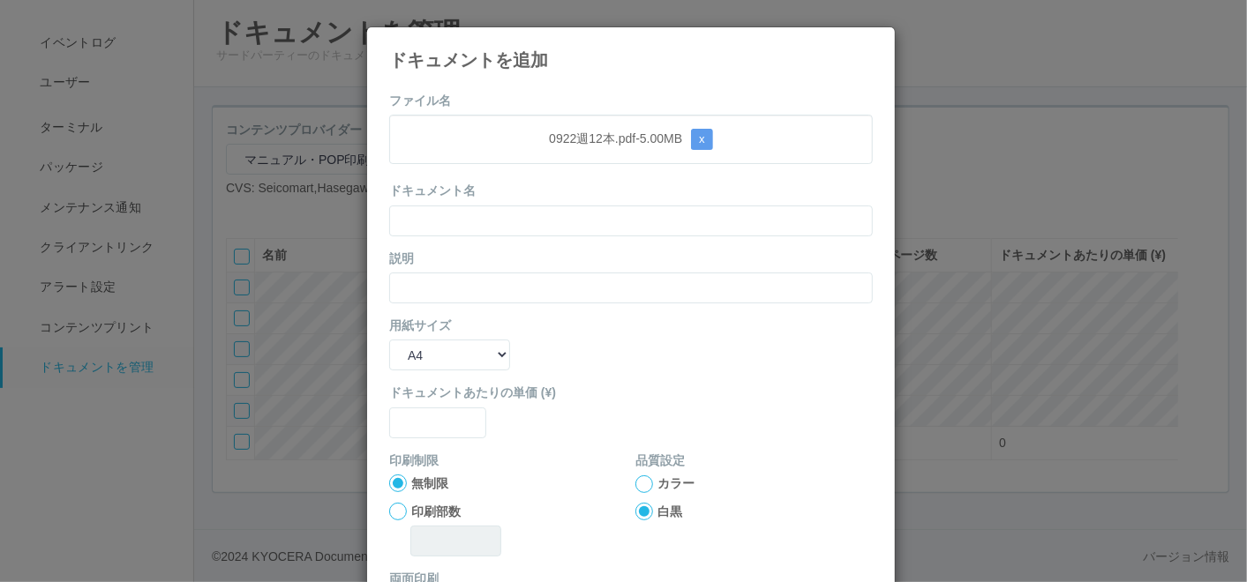
click at [521, 175] on form "ファイル名 0922週12本.pdf - 5.00 MB x ドキュメント名 説明 用紙サイズ B5 A4 B4 A3 ドキュメントあたりの単価 (¥) 印刷…" at bounding box center [630, 410] width 483 height 636
click at [514, 219] on input "text" at bounding box center [630, 221] width 483 height 31
paste input "0922週12本"
type input "0922週12本"
click at [446, 286] on input "text" at bounding box center [630, 288] width 483 height 31
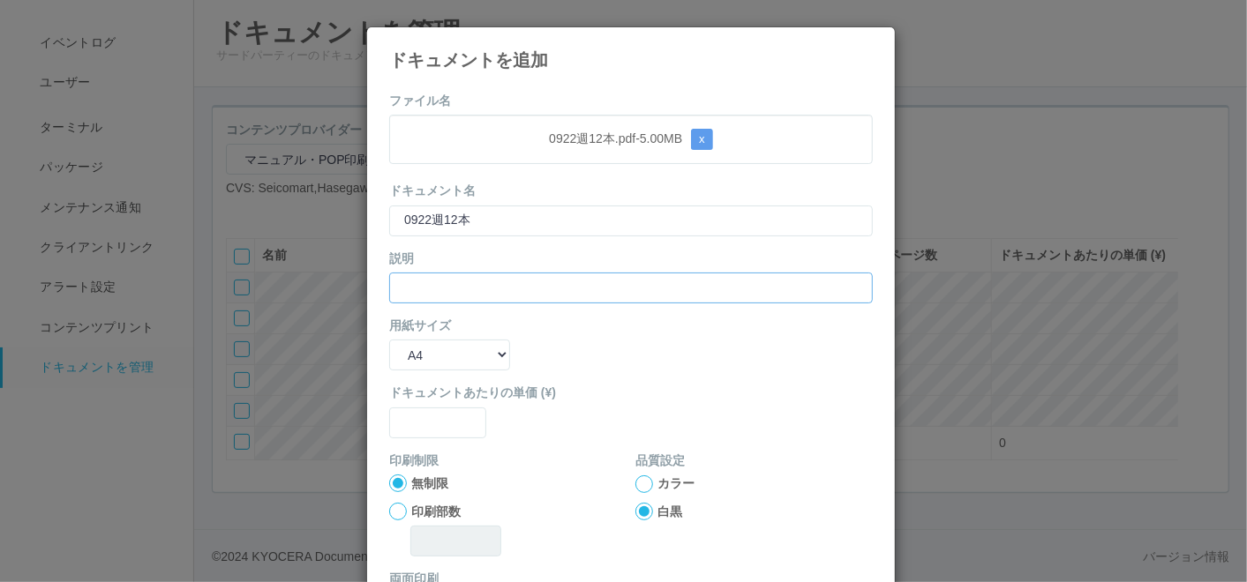
paste input "0922週12本"
type input "0922週12本"
drag, startPoint x: 421, startPoint y: 348, endPoint x: 423, endPoint y: 363, distance: 14.4
click at [421, 348] on select "B5 A4 B4 A3" at bounding box center [449, 355] width 121 height 31
select select "A3"
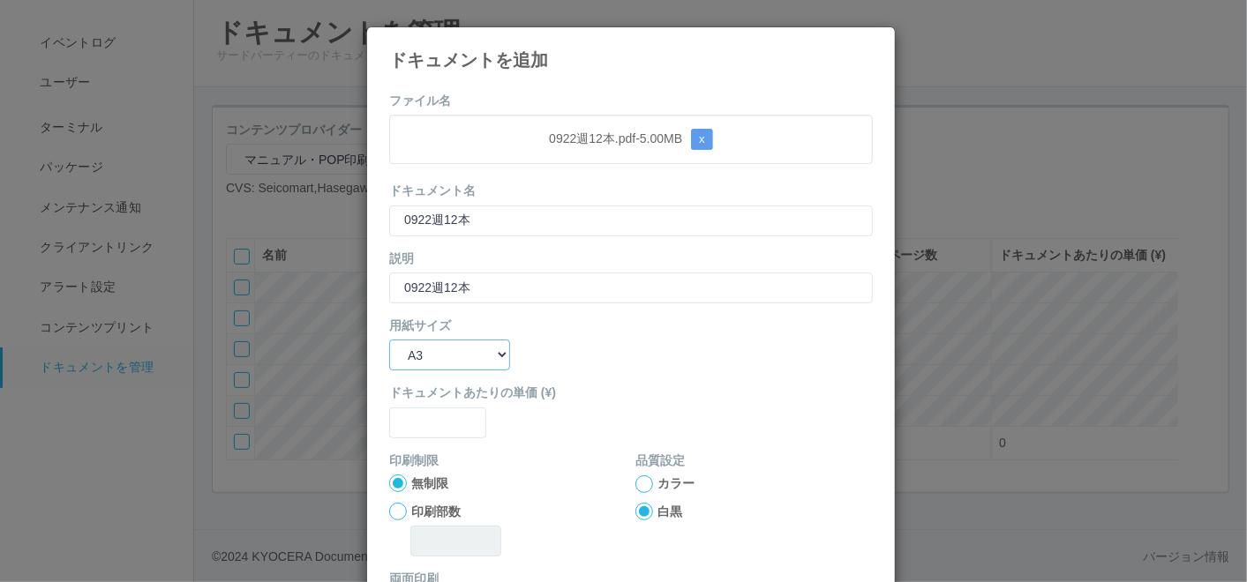
click at [389, 340] on select "B5 A4 B4 A3" at bounding box center [449, 355] width 121 height 31
click at [446, 431] on input "text" at bounding box center [437, 423] width 97 height 31
type input "0"
click at [643, 489] on div "カラー" at bounding box center [753, 484] width 237 height 19
click at [640, 483] on div at bounding box center [644, 485] width 18 height 18
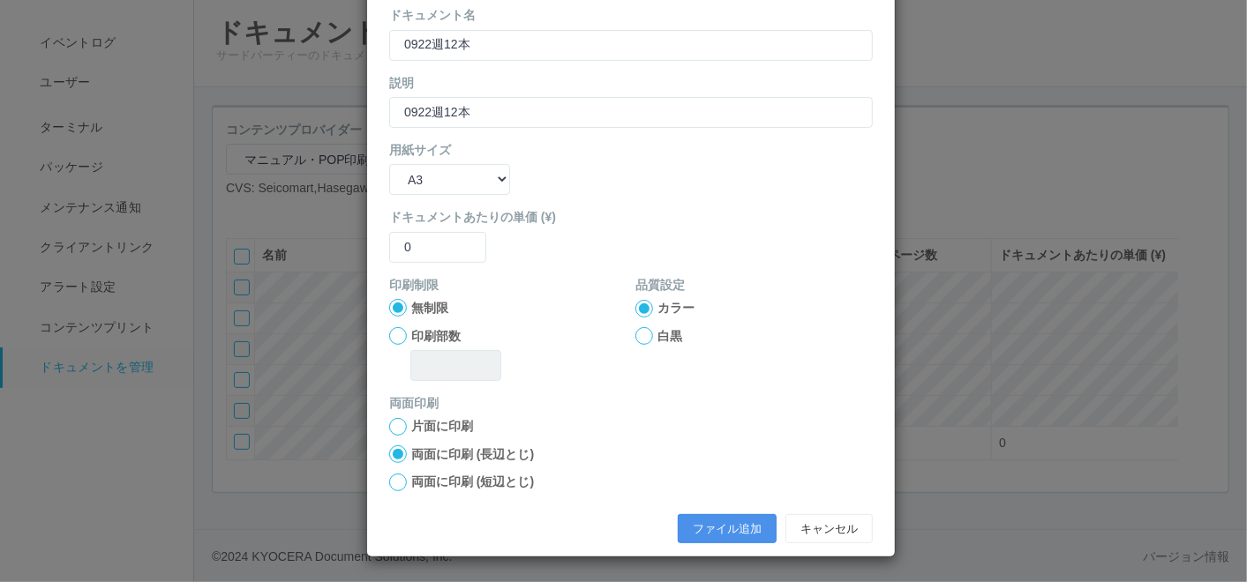
click at [693, 524] on button "ファイル追加" at bounding box center [727, 529] width 99 height 30
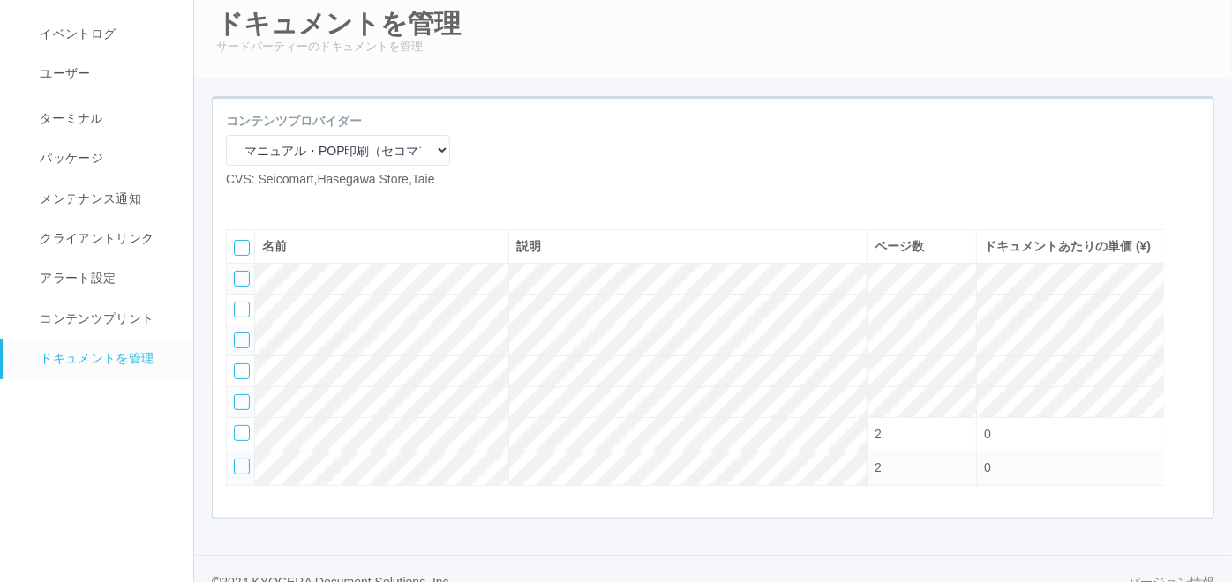
click at [239, 203] on icon at bounding box center [239, 203] width 0 height 0
select select "A4"
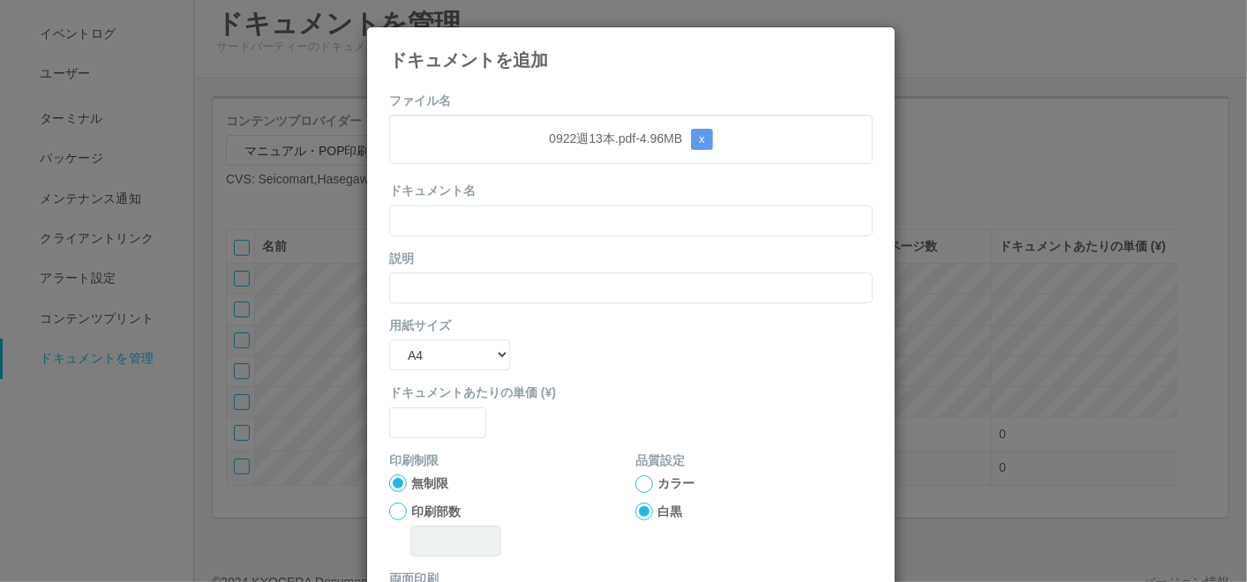
click at [476, 176] on form "ファイル名 0922週13本.pdf - 4.96 MB x ドキュメント名 説明 用紙サイズ B5 A4 B4 A3 ドキュメントあたりの単価 (¥) 印刷…" at bounding box center [630, 410] width 483 height 636
click at [469, 221] on input "text" at bounding box center [630, 221] width 483 height 31
paste input "0922週13本"
type input "0922週13本"
click at [451, 282] on input "text" at bounding box center [630, 288] width 483 height 31
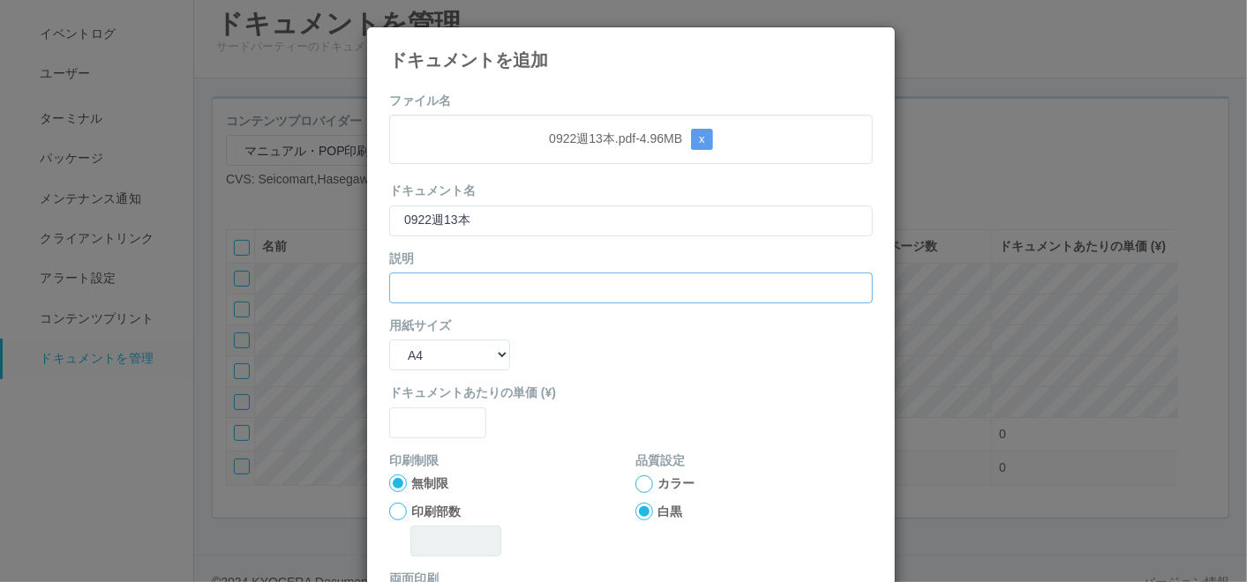
paste input "0922週13本"
type input "0922週13本"
click at [441, 348] on select "B5 A4 B4 A3" at bounding box center [449, 355] width 121 height 31
select select "A3"
click at [389, 340] on select "B5 A4 B4 A3" at bounding box center [449, 355] width 121 height 31
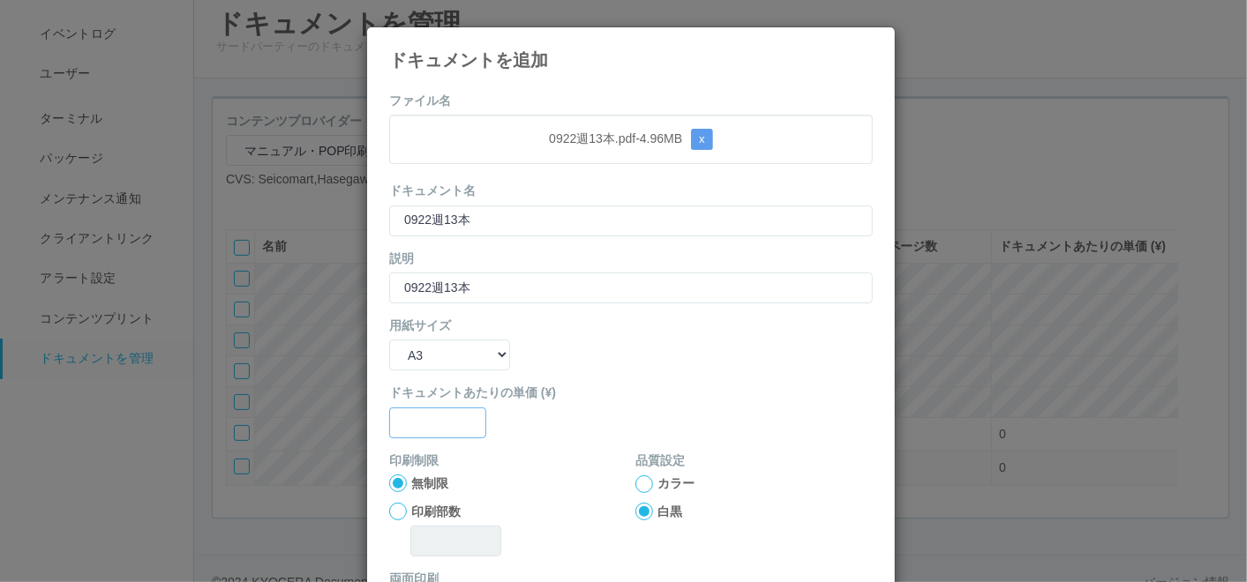
click at [437, 420] on input "text" at bounding box center [437, 423] width 97 height 31
type input "0"
click at [635, 481] on div at bounding box center [644, 485] width 18 height 18
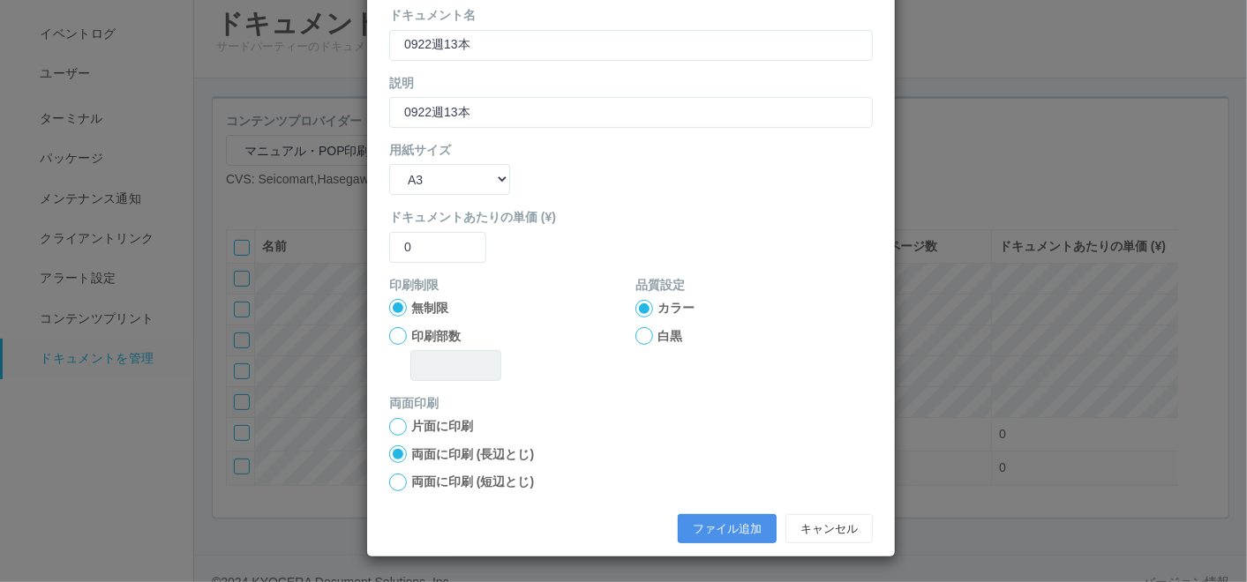
click at [708, 530] on button "ファイル追加" at bounding box center [727, 529] width 99 height 30
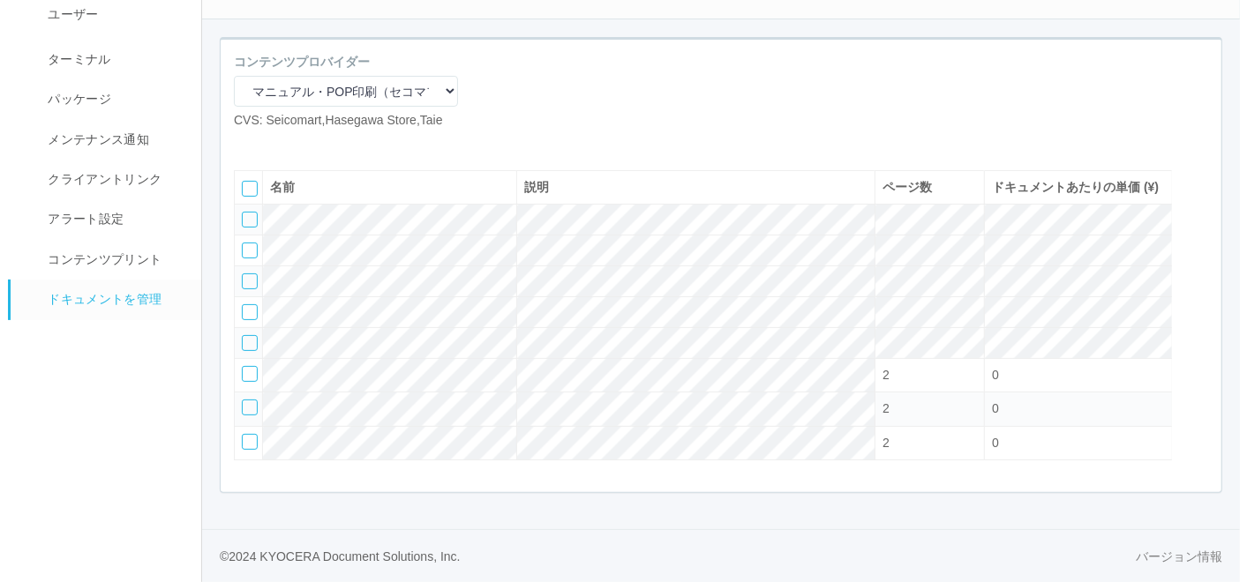
scroll to position [161, 0]
click at [239, 144] on icon at bounding box center [239, 144] width 0 height 0
select select "A4"
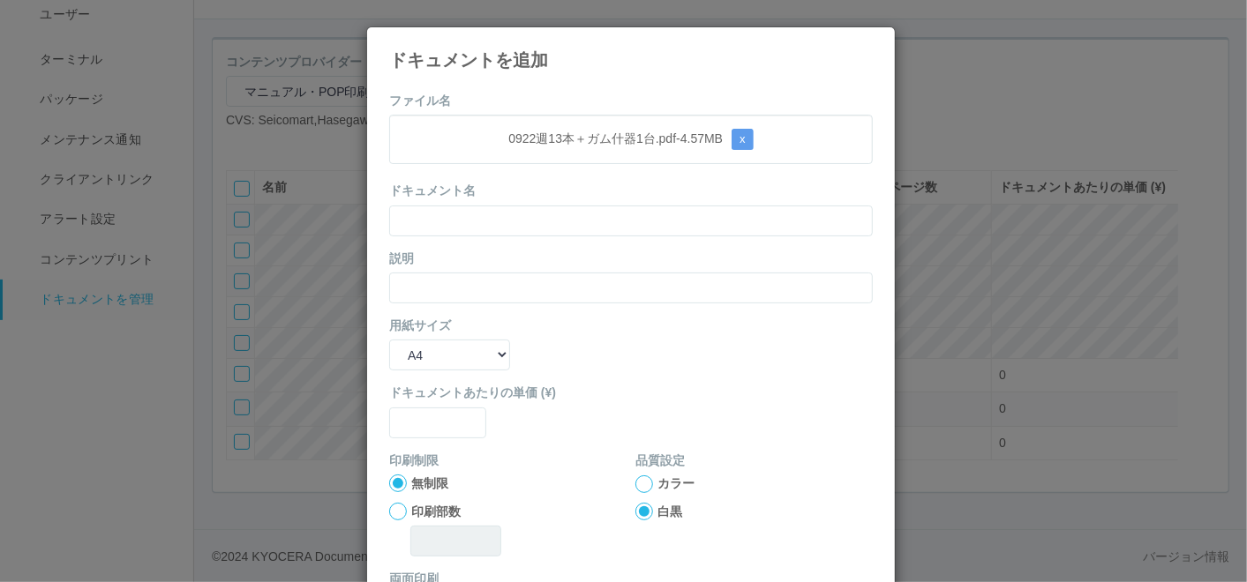
click at [493, 176] on form "ファイル名 0922週13本＋ガム什器1台.pdf - 4.57 MB x ドキュメント名 説明 用紙サイズ B5 A4 B4 A3 ドキュメントあたりの単価…" at bounding box center [630, 410] width 483 height 636
click at [495, 226] on input "text" at bounding box center [630, 221] width 483 height 31
paste input "0922週13本＋ガム什器1台"
type input "0922週13本＋ガム什器1台"
click at [443, 283] on input "text" at bounding box center [630, 288] width 483 height 31
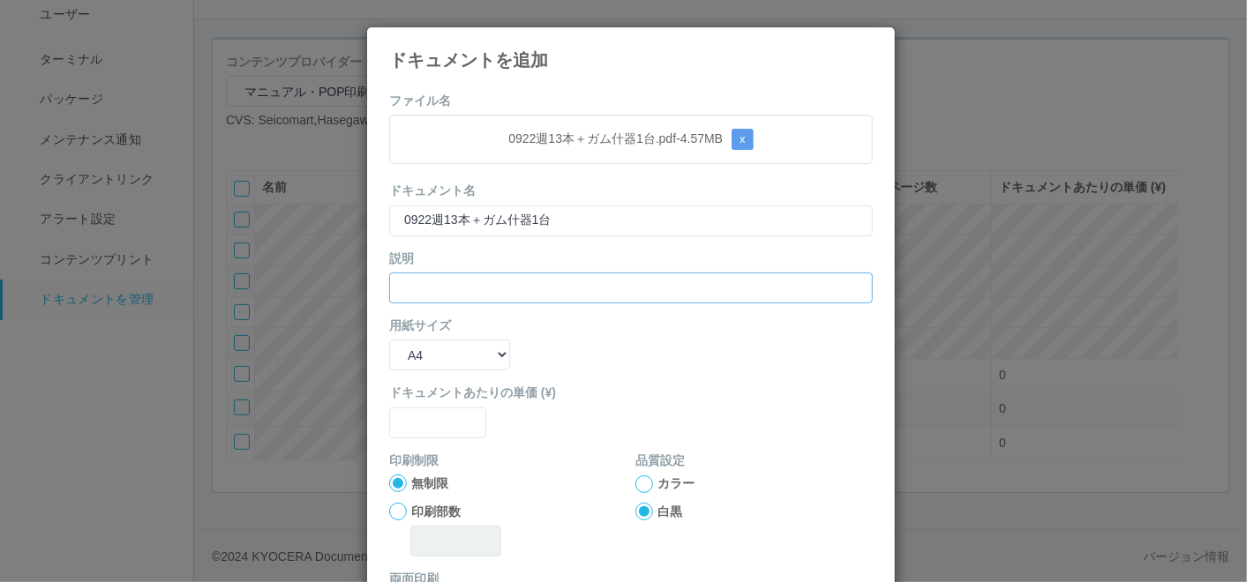
paste input "0922週13本＋ガム什器1台"
type input "0922週13本＋ガム什器1台"
click at [431, 348] on select "B5 A4 B4 A3" at bounding box center [449, 355] width 121 height 31
select select "A3"
click at [389, 340] on select "B5 A4 B4 A3" at bounding box center [449, 355] width 121 height 31
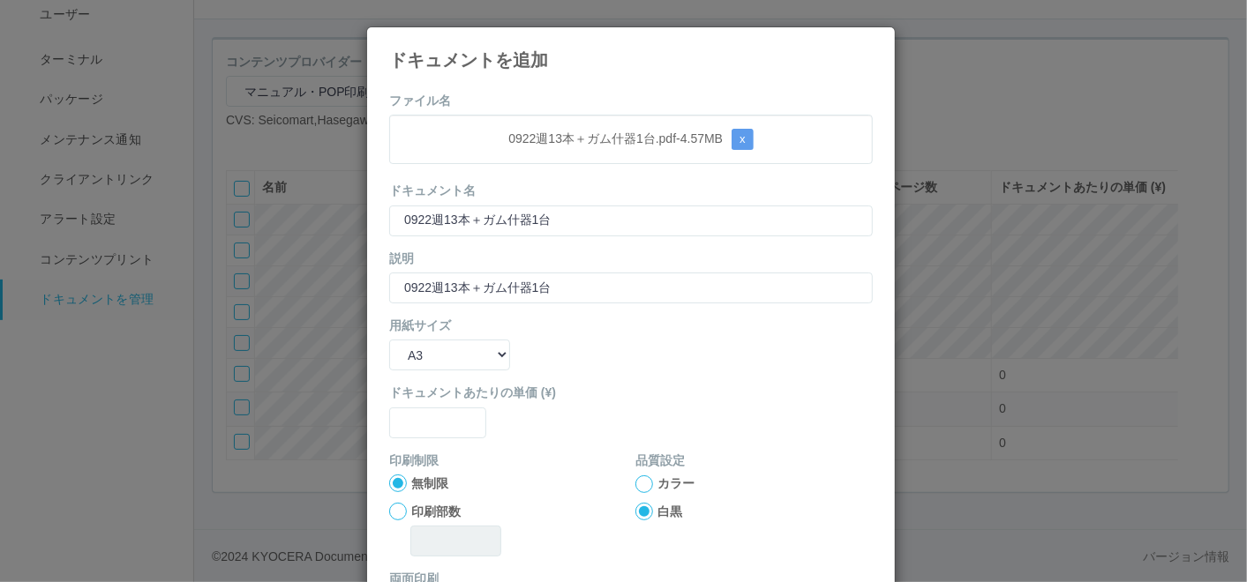
click at [423, 405] on div "ドキュメントあたりの単価 (¥)" at bounding box center [630, 411] width 483 height 54
click at [431, 419] on input "text" at bounding box center [437, 423] width 97 height 31
type input "0"
click at [635, 489] on div at bounding box center [644, 485] width 18 height 18
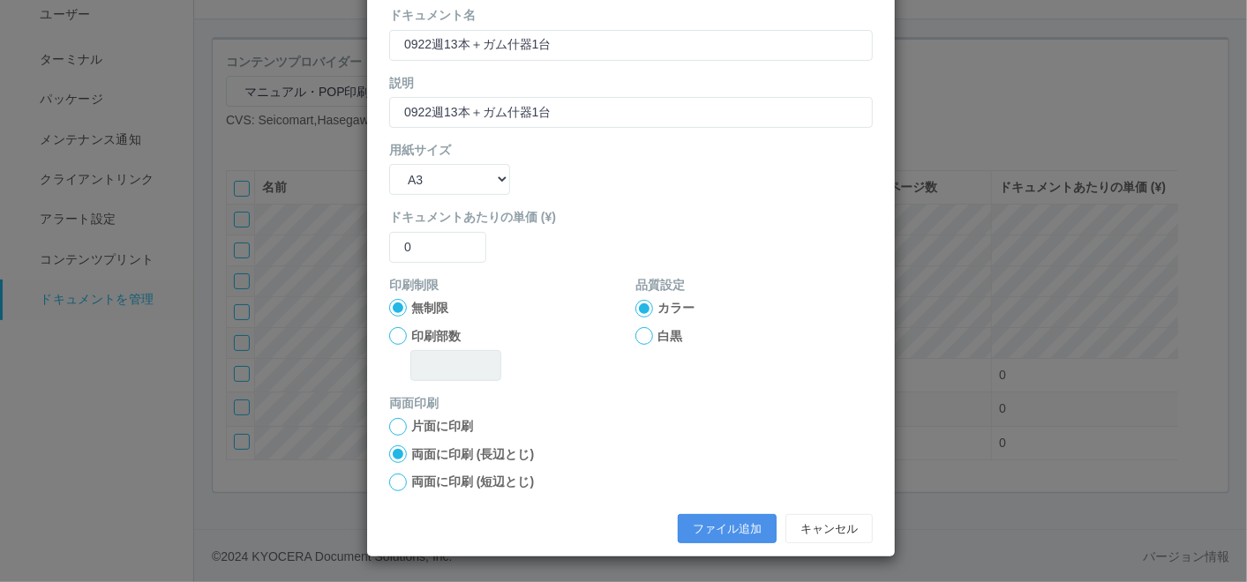
click at [698, 529] on button "ファイル追加" at bounding box center [727, 529] width 99 height 30
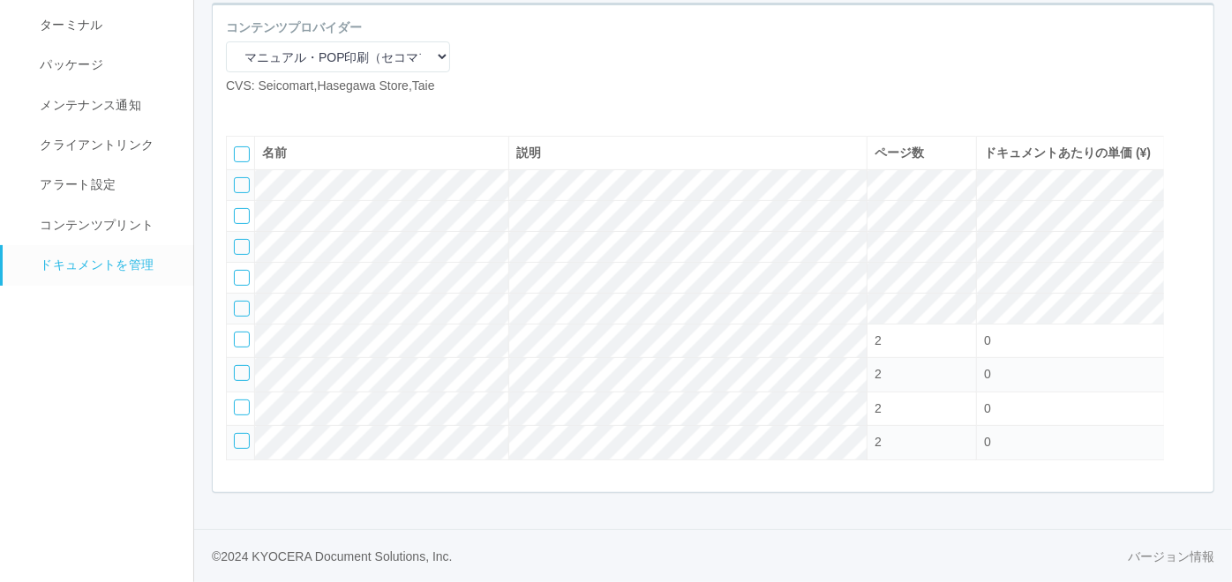
click at [239, 109] on icon at bounding box center [239, 109] width 0 height 0
select select "A4"
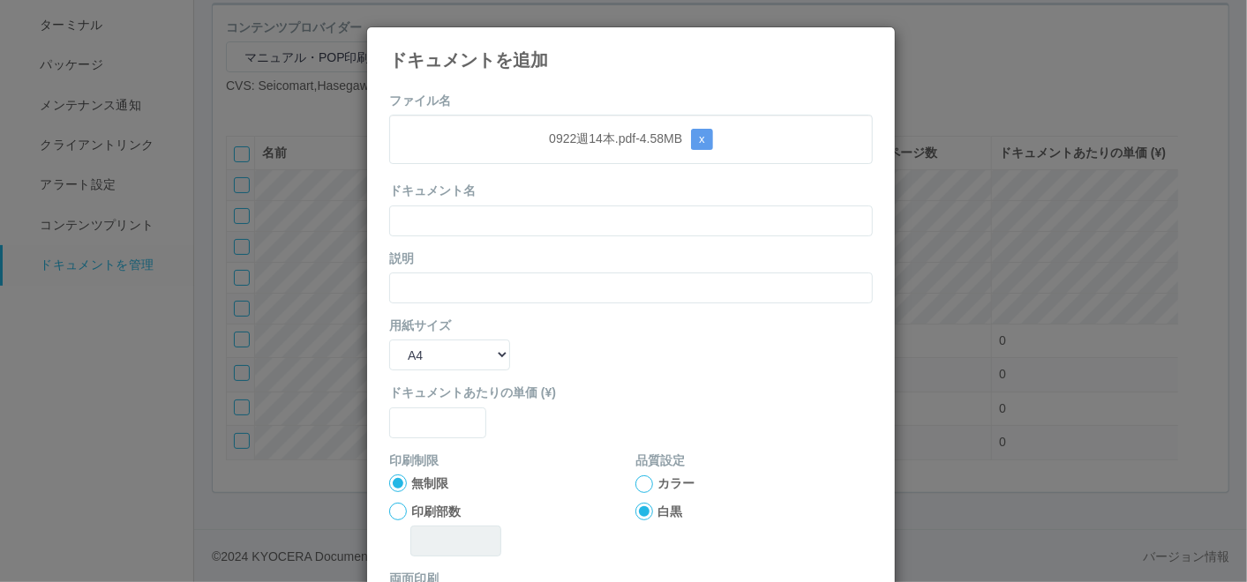
click at [514, 161] on div "0922週14本.pdf - 4.58 MB x" at bounding box center [630, 139] width 483 height 49
click at [514, 216] on input "text" at bounding box center [630, 221] width 483 height 31
paste input "0922週14本"
type input "0922週14本"
click at [441, 283] on input "text" at bounding box center [630, 288] width 483 height 31
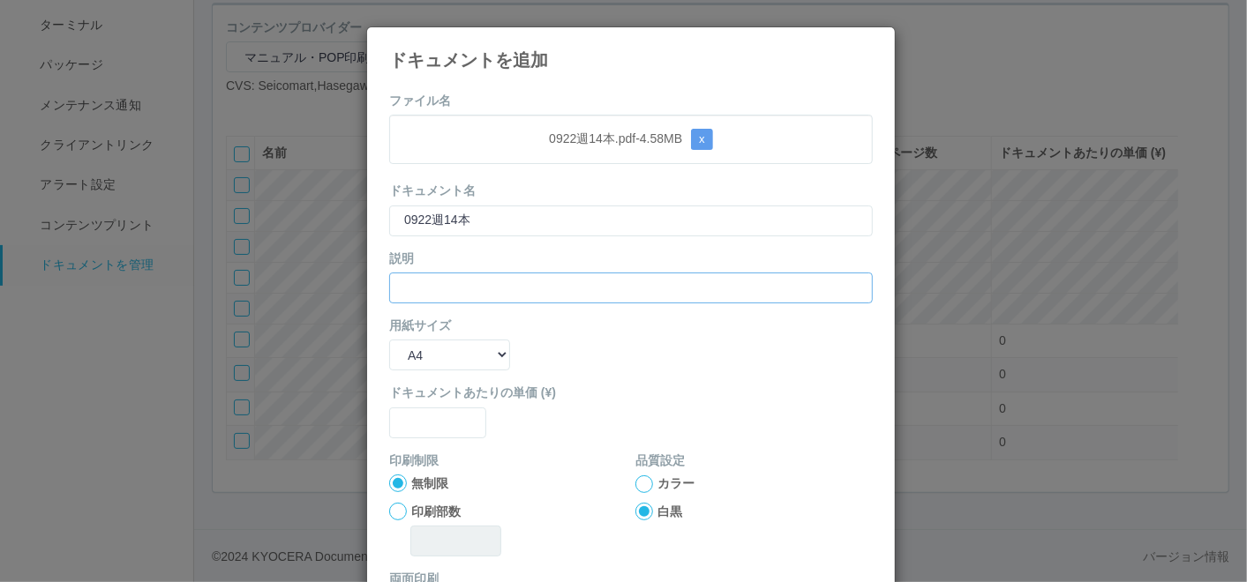
paste input "0922週14本"
type input "0922週14本"
click at [432, 353] on select "B5 A4 B4 A3" at bounding box center [449, 355] width 121 height 31
select select "A3"
click at [389, 340] on select "B5 A4 B4 A3" at bounding box center [449, 355] width 121 height 31
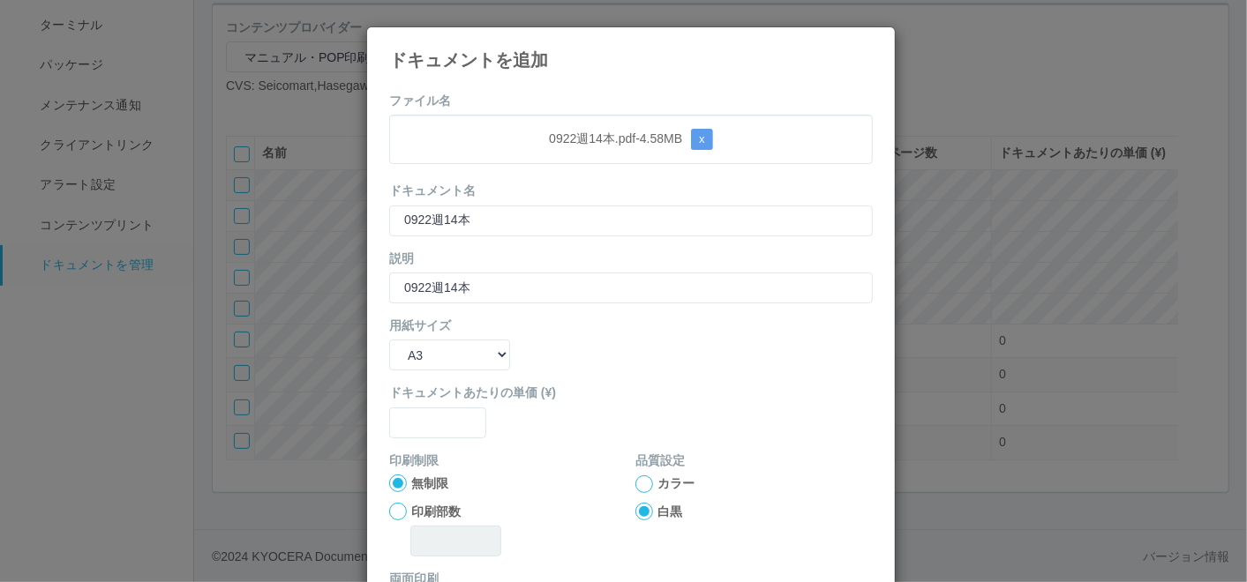
click at [428, 438] on form "ファイル名 0922週14本.pdf - 4.58 MB x ドキュメント名 0922週14本 説明 0922週14本 用紙サイズ B5 A4 B4 A3 ド…" at bounding box center [630, 410] width 483 height 636
click at [422, 421] on input "text" at bounding box center [437, 423] width 97 height 31
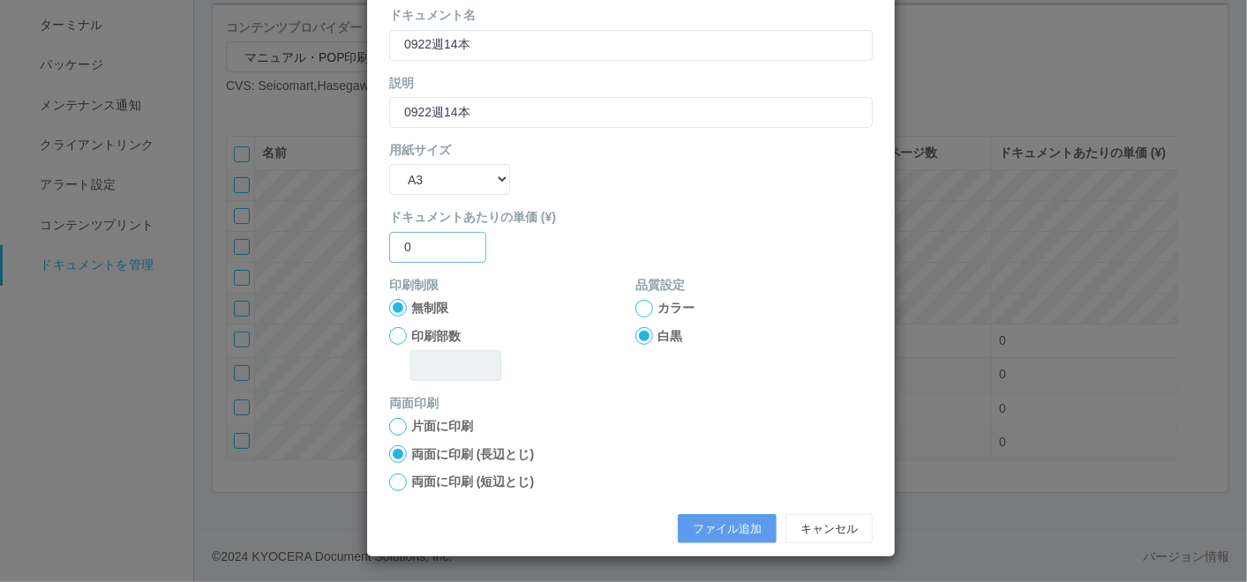
type input "0"
click at [640, 302] on div at bounding box center [644, 309] width 18 height 18
click at [716, 535] on button "ファイル追加" at bounding box center [727, 529] width 99 height 30
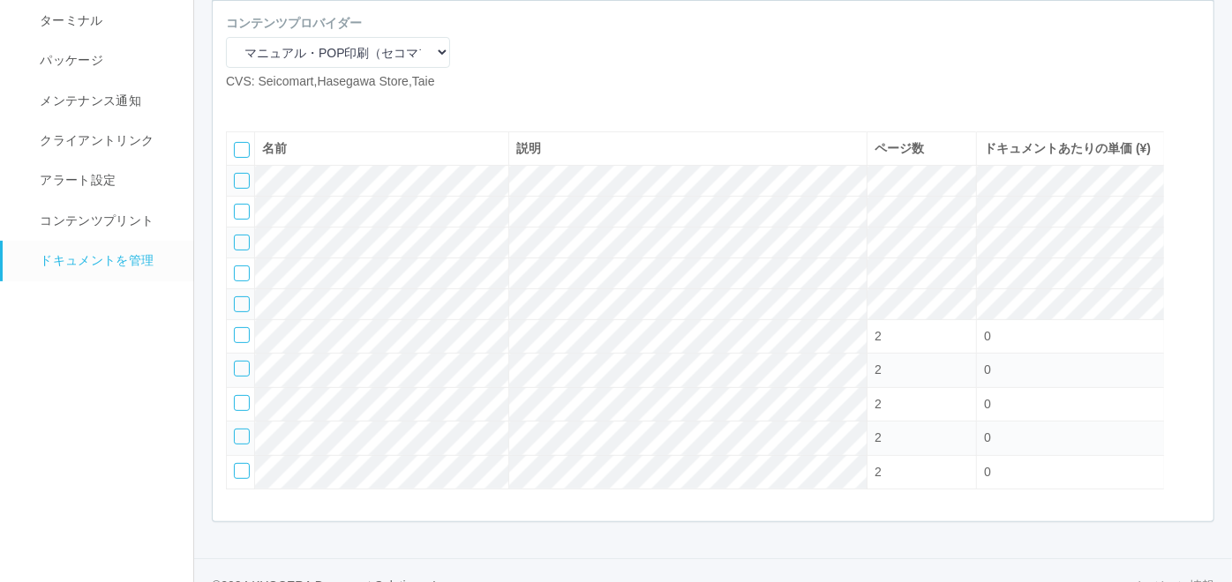
click at [266, 105] on icon at bounding box center [266, 105] width 0 height 0
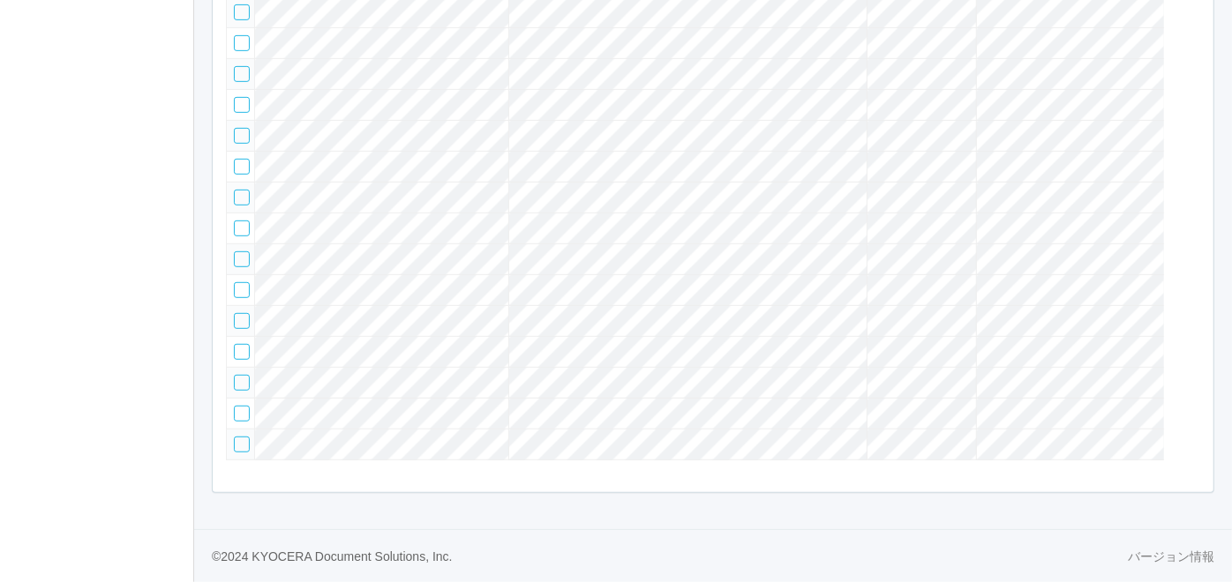
scroll to position [116, 0]
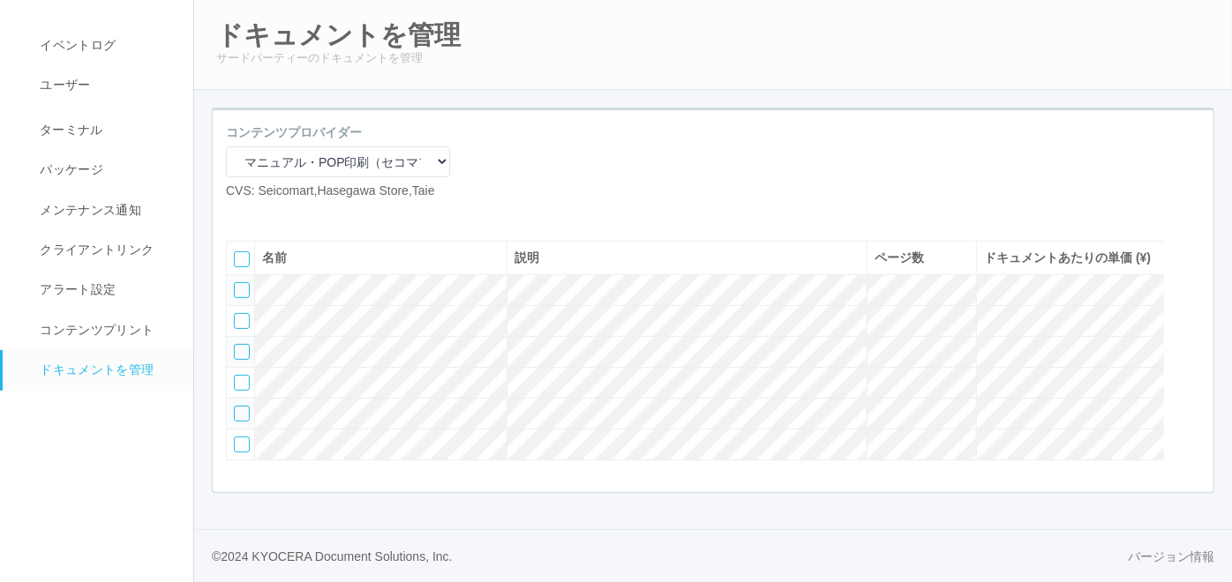
click at [574, 124] on div "コンテンツプロバイダー マニュアル・POP印刷（スギ薬局） マニュアル・POP印刷（DY） マニュアル・POP印刷（共通） マニュアル・POP印刷（セコマ） …" at bounding box center [713, 169] width 1000 height 91
click at [239, 214] on icon at bounding box center [239, 214] width 0 height 0
select select "A4"
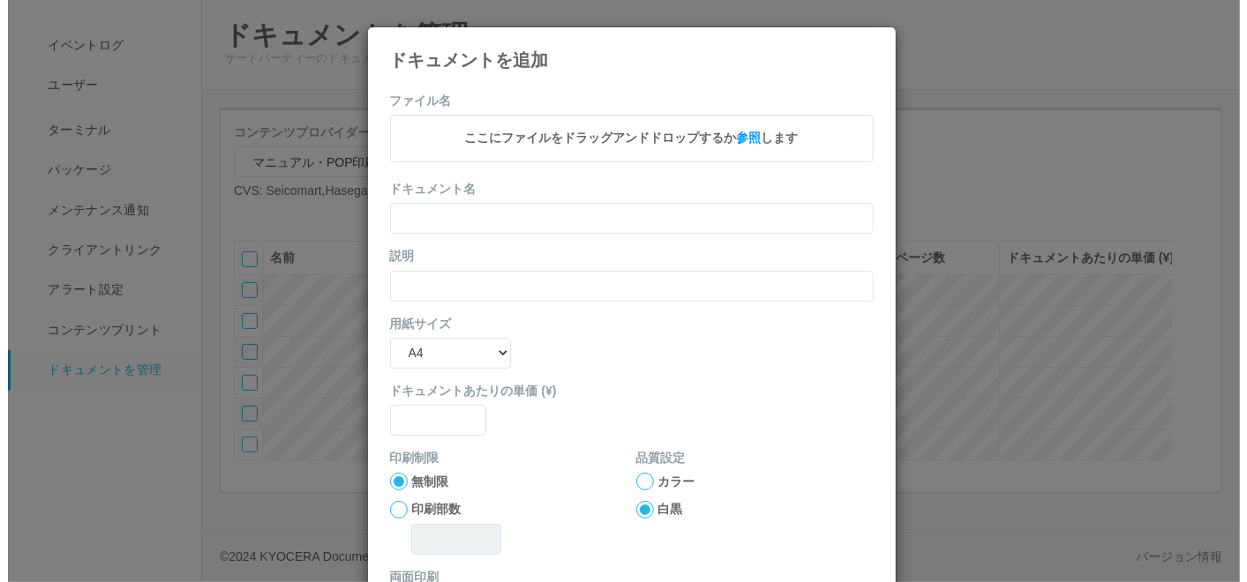
scroll to position [96, 0]
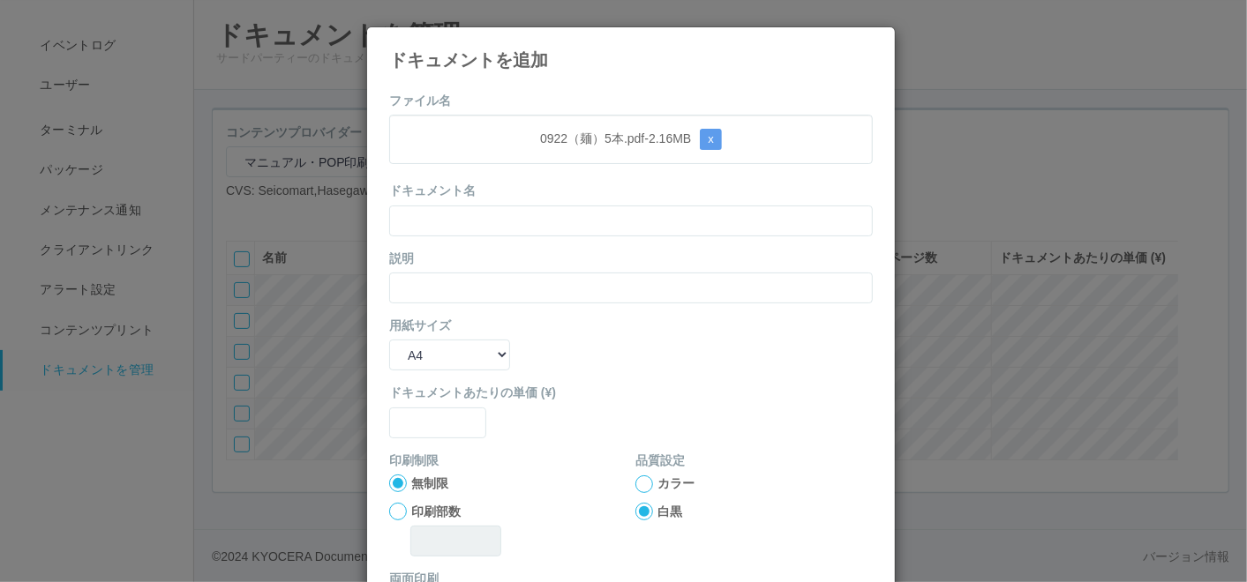
click at [562, 176] on form "ファイル名 0922（麺）5本.pdf - 2.16 MB x ドキュメント名 説明 用紙サイズ B5 A4 B4 A3 ドキュメントあたりの単価 (¥) 印…" at bounding box center [630, 410] width 483 height 636
click at [539, 214] on input "text" at bounding box center [630, 221] width 483 height 31
paste input "0922（麺）5本"
type input "0922（麺）5本"
click at [448, 280] on input "text" at bounding box center [630, 288] width 483 height 31
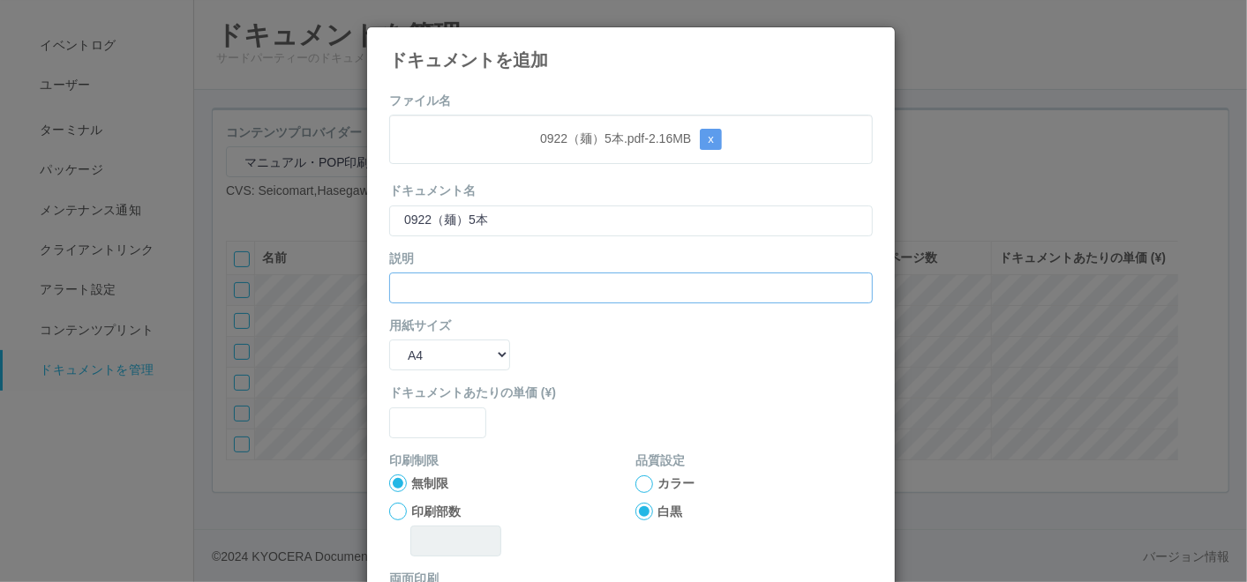
paste input "0922（麺）5本"
type input "0922（麺）5本"
drag, startPoint x: 413, startPoint y: 355, endPoint x: 414, endPoint y: 369, distance: 14.1
click at [414, 355] on select "B5 A4 B4 A3" at bounding box center [449, 355] width 121 height 31
select select "A3"
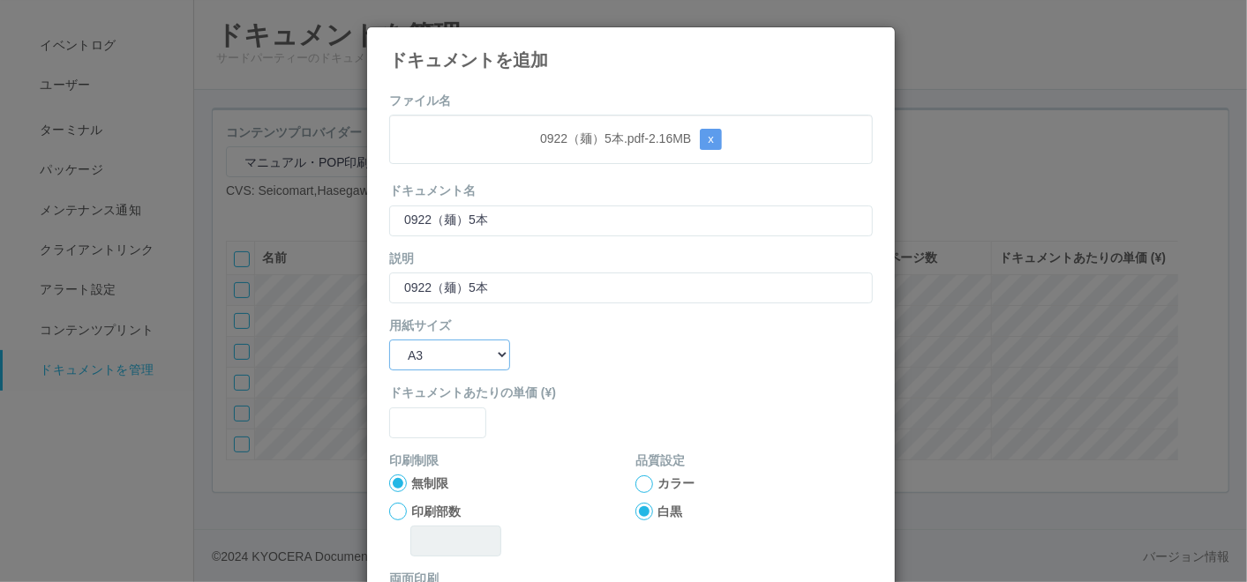
click at [389, 340] on select "B5 A4 B4 A3" at bounding box center [449, 355] width 121 height 31
click at [423, 411] on input "text" at bounding box center [437, 423] width 97 height 31
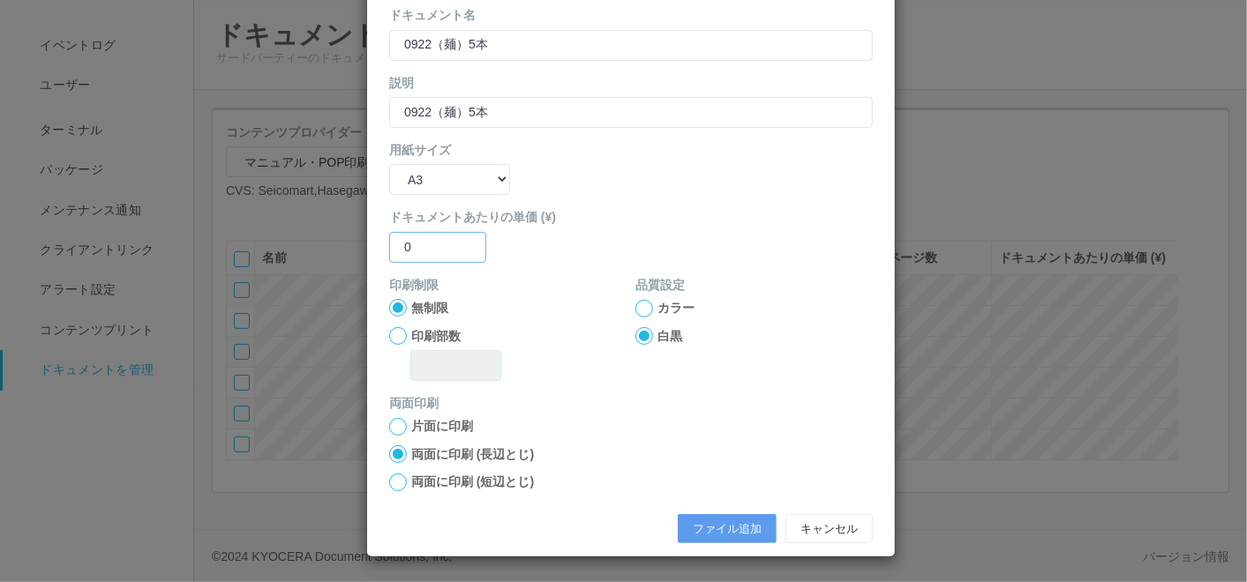
type input "0"
click at [635, 306] on div at bounding box center [644, 309] width 18 height 18
click at [687, 532] on button "ファイル追加" at bounding box center [727, 529] width 99 height 30
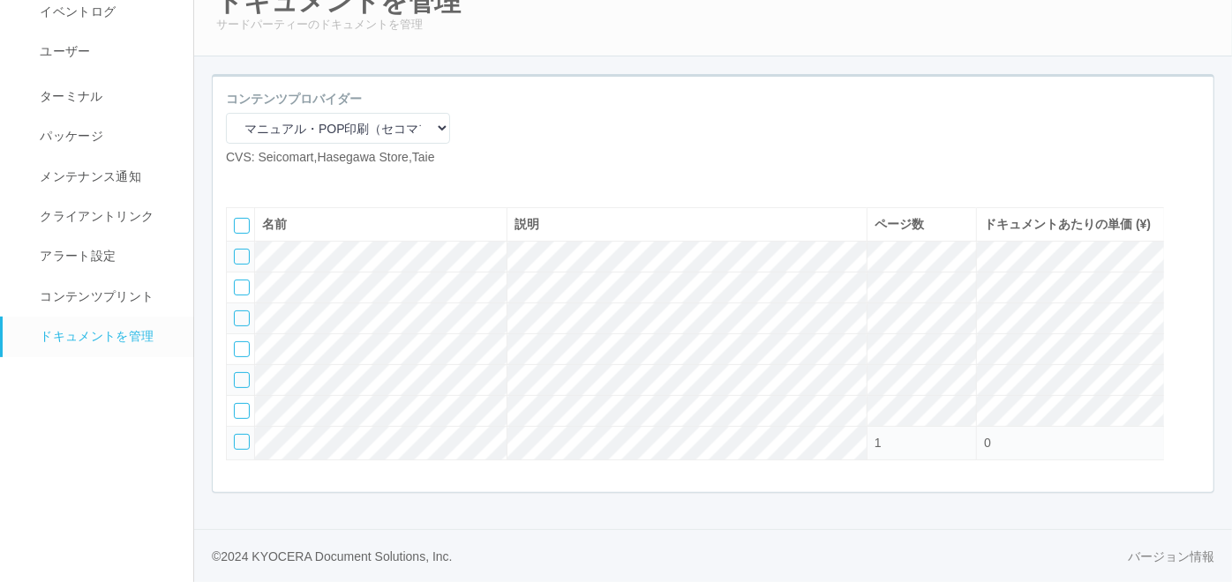
click at [239, 181] on icon at bounding box center [239, 181] width 0 height 0
select select "A4"
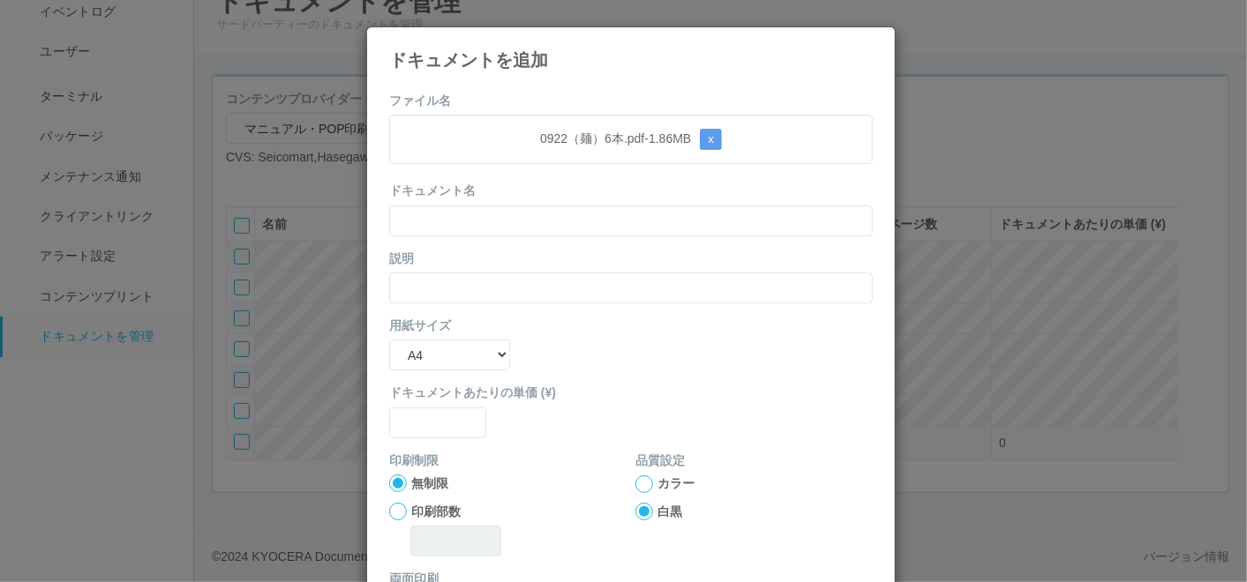
click at [550, 164] on form "ファイル名 0922（麺）6本.pdf - 1.86 MB x ドキュメント名 説明 用紙サイズ B5 A4 B4 A3 ドキュメントあたりの単価 (¥) 印…" at bounding box center [630, 410] width 483 height 636
click at [547, 216] on input "text" at bounding box center [630, 221] width 483 height 31
paste input "0922（麺）6本"
type input "0922（麺）6本"
click at [473, 277] on input "text" at bounding box center [630, 288] width 483 height 31
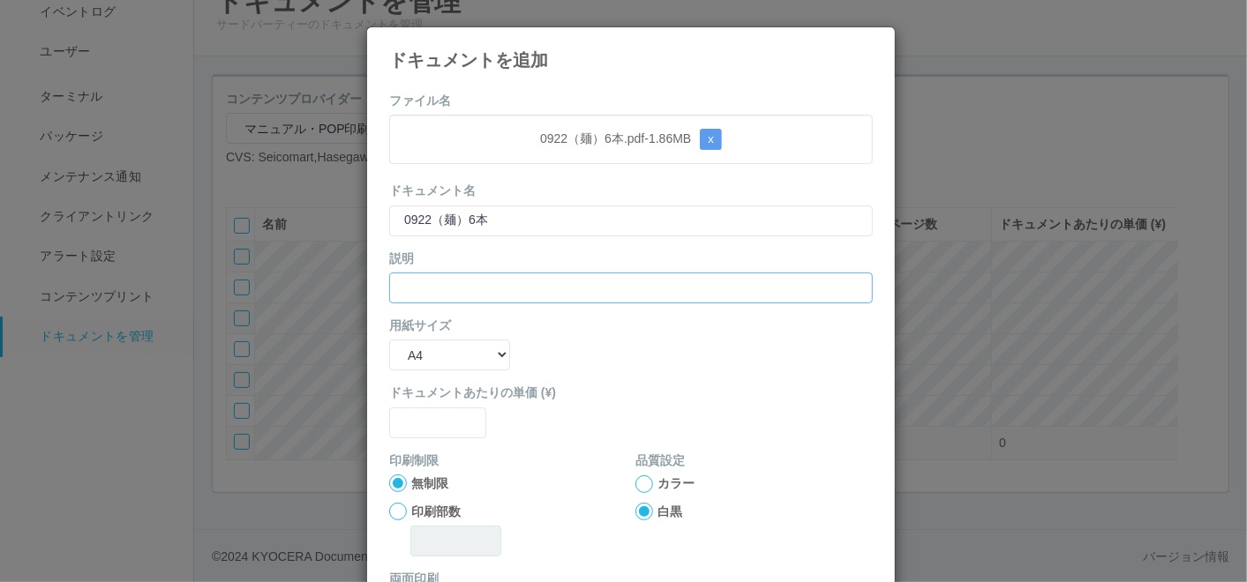
paste input "0922（麺）6本"
type input "0922（麺）6本"
drag, startPoint x: 420, startPoint y: 348, endPoint x: 419, endPoint y: 370, distance: 21.2
click at [420, 349] on select "B5 A4 B4 A3" at bounding box center [449, 355] width 121 height 31
select select "A3"
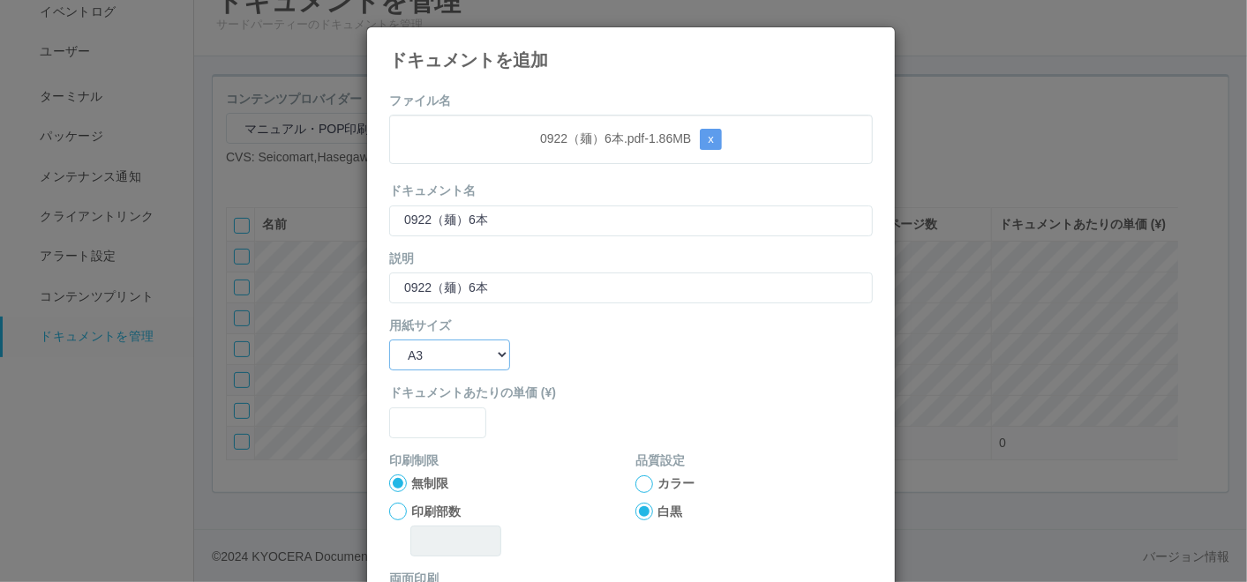
click at [389, 340] on select "B5 A4 B4 A3" at bounding box center [449, 355] width 121 height 31
click at [431, 417] on input "text" at bounding box center [437, 423] width 97 height 31
type input "0"
click at [637, 491] on div "カラー" at bounding box center [753, 484] width 237 height 19
click at [635, 482] on div at bounding box center [644, 485] width 18 height 18
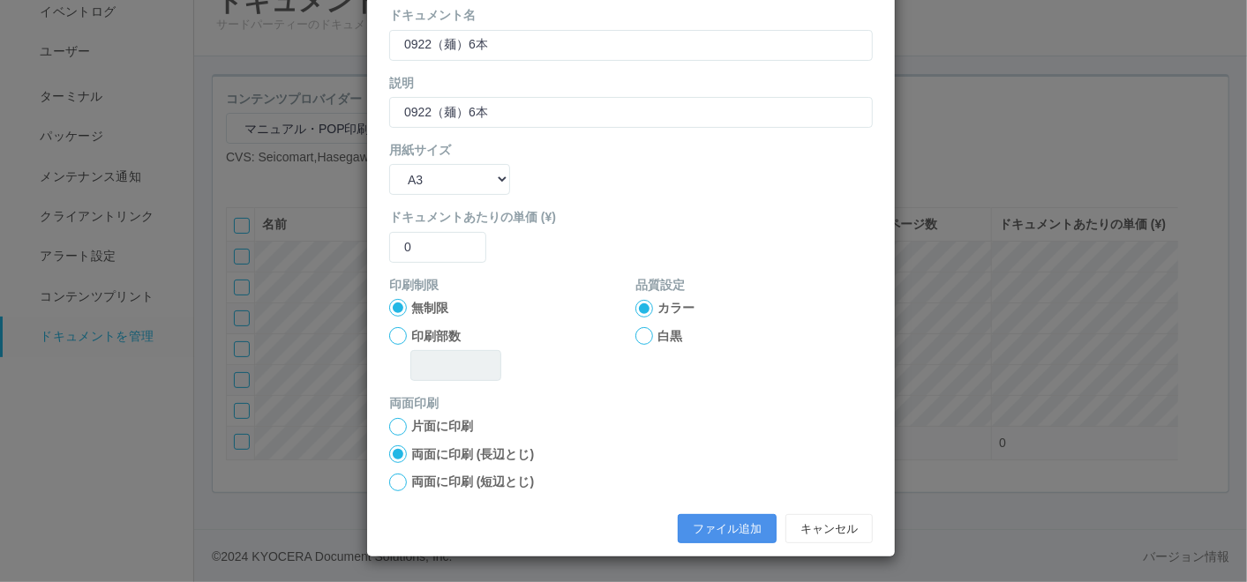
click at [695, 516] on button "ファイル追加" at bounding box center [727, 529] width 99 height 30
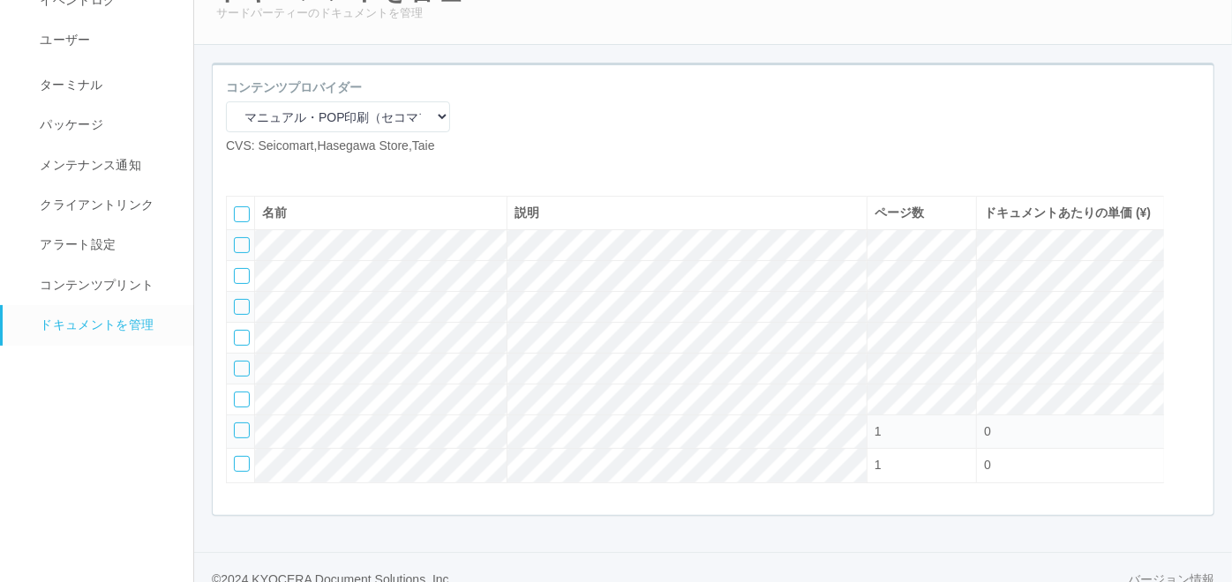
click at [239, 169] on icon at bounding box center [239, 169] width 0 height 0
select select "A4"
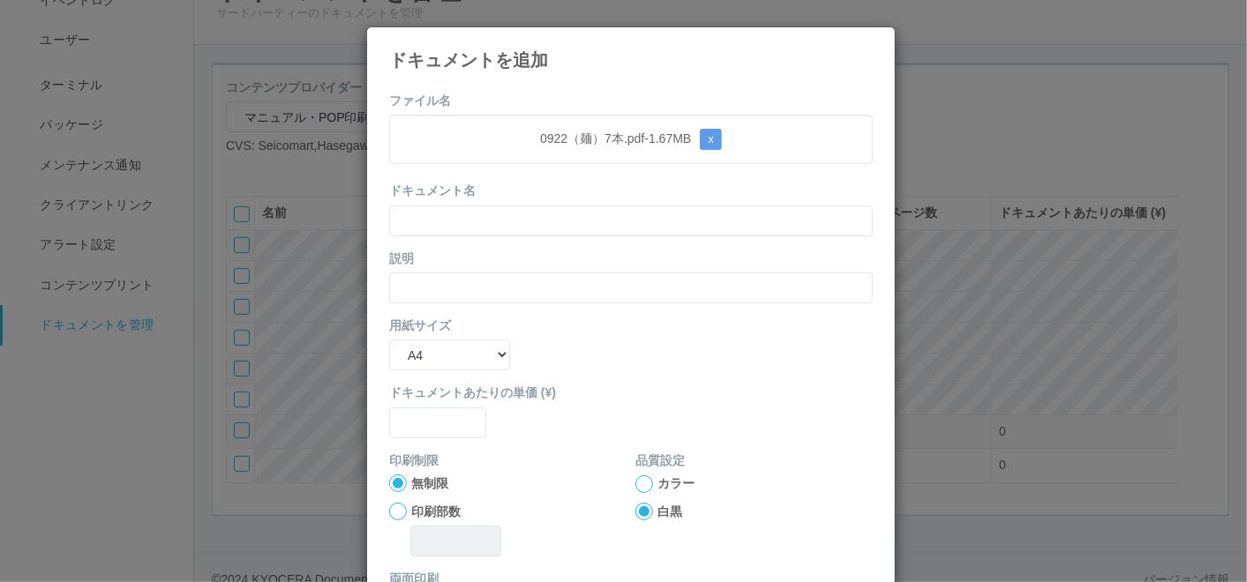
click at [534, 141] on p "0922（麺）7本.pdf - 1.67 MB x" at bounding box center [630, 139] width 455 height 21
click at [506, 224] on input "text" at bounding box center [630, 221] width 483 height 31
paste input "0922（麺）7本"
type input "0922（麺）7本"
click at [423, 292] on input "text" at bounding box center [630, 288] width 483 height 31
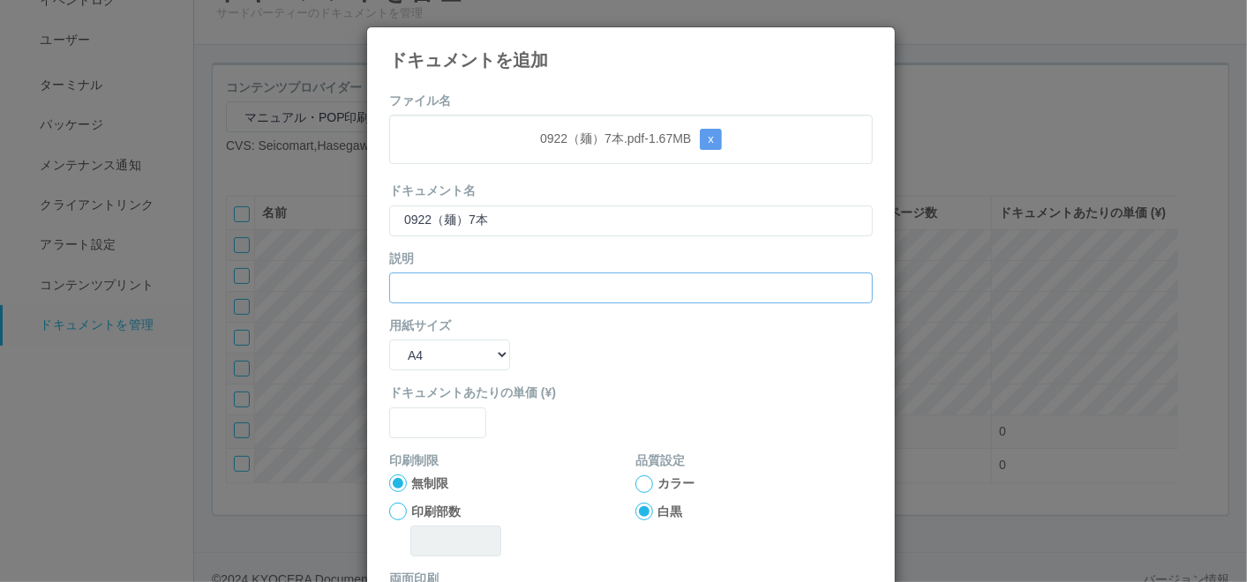
paste input "0922（麺）7本"
type input "0922（麺）7本"
drag, startPoint x: 416, startPoint y: 353, endPoint x: 421, endPoint y: 371, distance: 19.3
click at [416, 353] on select "B5 A4 B4 A3" at bounding box center [449, 355] width 121 height 31
select select "A3"
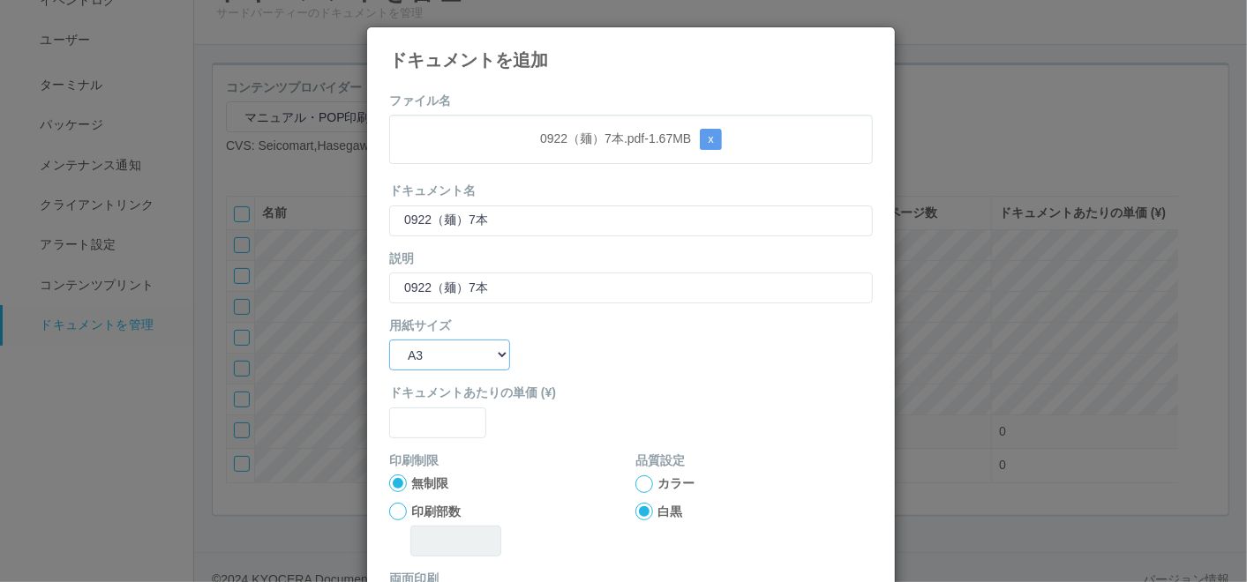
click at [389, 340] on select "B5 A4 B4 A3" at bounding box center [449, 355] width 121 height 31
click at [428, 434] on input "text" at bounding box center [437, 423] width 97 height 31
type input "0"
click at [639, 483] on div at bounding box center [644, 485] width 18 height 18
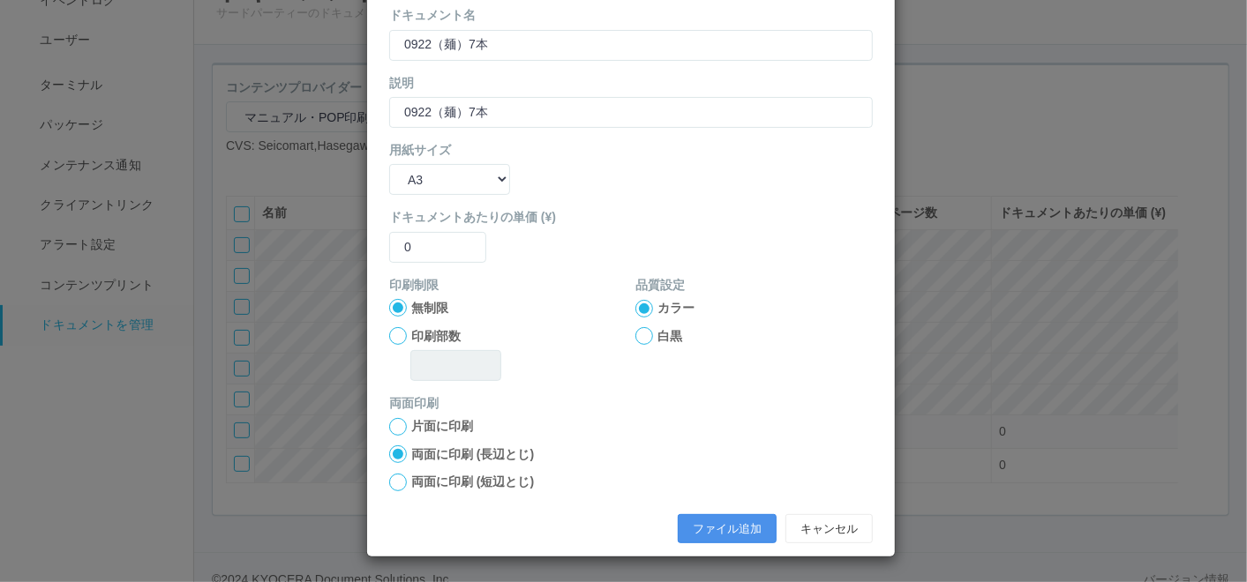
click at [694, 519] on button "ファイル追加" at bounding box center [727, 529] width 99 height 30
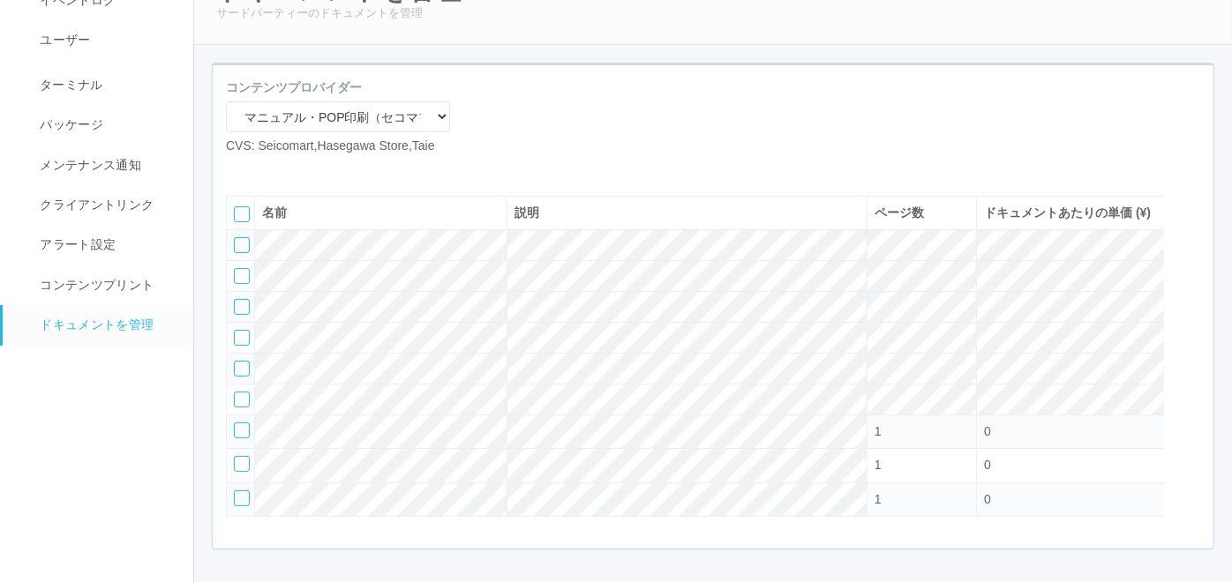
click at [266, 169] on icon at bounding box center [266, 169] width 0 height 0
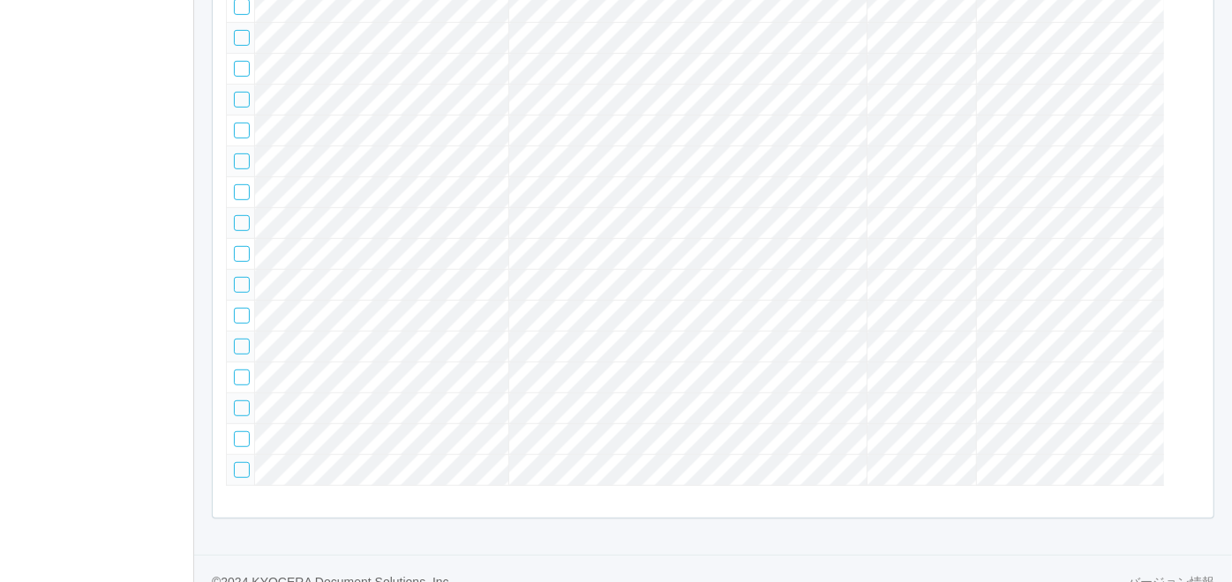
scroll to position [48, 0]
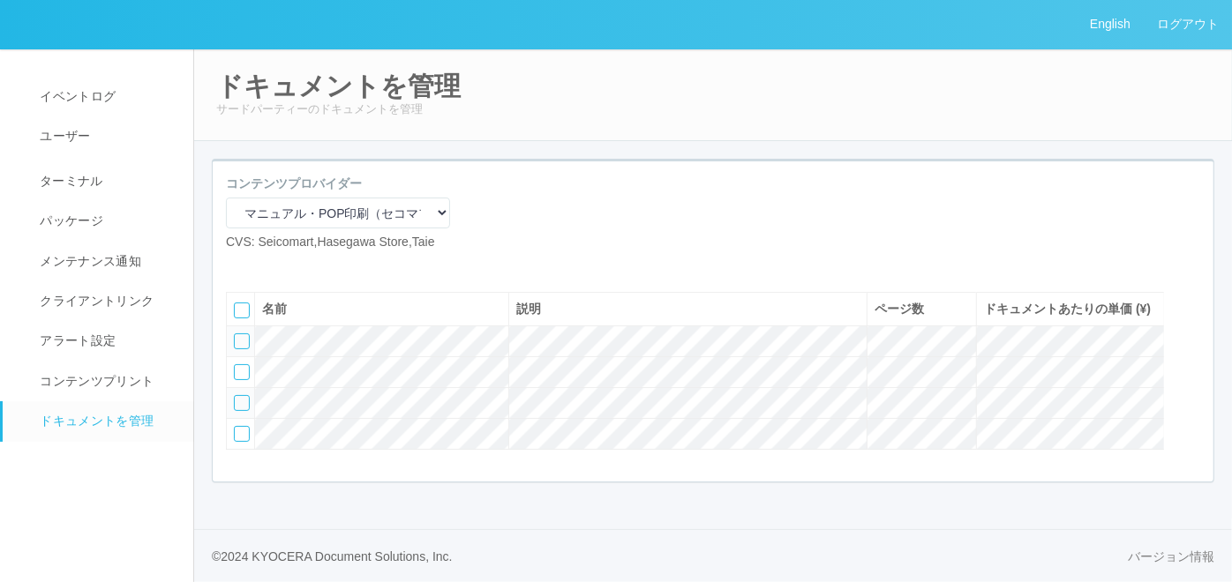
click at [640, 161] on div "コンテンツプロバイダー マニュアル・POP印刷（スギ薬局） マニュアル・POP印刷（DY） マニュアル・POP印刷（共通） マニュアル・POP印刷（セコマ） …" at bounding box center [713, 321] width 1000 height 320
click at [239, 266] on icon at bounding box center [239, 266] width 0 height 0
select select "A4"
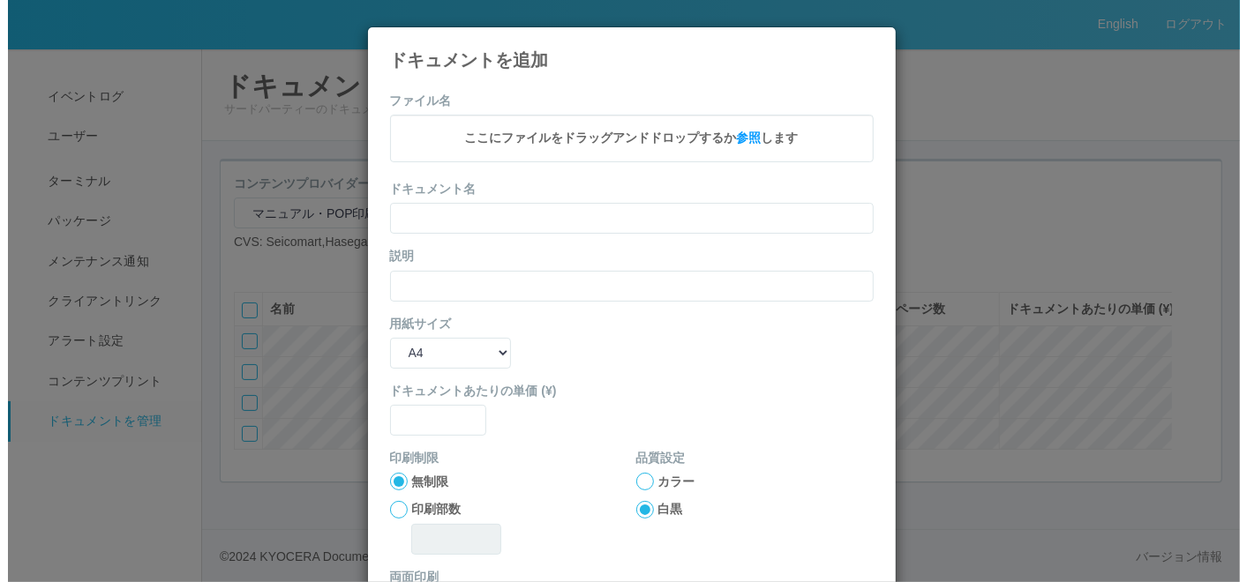
scroll to position [29, 0]
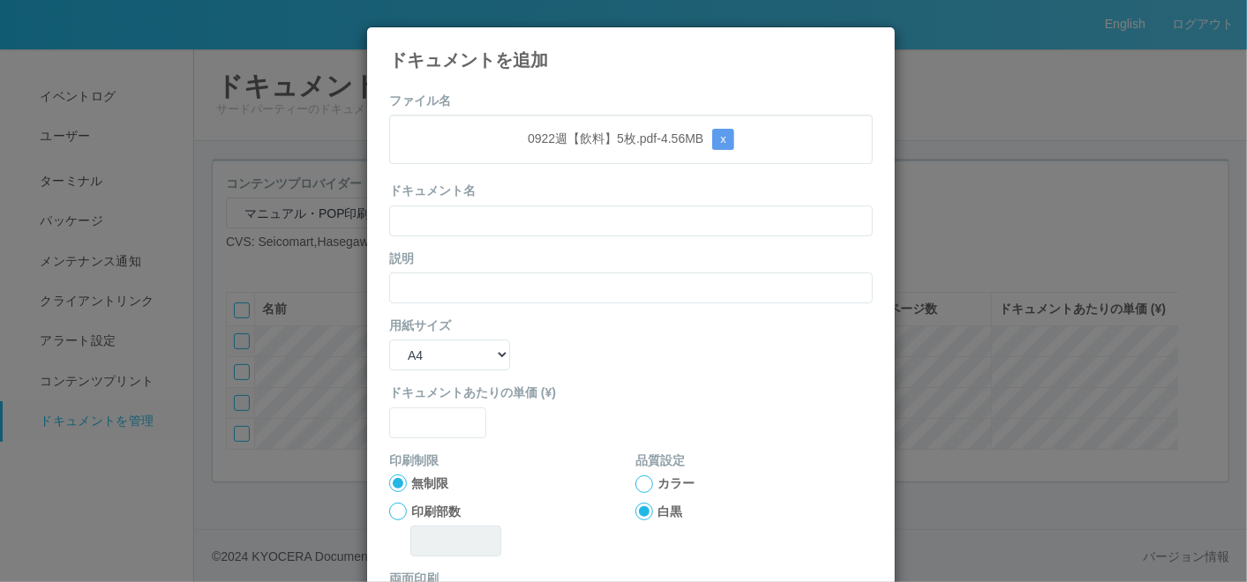
click at [539, 116] on div "0922週【飲料】5枚.pdf - 4.56 MB x" at bounding box center [630, 139] width 483 height 49
drag, startPoint x: 513, startPoint y: 219, endPoint x: 500, endPoint y: 221, distance: 13.5
click at [513, 219] on input "text" at bounding box center [630, 221] width 483 height 31
paste input "0922週【飲料】5枚"
type input "0922週【飲料】5枚"
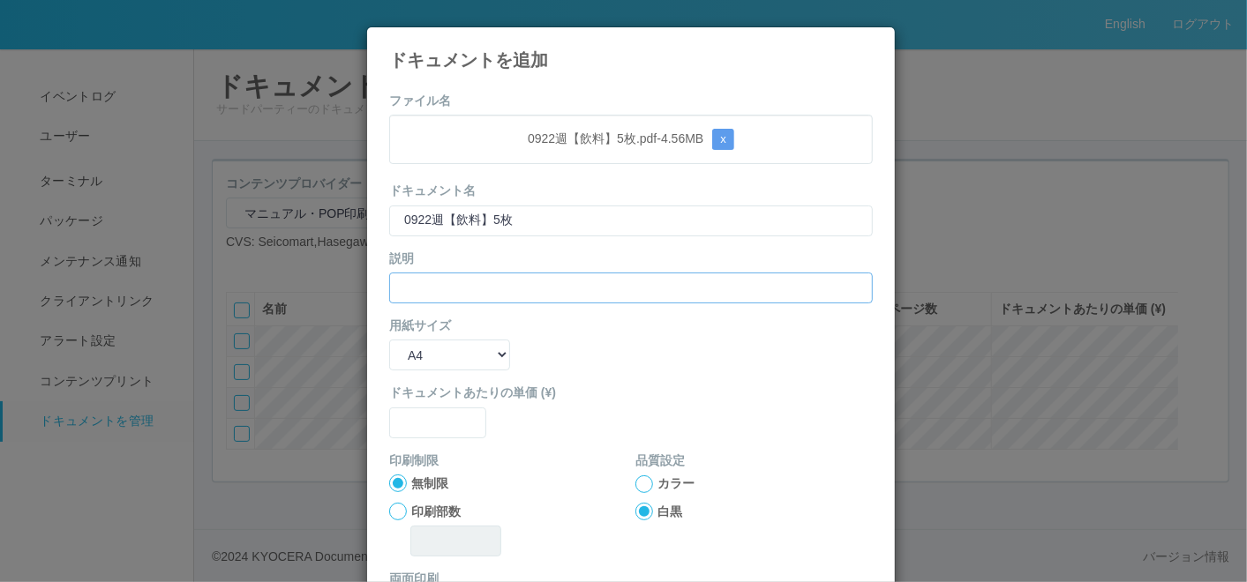
click at [416, 281] on input "text" at bounding box center [630, 288] width 483 height 31
paste input "0922週【飲料】5枚"
type input "0922週【飲料】5枚"
drag, startPoint x: 417, startPoint y: 356, endPoint x: 419, endPoint y: 368, distance: 11.6
click at [417, 356] on select "B5 A4 B4 A3" at bounding box center [449, 355] width 121 height 31
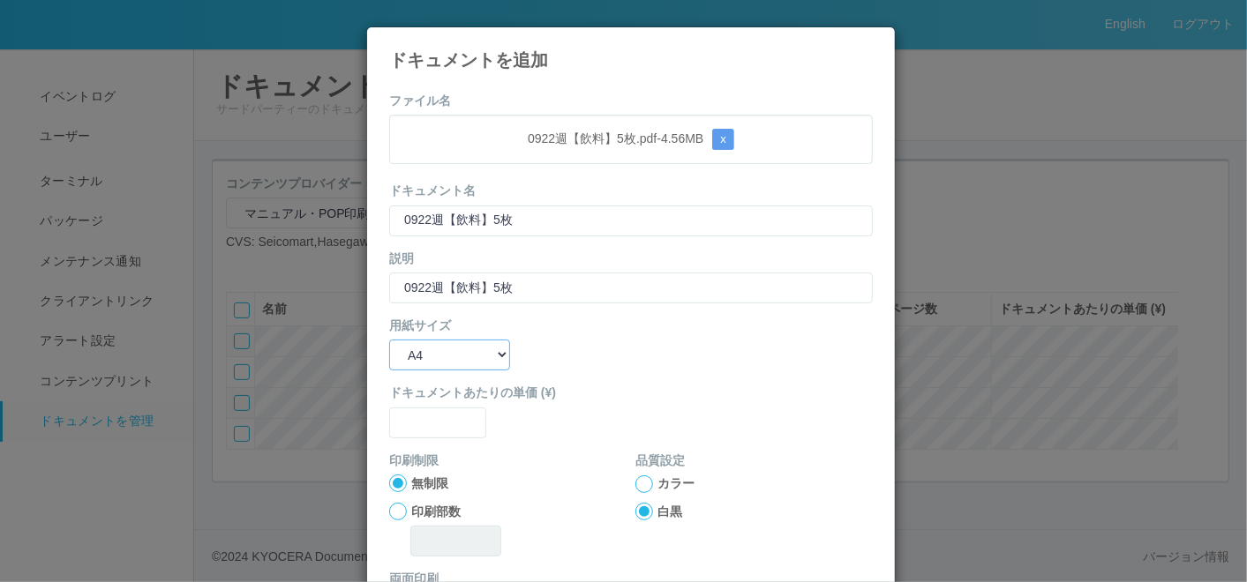
select select "A3"
click at [389, 340] on select "B5 A4 B4 A3" at bounding box center [449, 355] width 121 height 31
click at [425, 433] on input "text" at bounding box center [437, 423] width 97 height 31
type input "0"
click at [644, 481] on div at bounding box center [644, 485] width 18 height 18
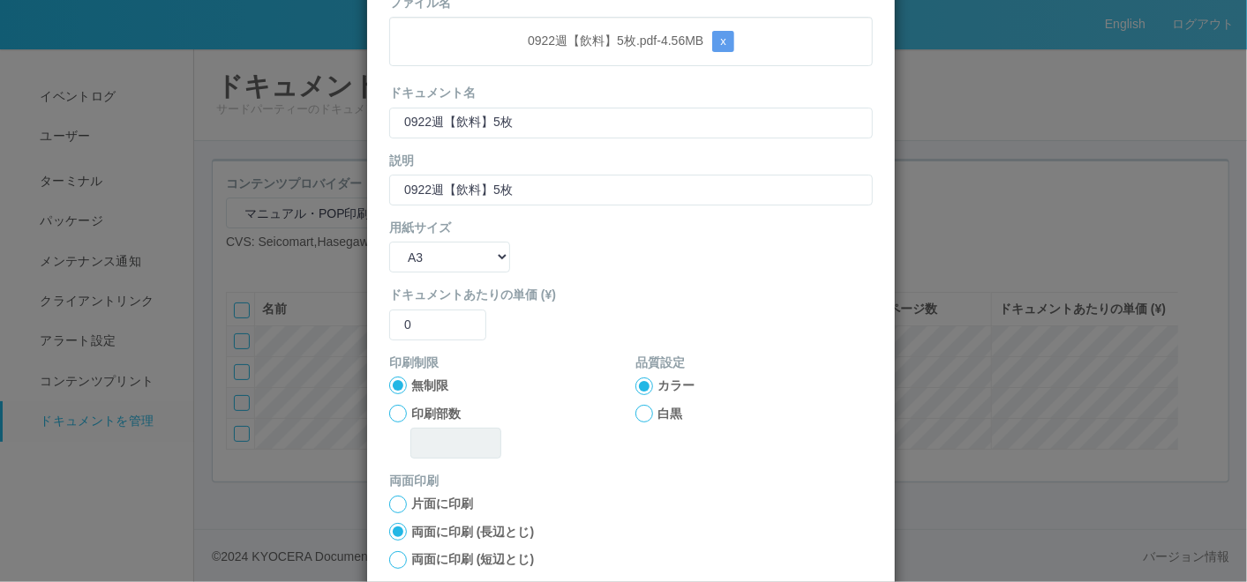
scroll to position [176, 0]
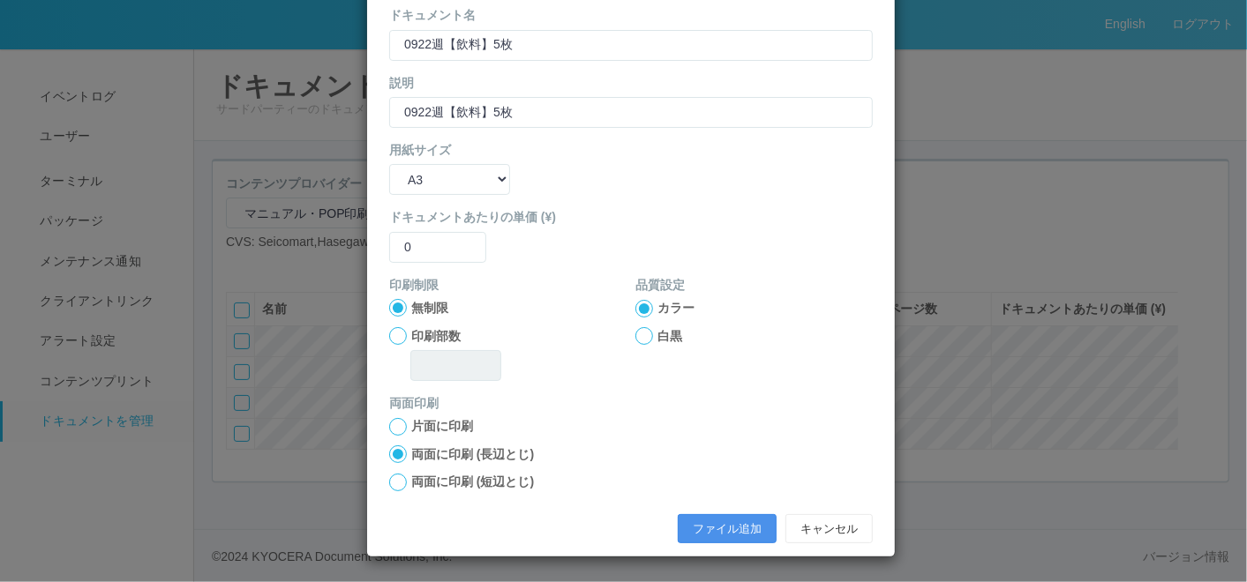
click at [684, 525] on button "ファイル追加" at bounding box center [727, 529] width 99 height 30
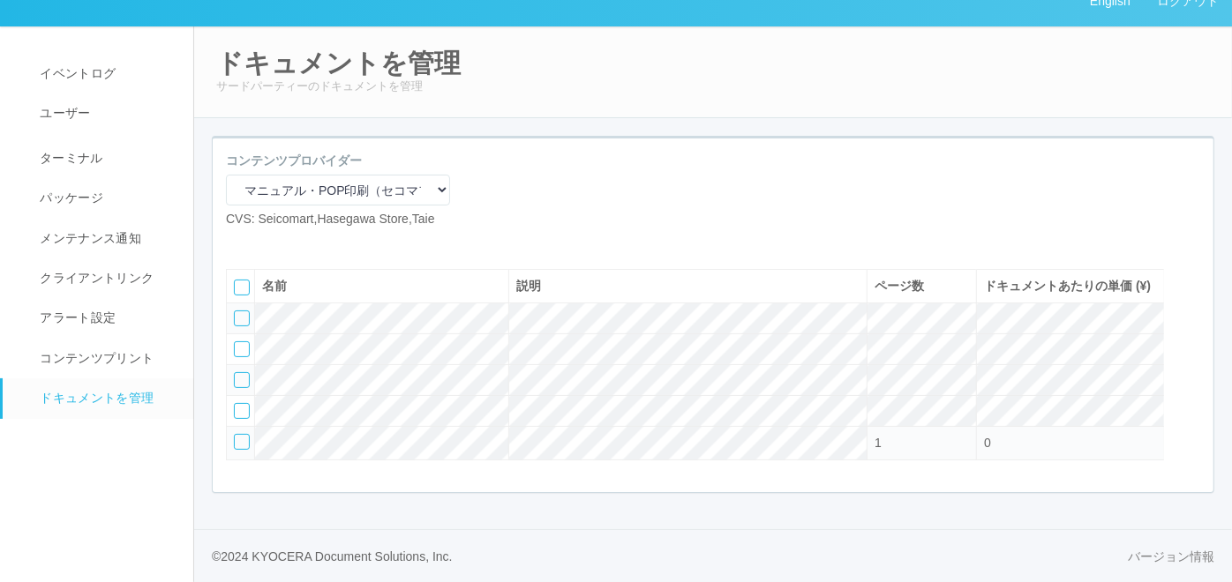
click at [239, 243] on icon at bounding box center [239, 243] width 0 height 0
select select "A4"
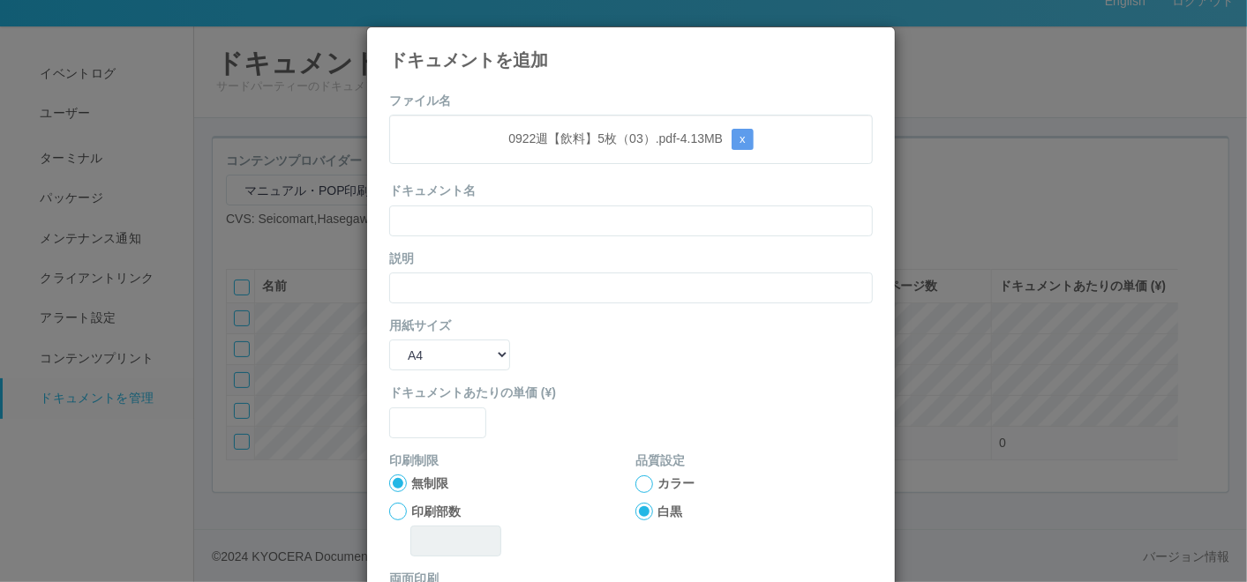
click at [556, 178] on form "ファイル名 0922週【飲料】5枚（03）.pdf - 4.13 MB x ドキュメント名 説明 用紙サイズ B5 A4 B4 A3 ドキュメントあたりの単価…" at bounding box center [630, 410] width 483 height 636
click at [536, 217] on input "text" at bounding box center [630, 221] width 483 height 31
paste input "0922週【飲料】5枚（03）"
type input "0922週【飲料】5枚（03）"
click at [448, 297] on input "text" at bounding box center [630, 288] width 483 height 31
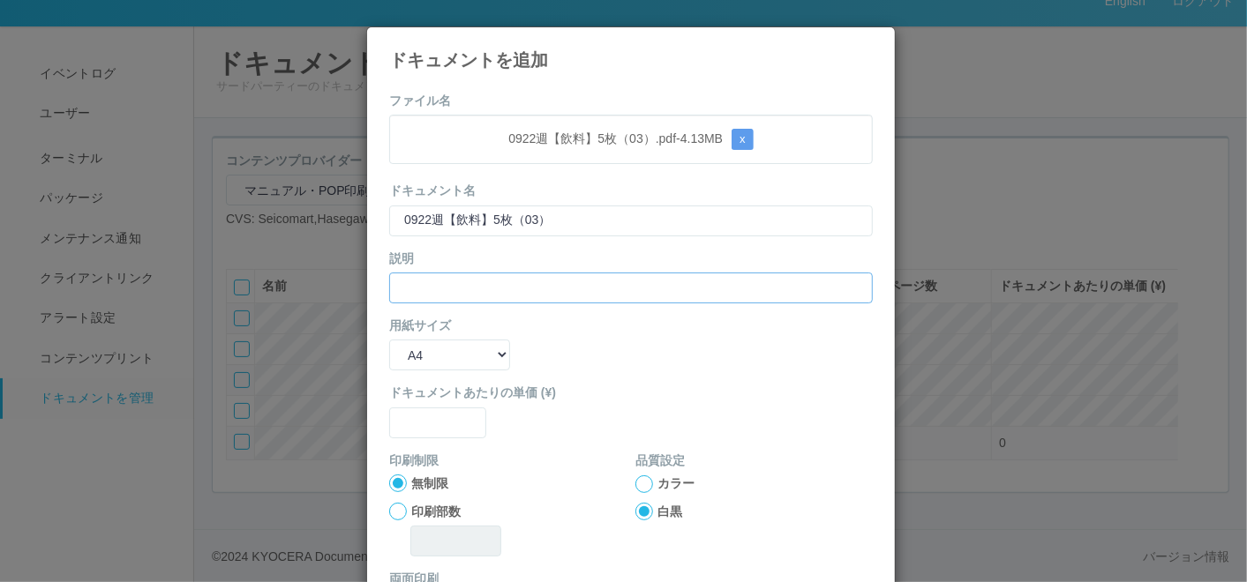
paste input "0922週【飲料】5枚（03）"
type input "0922週【飲料】5枚（03）"
click at [434, 359] on select "B5 A4 B4 A3" at bounding box center [449, 355] width 121 height 31
select select "A3"
click at [389, 340] on select "B5 A4 B4 A3" at bounding box center [449, 355] width 121 height 31
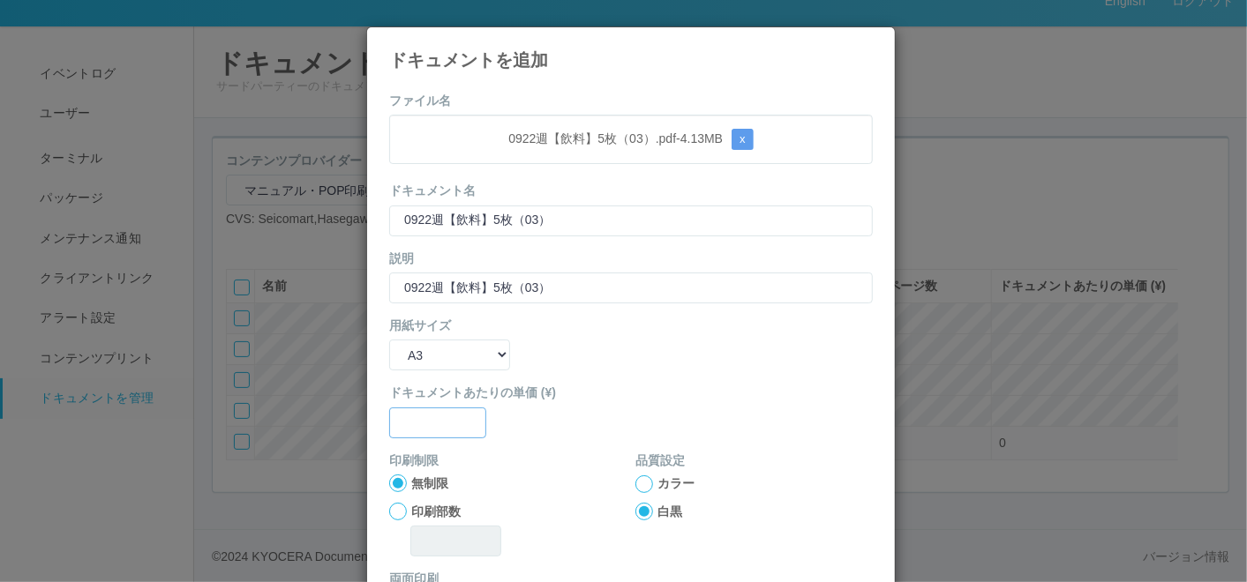
click at [430, 420] on input "text" at bounding box center [437, 423] width 97 height 31
type input "0"
click at [635, 478] on div at bounding box center [644, 485] width 18 height 18
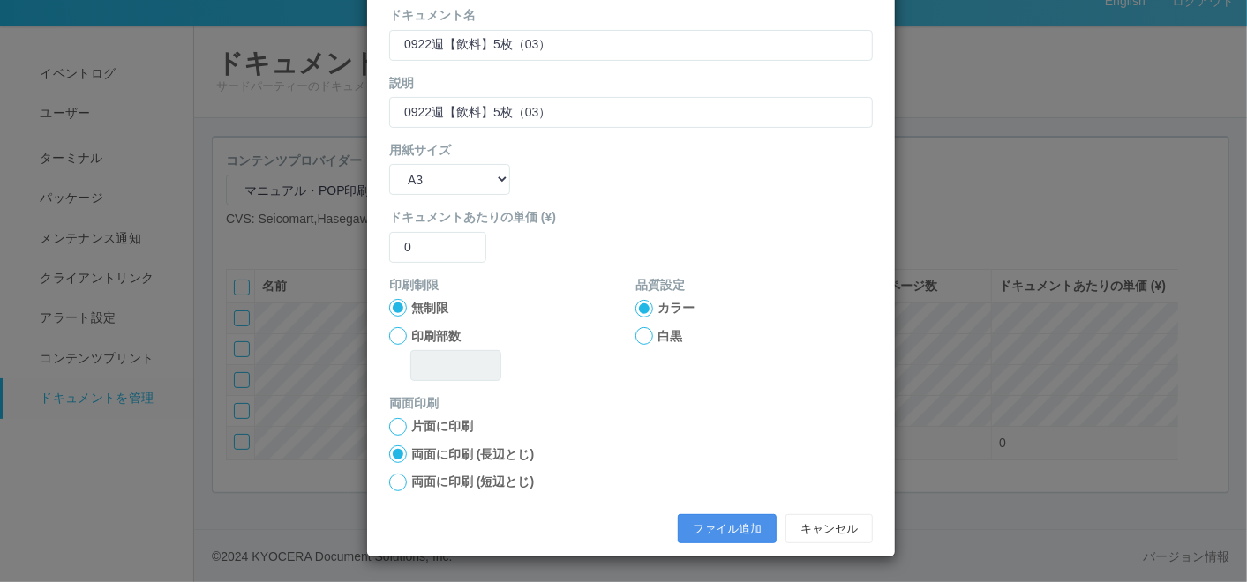
click at [688, 521] on button "ファイル追加" at bounding box center [727, 529] width 99 height 30
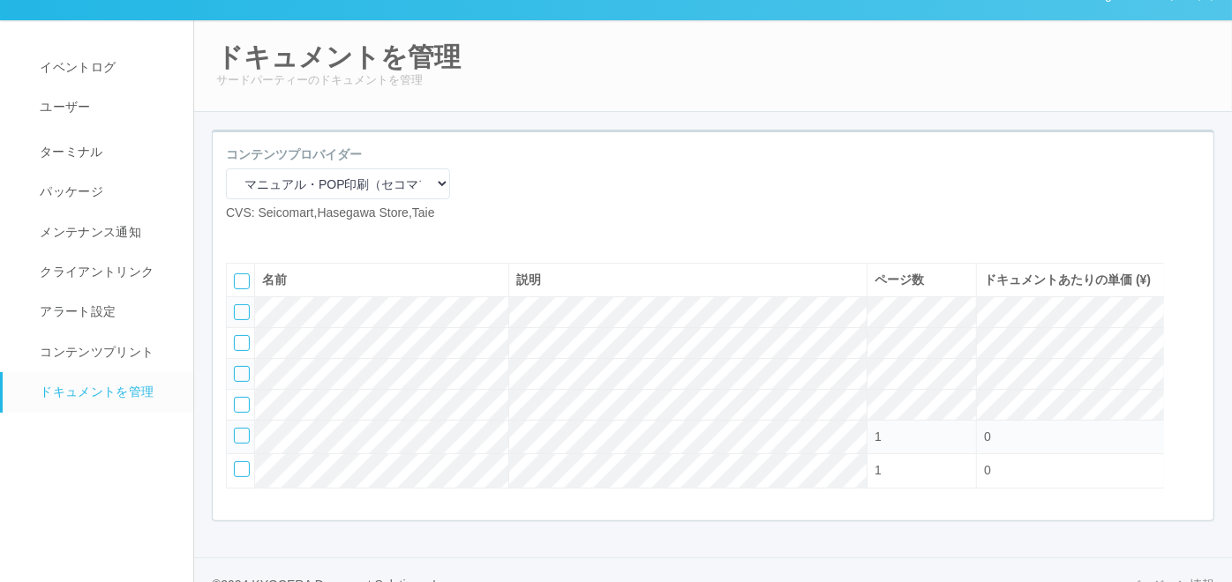
scroll to position [116, 0]
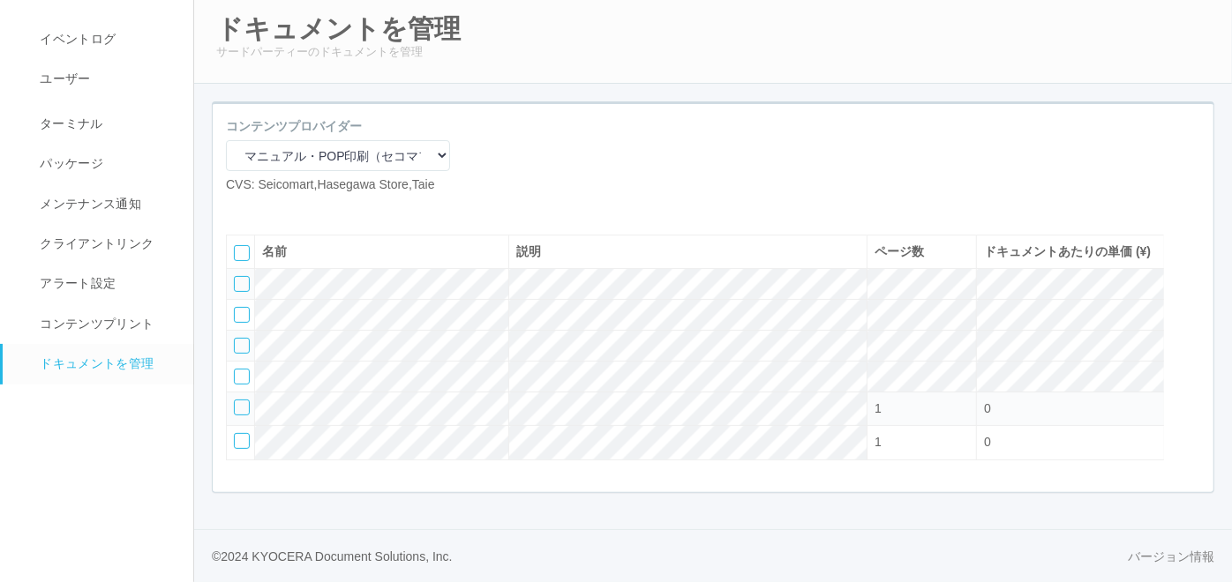
click at [239, 208] on icon at bounding box center [239, 208] width 0 height 0
select select "A4"
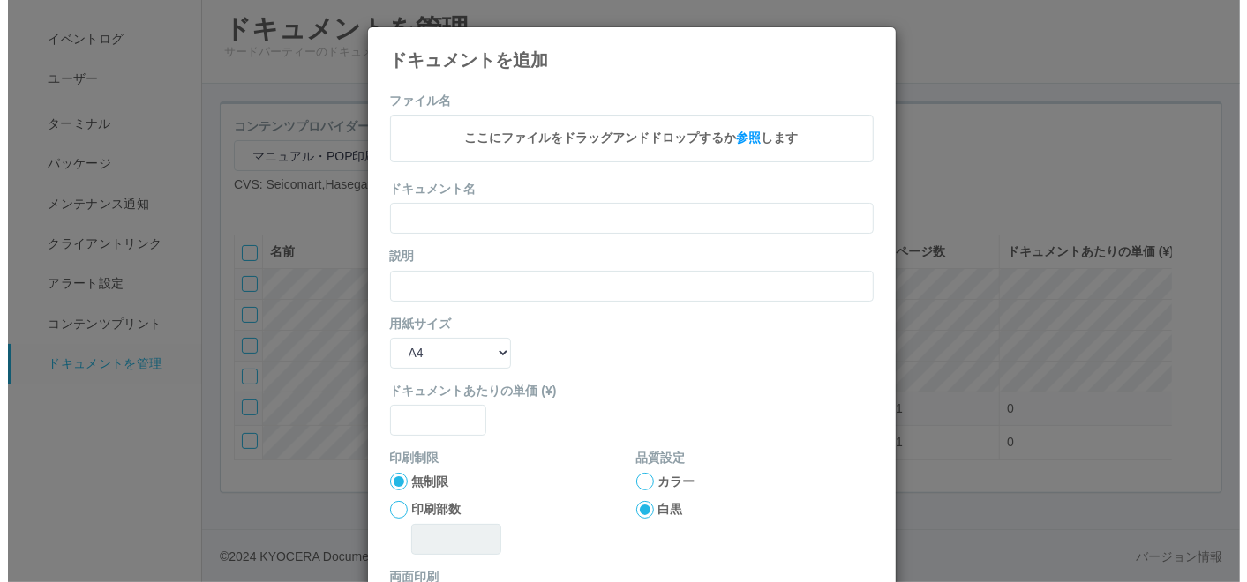
scroll to position [96, 0]
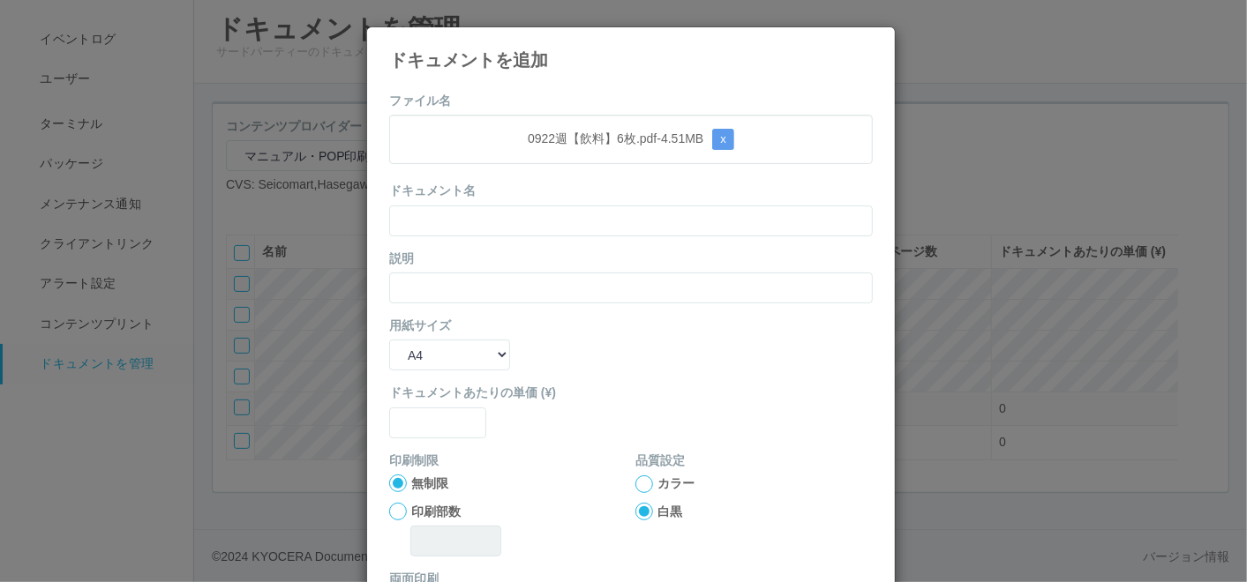
click at [556, 174] on form "ファイル名 0922週【飲料】6枚.pdf - 4.51 MB x ドキュメント名 説明 用紙サイズ B5 A4 B4 A3 ドキュメントあたりの単価 (¥)…" at bounding box center [630, 410] width 483 height 636
click at [541, 216] on input "text" at bounding box center [630, 221] width 483 height 31
paste input "0922週【飲料】6枚"
type input "0922週【飲料】6枚"
click at [443, 289] on input "text" at bounding box center [630, 288] width 483 height 31
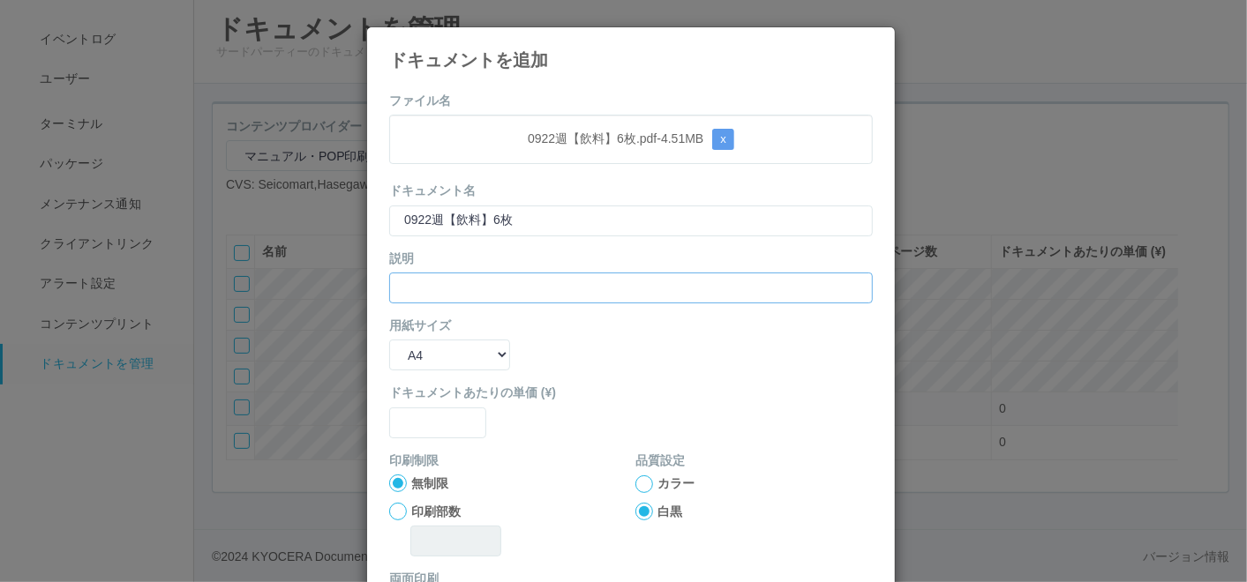
paste input "0922週【飲料】6枚"
type input "0922週【飲料】6枚"
click at [404, 347] on select "B5 A4 B4 A3" at bounding box center [449, 355] width 121 height 31
select select "A3"
click at [389, 340] on select "B5 A4 B4 A3" at bounding box center [449, 355] width 121 height 31
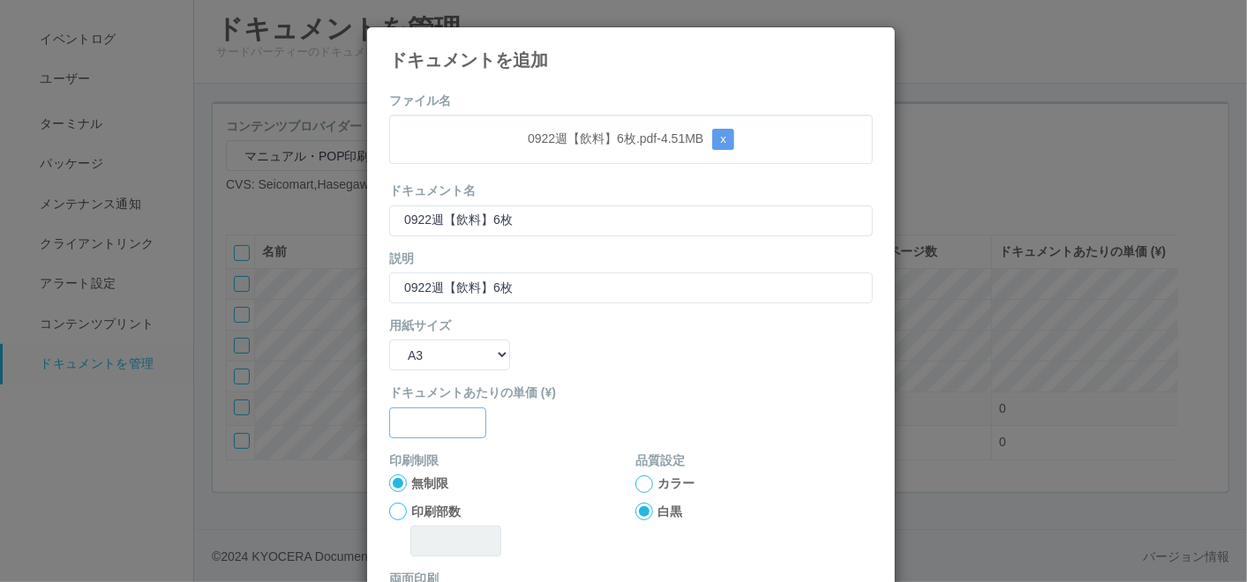
click at [425, 426] on input "text" at bounding box center [437, 423] width 97 height 31
type input "0"
click at [635, 476] on div at bounding box center [644, 485] width 18 height 18
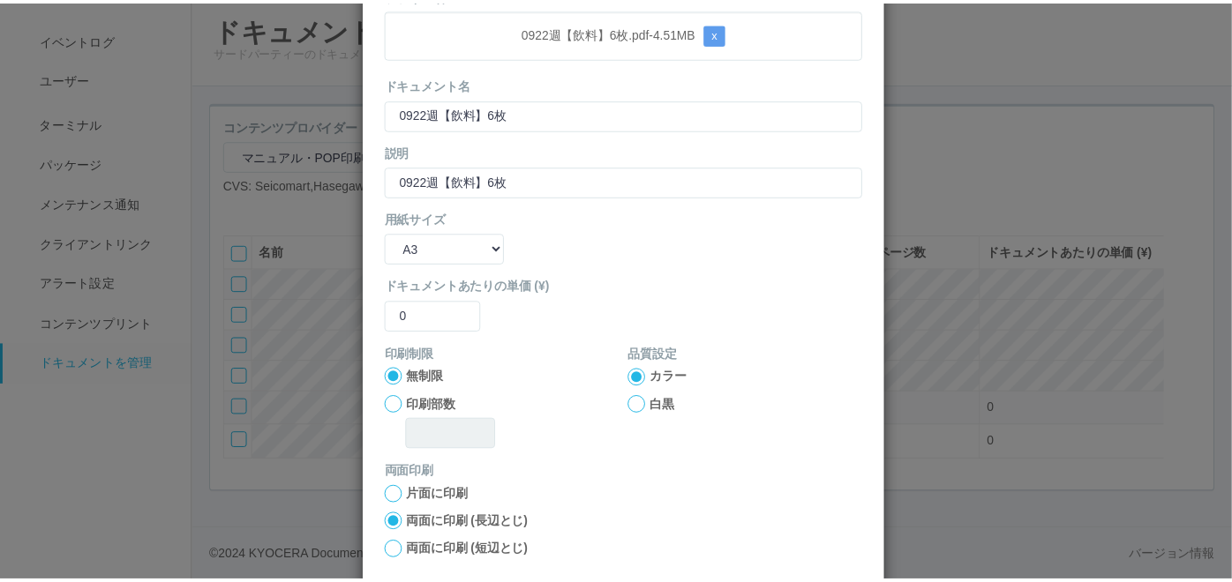
scroll to position [176, 0]
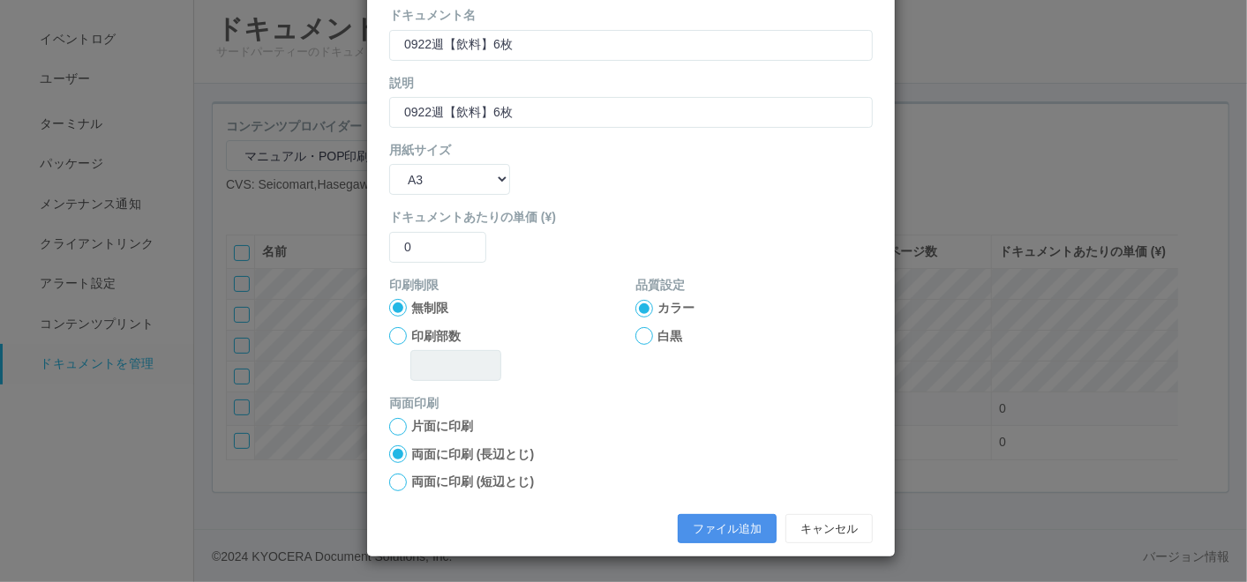
click at [703, 522] on button "ファイル追加" at bounding box center [727, 529] width 99 height 30
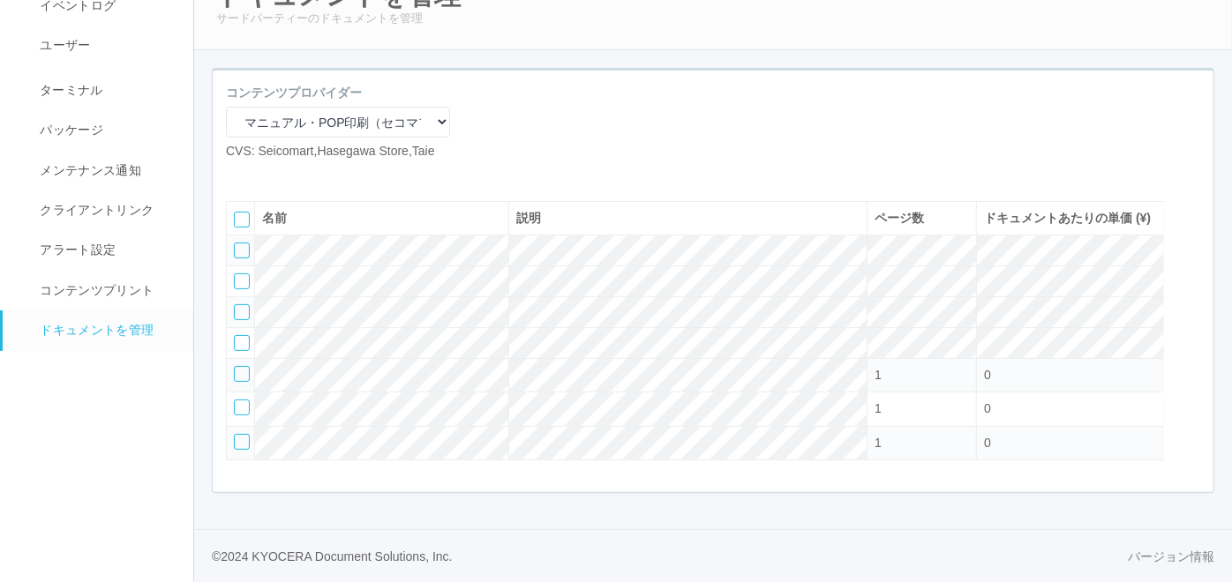
scroll to position [149, 0]
click at [266, 175] on icon at bounding box center [266, 175] width 0 height 0
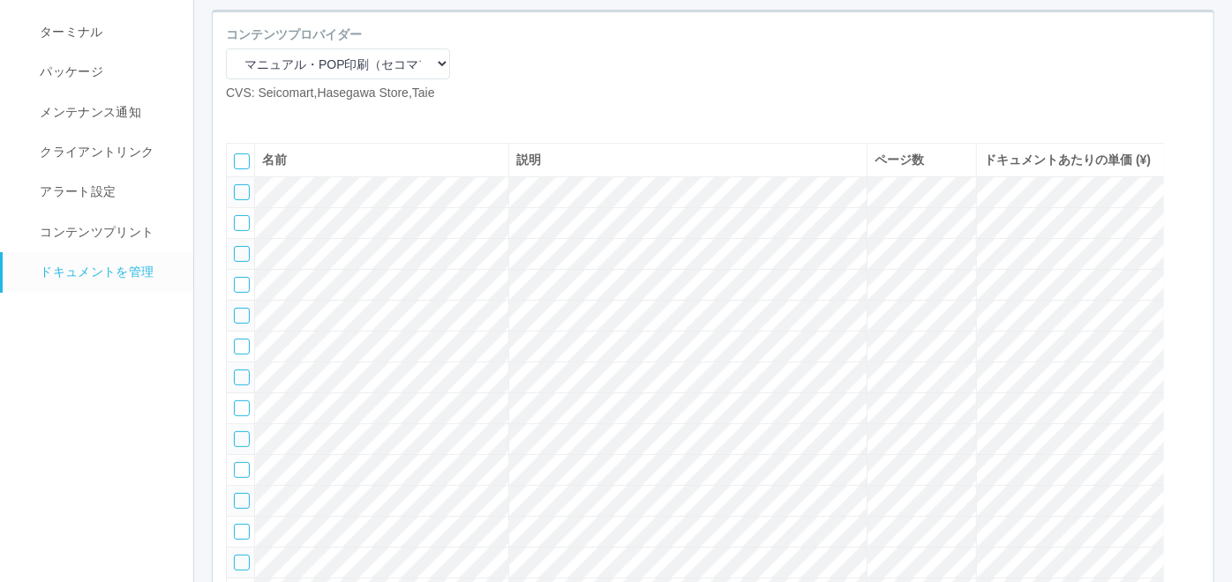
click at [266, 116] on icon at bounding box center [266, 116] width 0 height 0
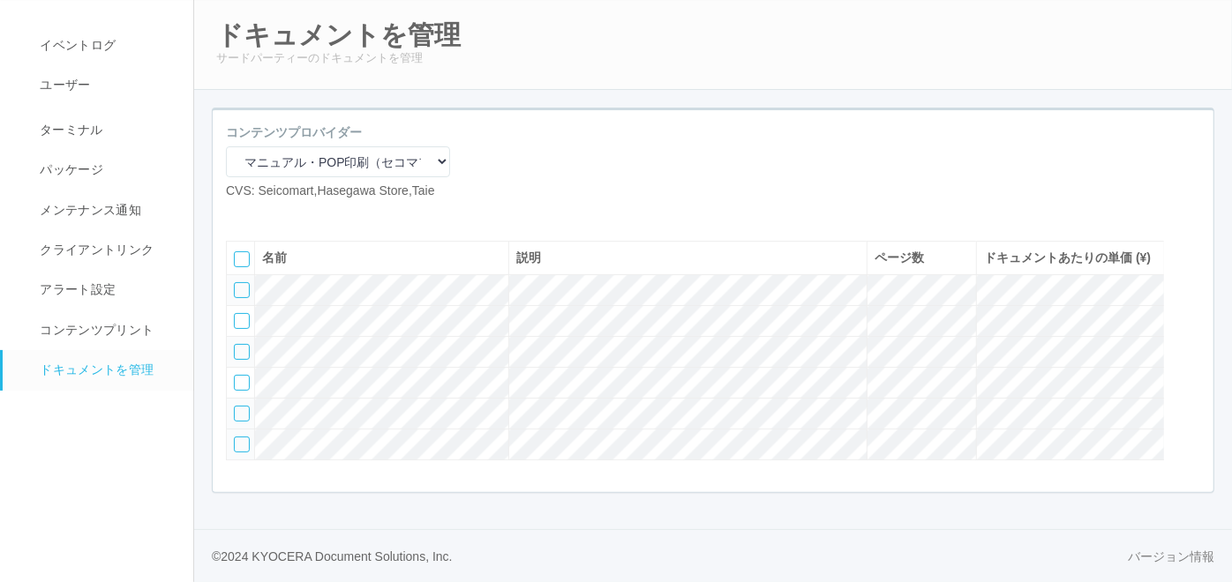
click at [244, 440] on div at bounding box center [242, 445] width 16 height 16
click at [279, 214] on icon at bounding box center [279, 214] width 0 height 0
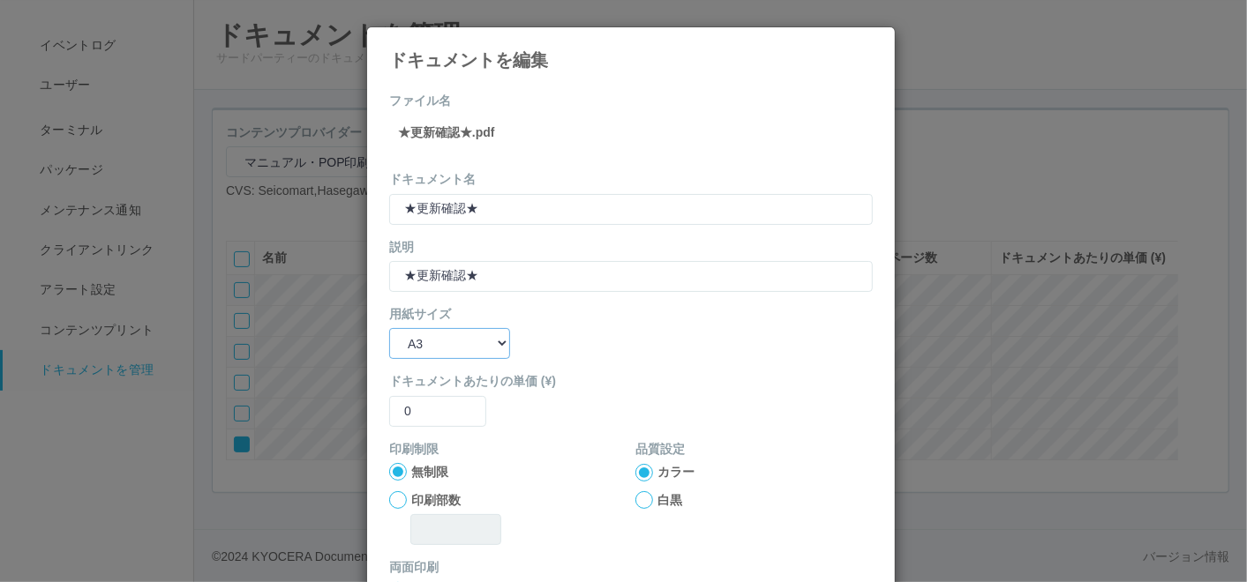
click at [459, 341] on select "B5 A4 B4 A3" at bounding box center [449, 343] width 121 height 31
select select "A4"
click at [389, 328] on select "B5 A4 B4 A3" at bounding box center [449, 343] width 121 height 31
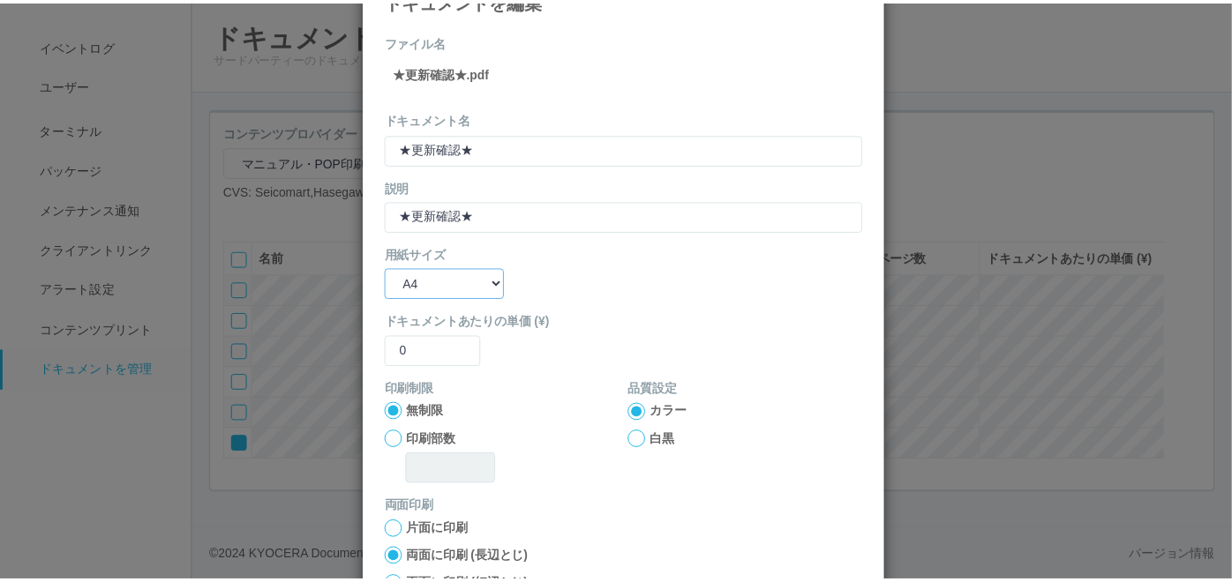
scroll to position [165, 0]
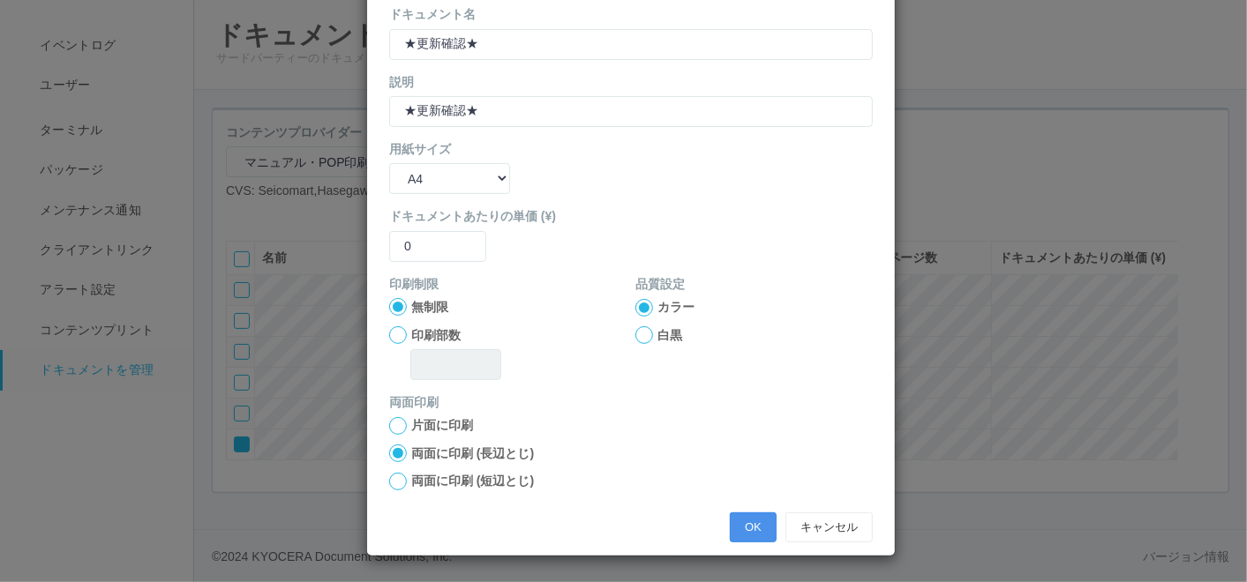
click at [753, 528] on button "OK" at bounding box center [753, 528] width 47 height 30
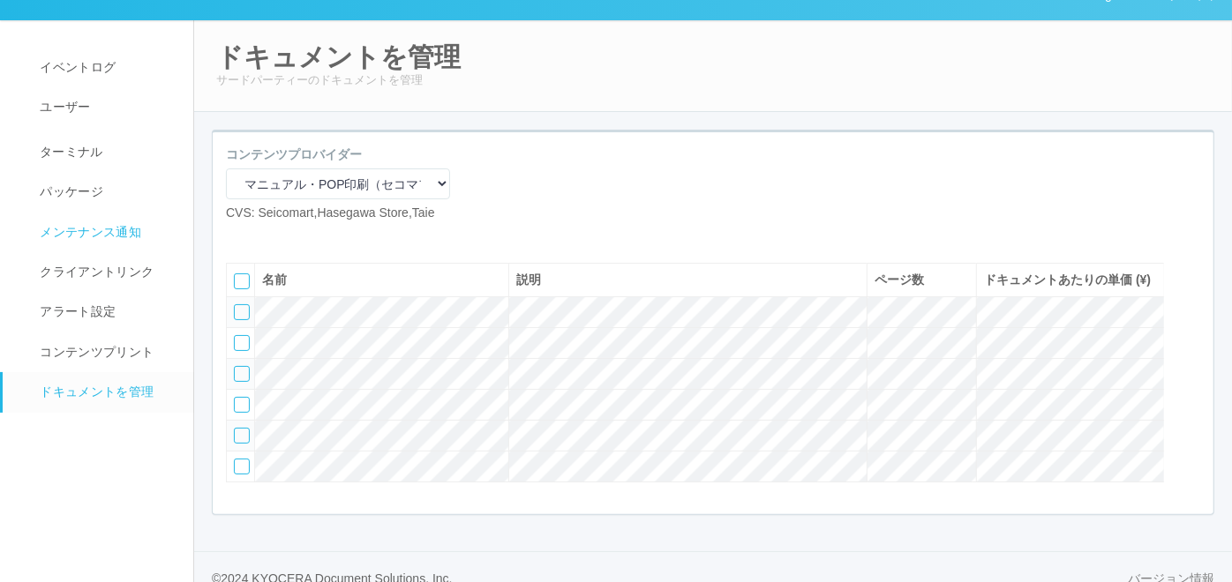
scroll to position [0, 0]
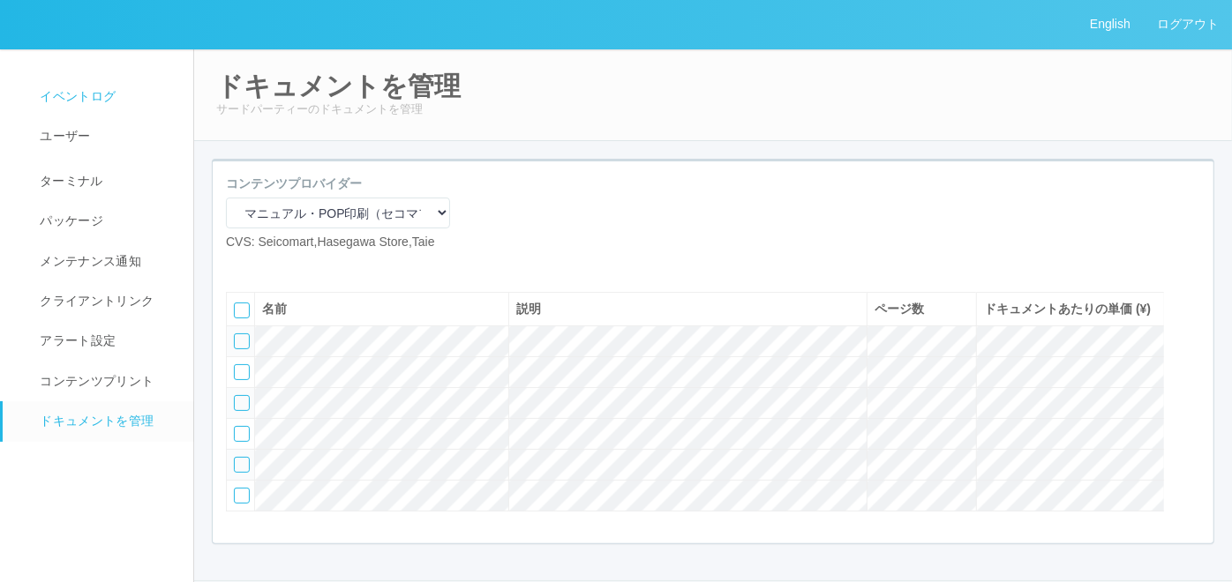
click at [94, 101] on span "イベントログ" at bounding box center [75, 96] width 80 height 14
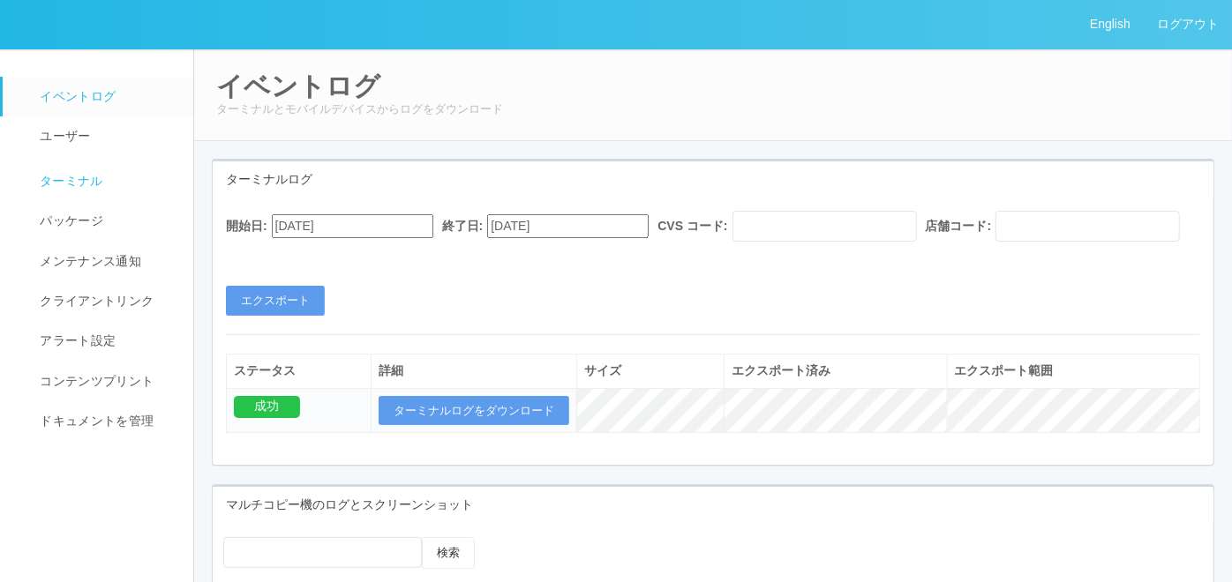
click at [98, 176] on span "ターミナル" at bounding box center [69, 181] width 68 height 14
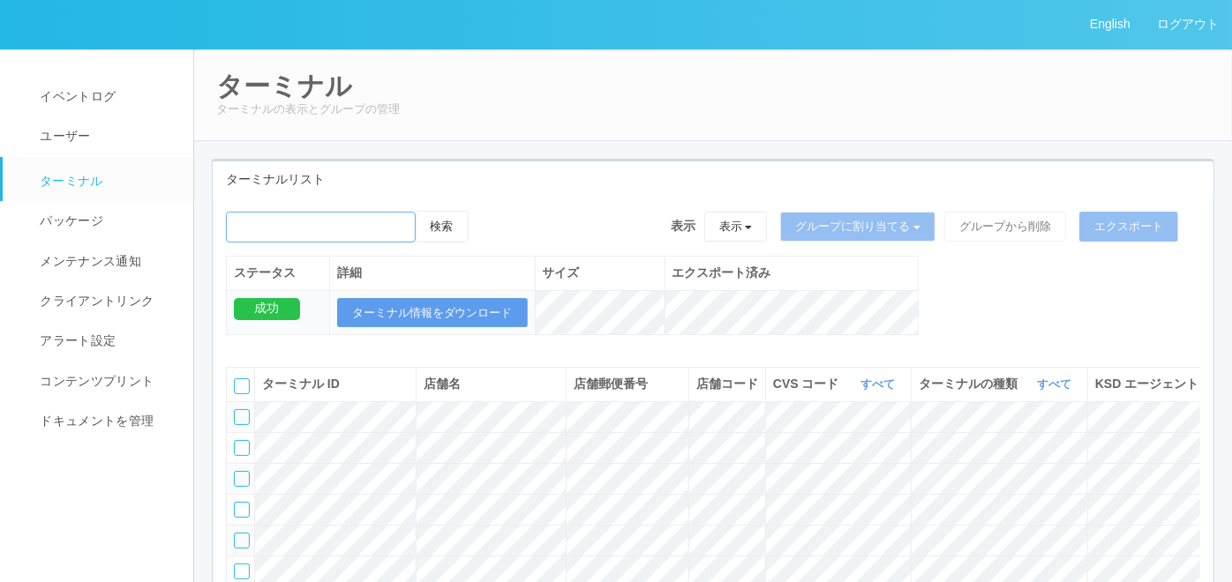
click at [324, 229] on input "emailSearch" at bounding box center [321, 227] width 190 height 31
paste input "500164"
click at [457, 224] on button "検索" at bounding box center [442, 227] width 53 height 32
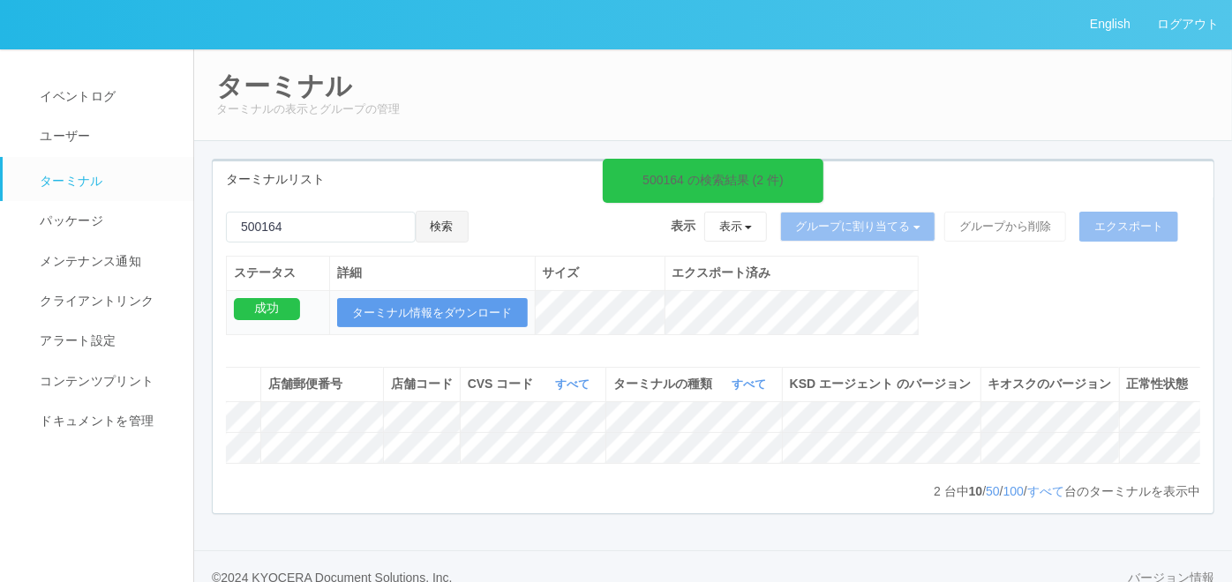
scroll to position [0, 316]
click at [1186, 440] on icon at bounding box center [1186, 440] width 0 height 0
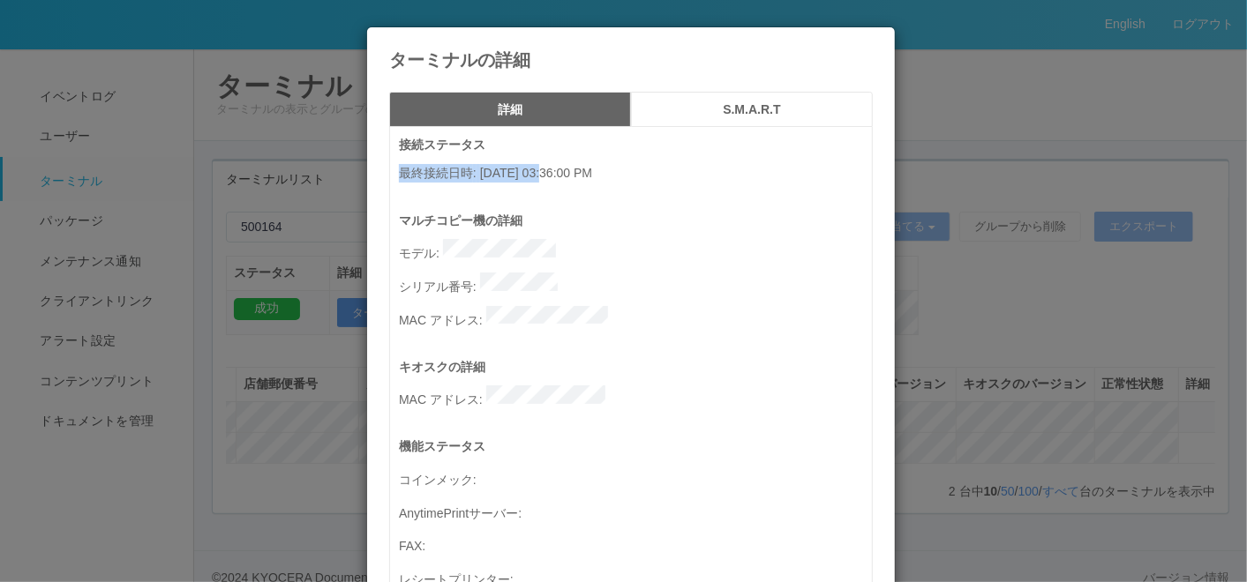
drag, startPoint x: 390, startPoint y: 174, endPoint x: 546, endPoint y: 173, distance: 156.2
copy p "最終接続日時 : [DATE]"
click at [873, 41] on icon at bounding box center [873, 41] width 0 height 0
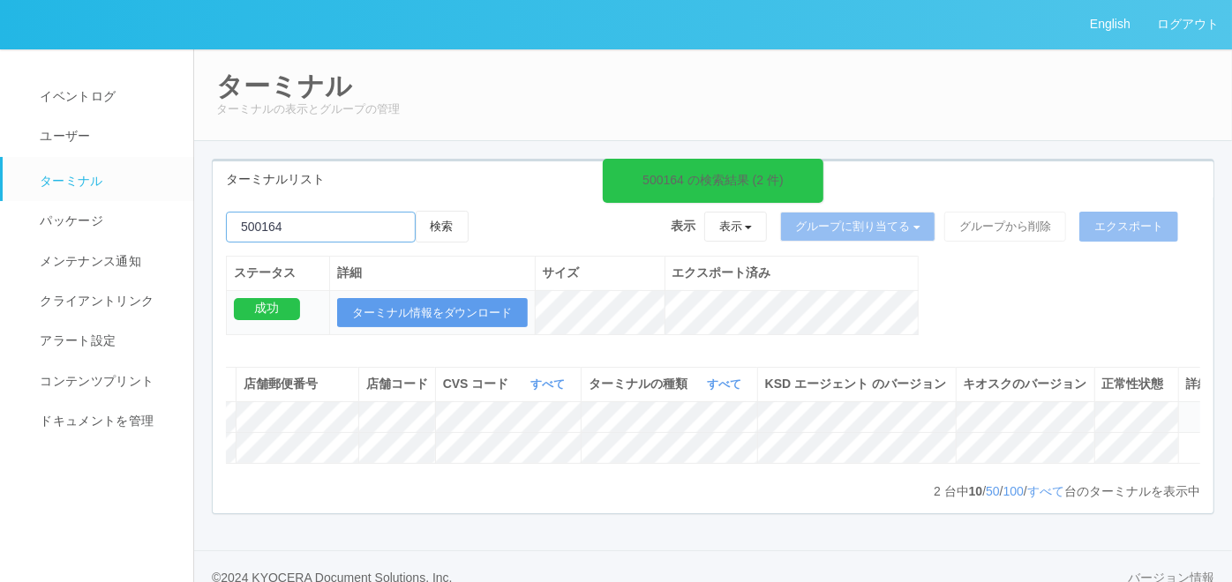
click at [381, 229] on input "emailSearch" at bounding box center [321, 227] width 190 height 31
paste input "500176"
click at [442, 223] on button "検索" at bounding box center [442, 227] width 53 height 32
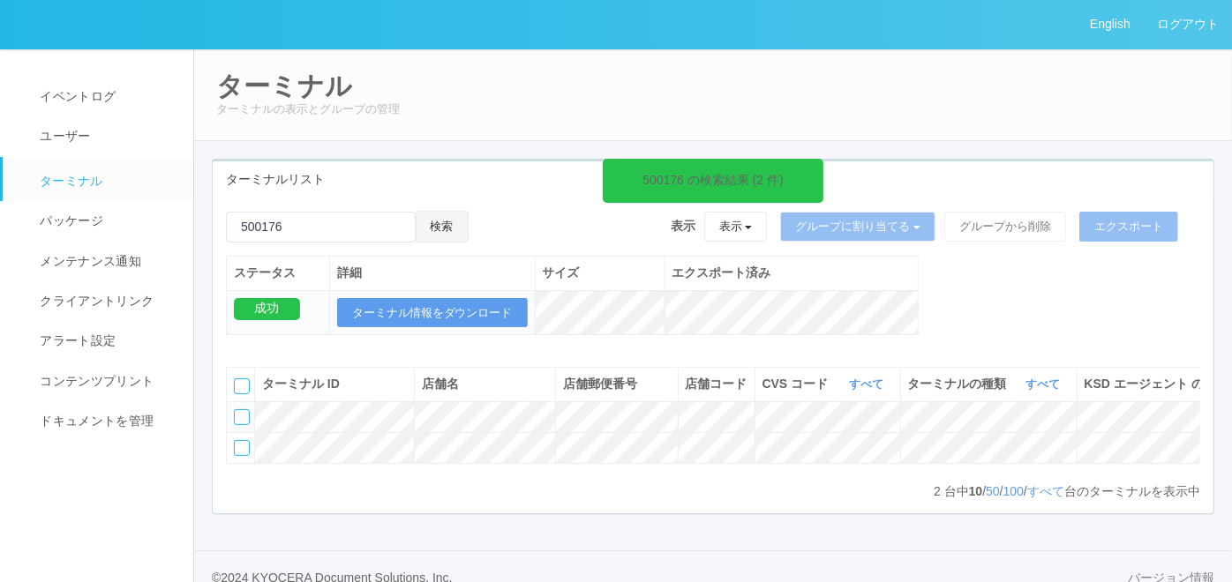
scroll to position [0, 335]
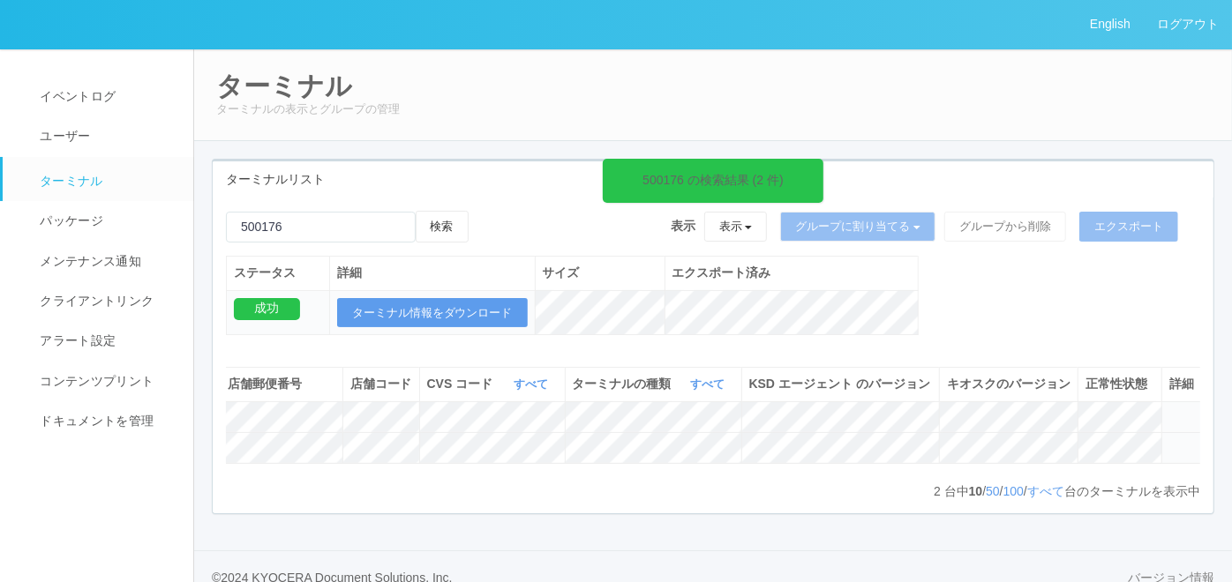
click at [1169, 440] on icon at bounding box center [1169, 440] width 0 height 0
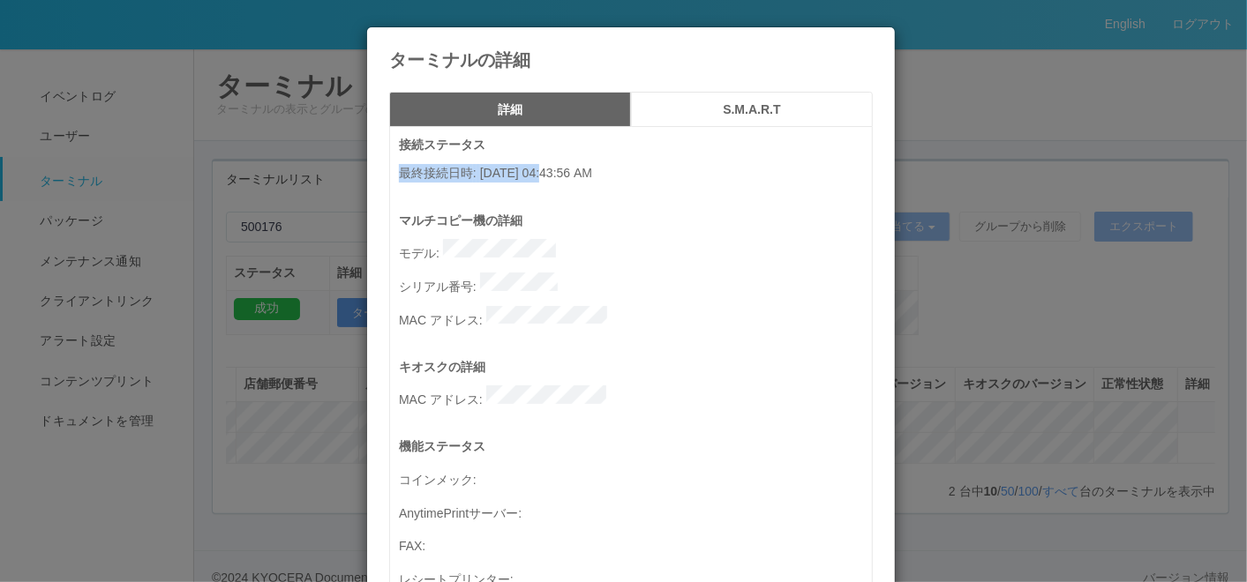
drag, startPoint x: 391, startPoint y: 169, endPoint x: 543, endPoint y: 162, distance: 152.8
click at [543, 162] on div "接続ステータス 最終接続日時 : [DATE] 04:43:56 AM" at bounding box center [635, 173] width 473 height 75
copy p "最終接続日時 : [DATE]"
click at [873, 41] on icon at bounding box center [873, 41] width 0 height 0
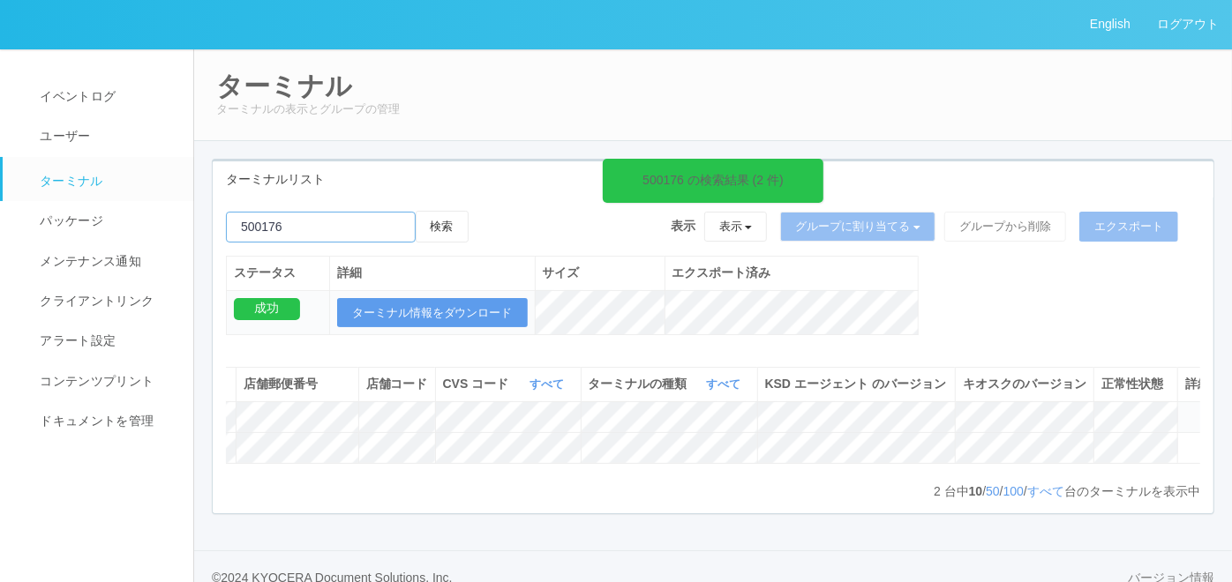
click at [289, 224] on input "emailSearch" at bounding box center [321, 227] width 190 height 31
paste input "301732"
type input "301732"
click at [455, 225] on button "検索" at bounding box center [442, 227] width 53 height 32
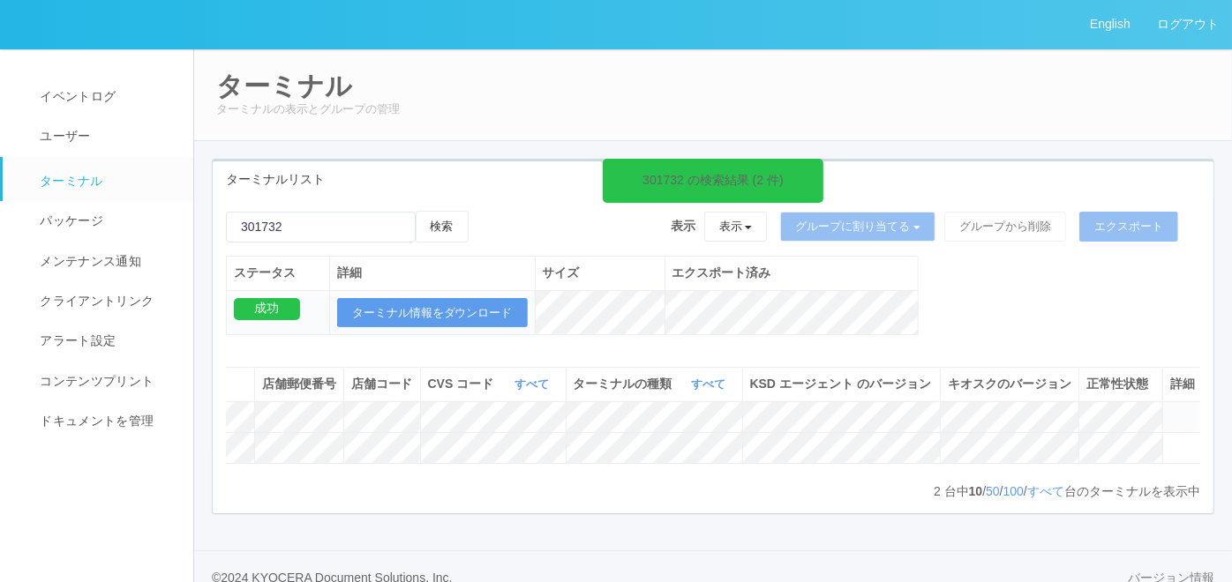
click at [1170, 409] on icon at bounding box center [1170, 409] width 0 height 0
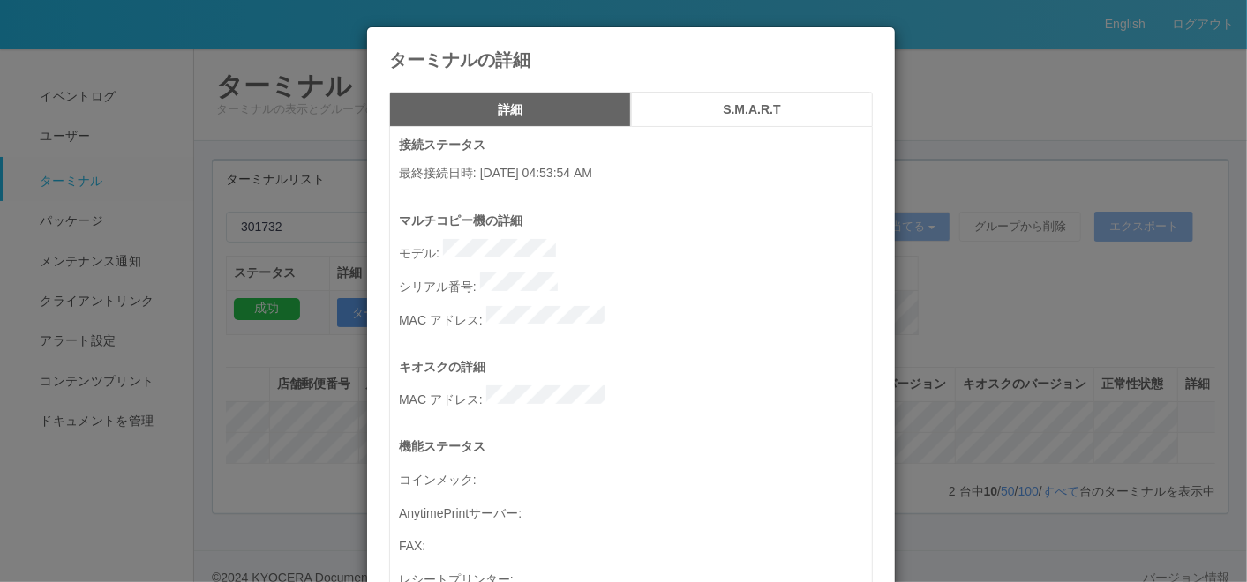
click at [873, 41] on icon at bounding box center [873, 41] width 0 height 0
